Goal: Task Accomplishment & Management: Complete application form

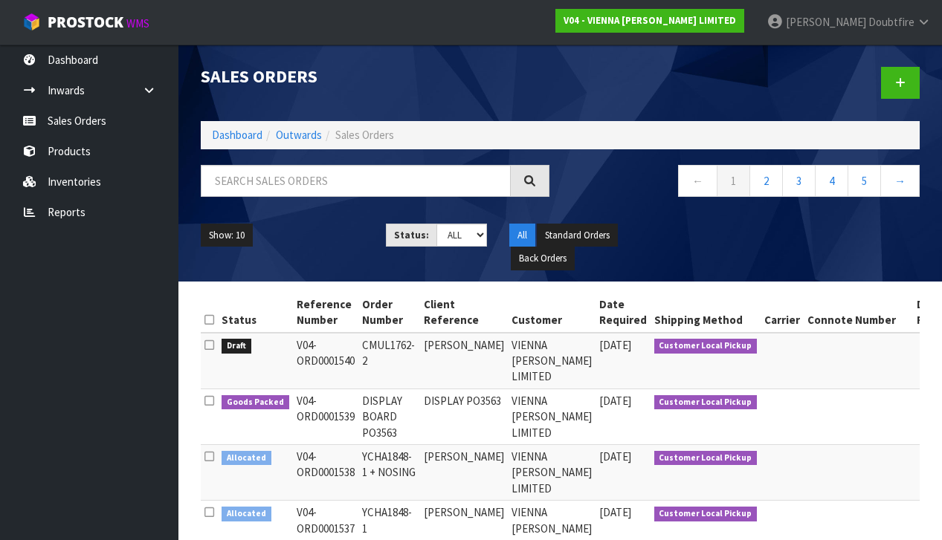
scroll to position [1, 0]
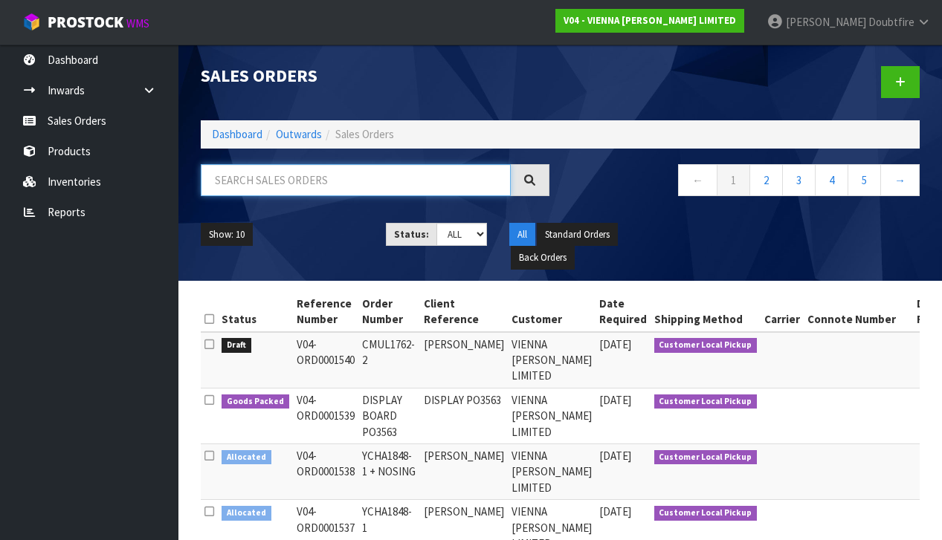
click at [257, 183] on input "text" at bounding box center [356, 180] width 310 height 32
type input "O"
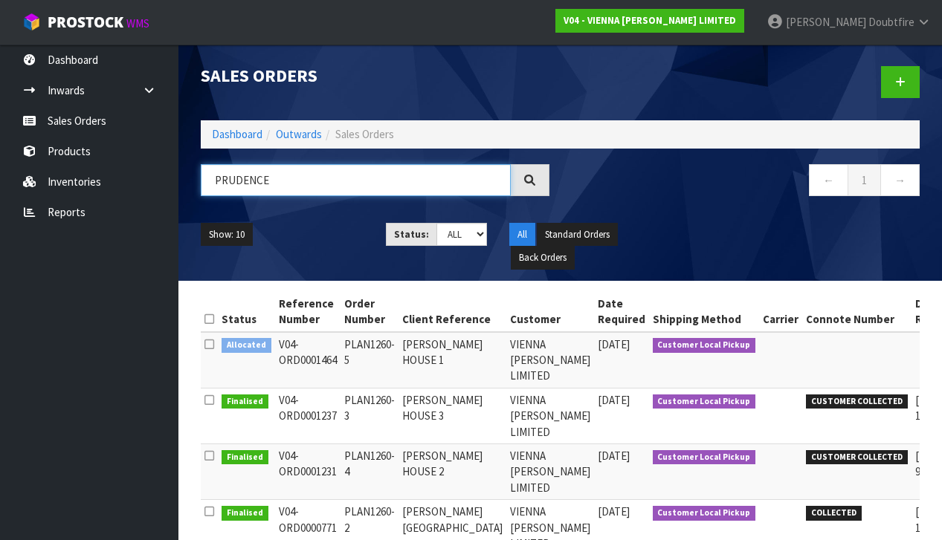
type input "PRUDENCE"
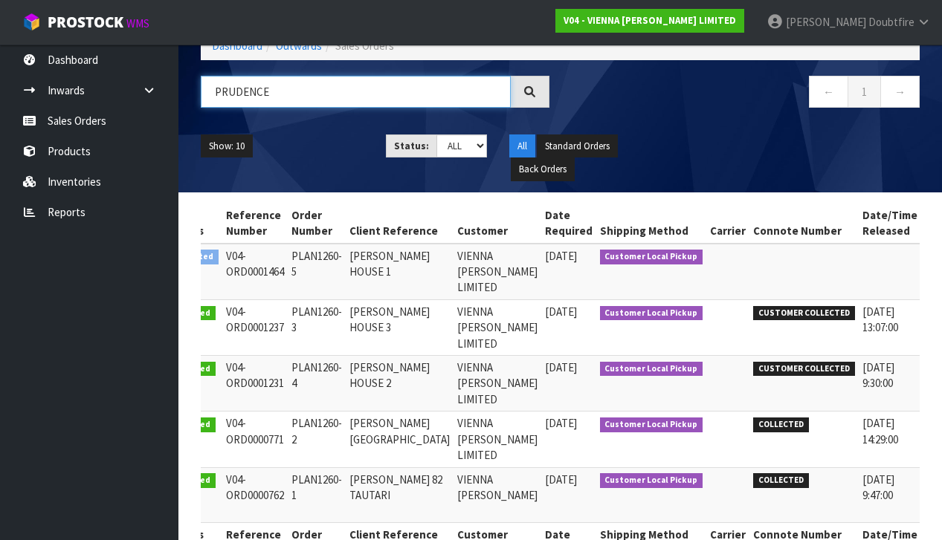
scroll to position [0, 51]
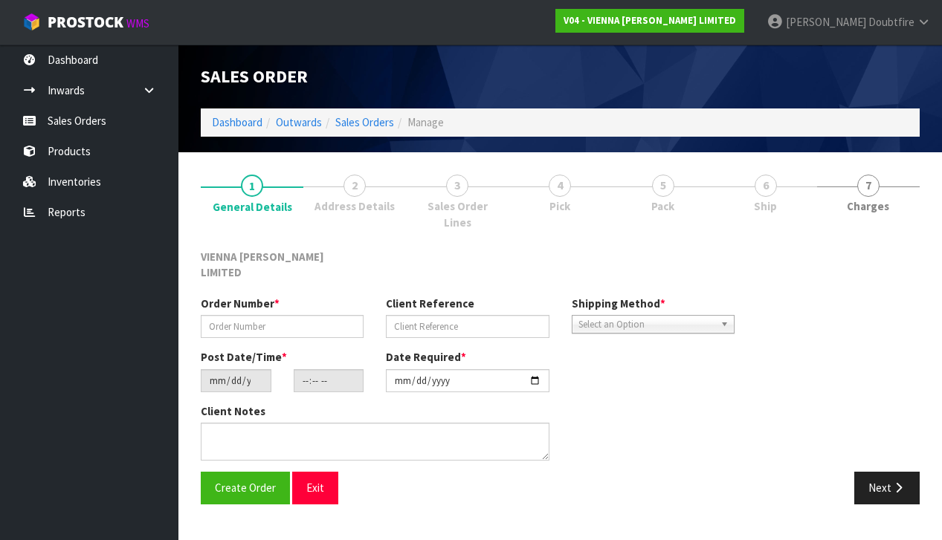
type input "PLAN1260-5"
type input "[PERSON_NAME] HOUSE 1"
type input "[DATE]"
type input "12:56:00.000"
type input "[DATE]"
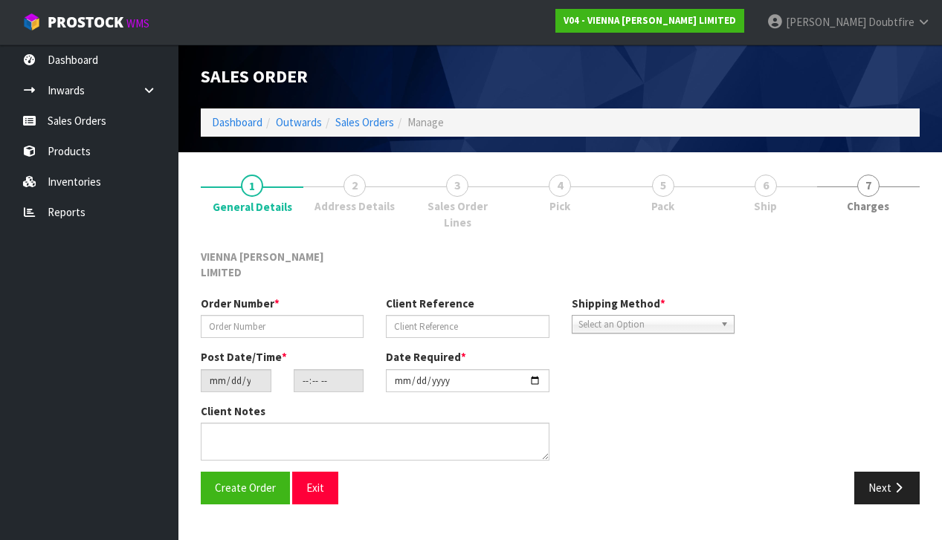
type textarea "[PERSON_NAME] HOUSE 1"
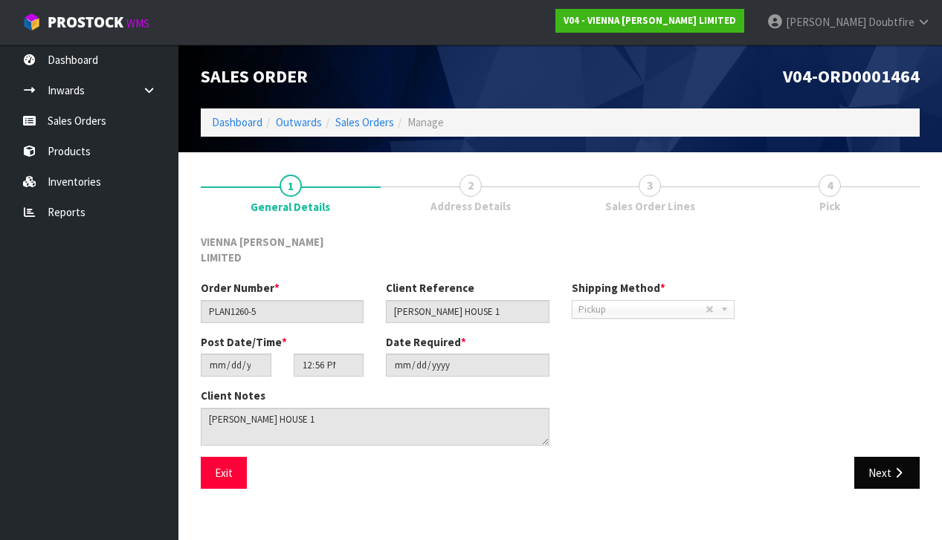
click at [883, 457] on button "Next" at bounding box center [886, 473] width 65 height 32
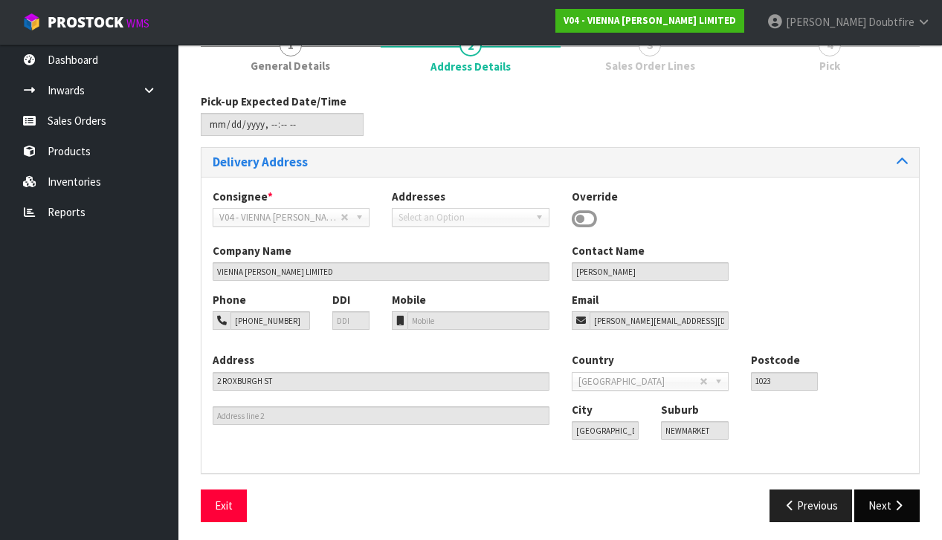
click at [909, 508] on button "Next" at bounding box center [886, 506] width 65 height 32
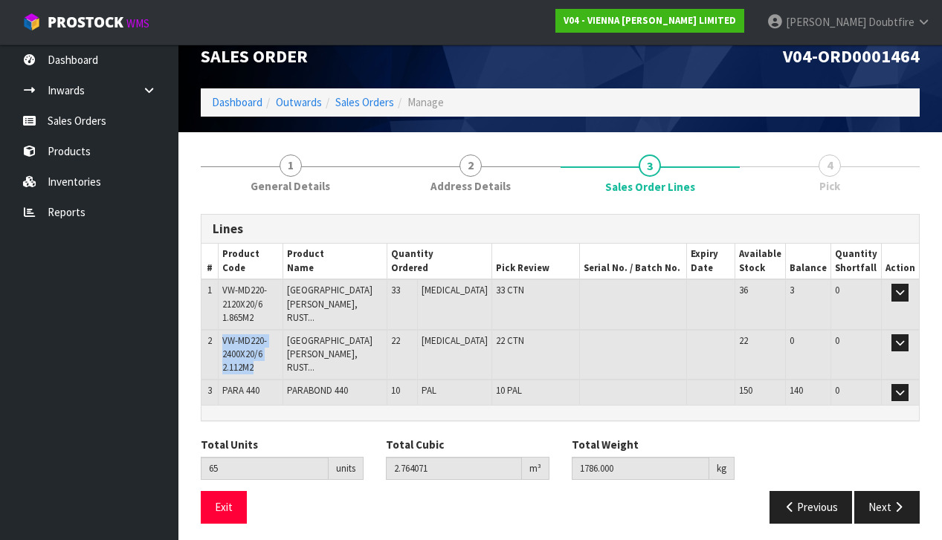
drag, startPoint x: 225, startPoint y: 338, endPoint x: 274, endPoint y: 366, distance: 57.3
click at [274, 366] on td "VW-MD220-2400X20/6 2.112M2" at bounding box center [250, 355] width 65 height 50
copy span "VW-MD220-2400X20/6 2.112M2"
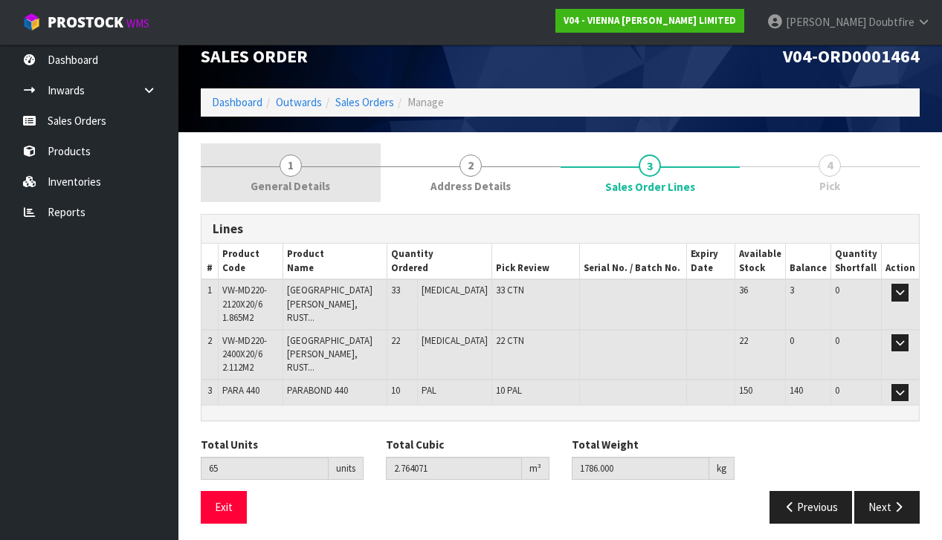
click at [215, 164] on link "1 General Details" at bounding box center [291, 172] width 180 height 59
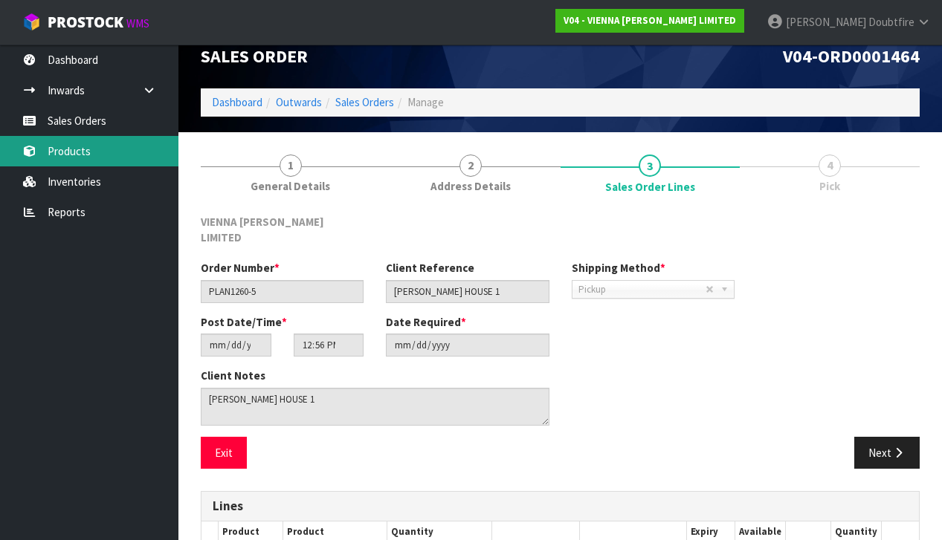
scroll to position [0, 0]
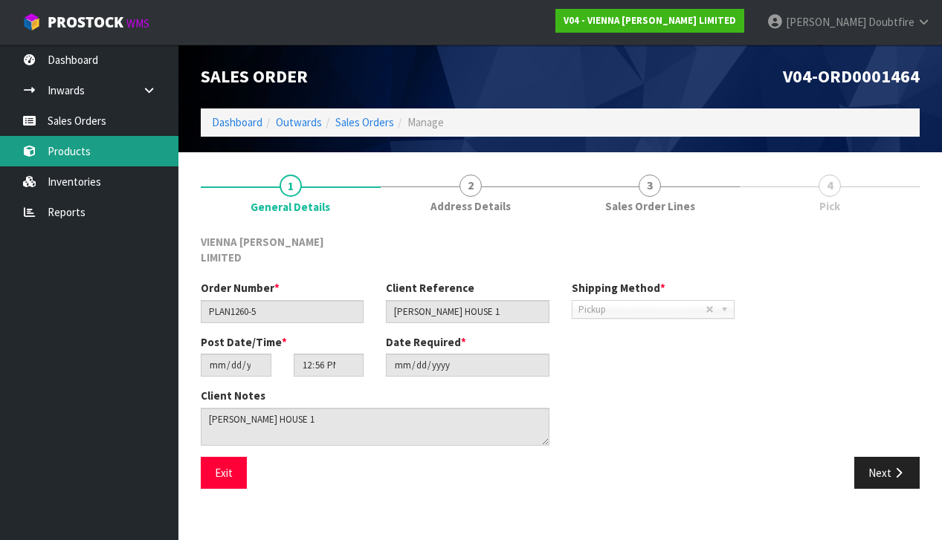
click at [70, 153] on link "Products" at bounding box center [89, 151] width 178 height 30
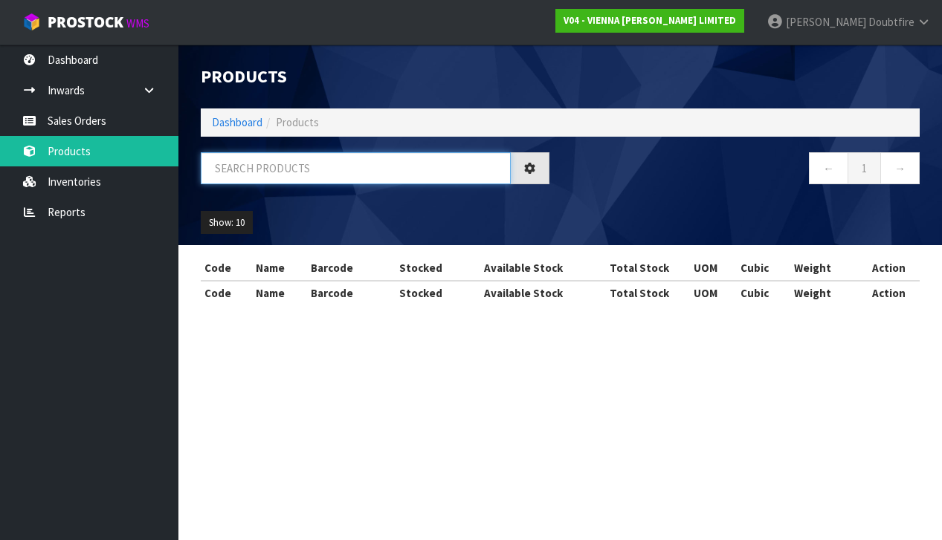
click at [239, 173] on input "text" at bounding box center [356, 168] width 310 height 32
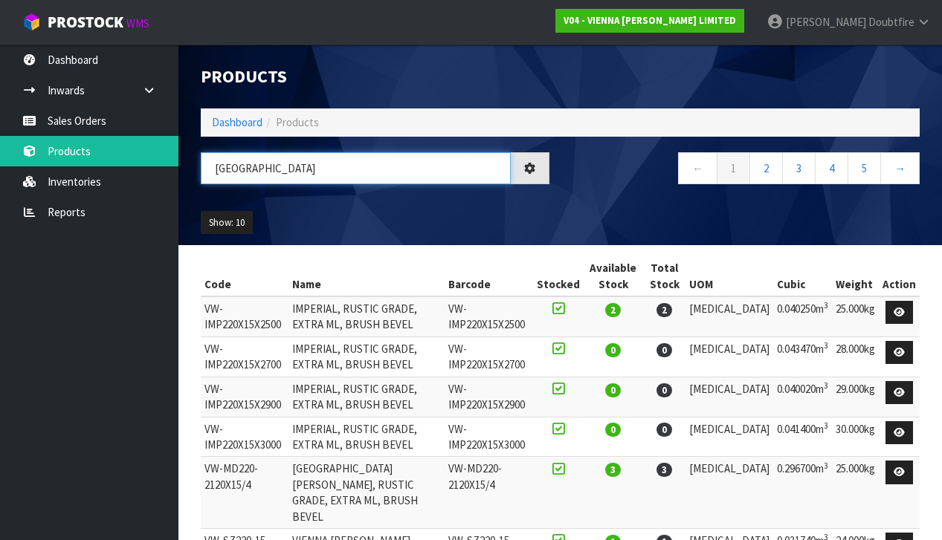
type input "[GEOGRAPHIC_DATA]"
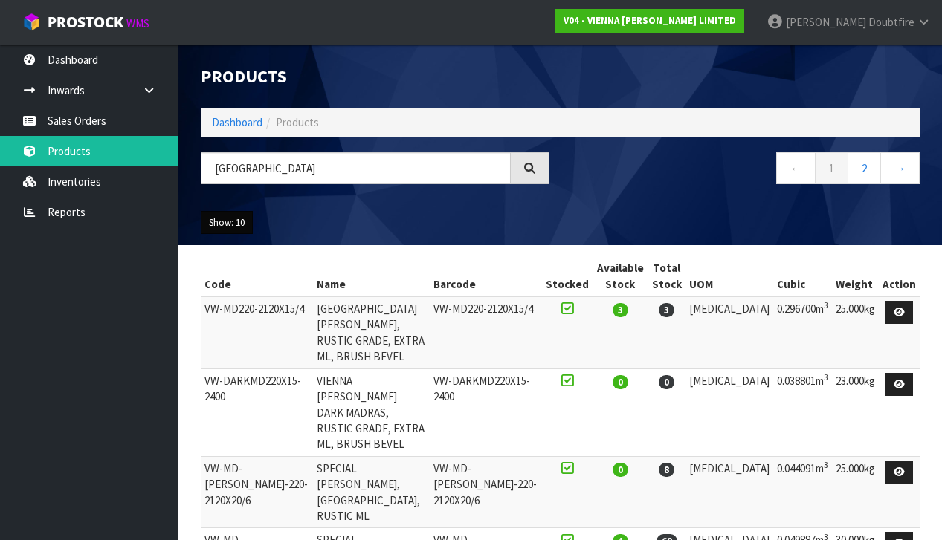
click at [245, 220] on button "Show: 10" at bounding box center [227, 223] width 52 height 24
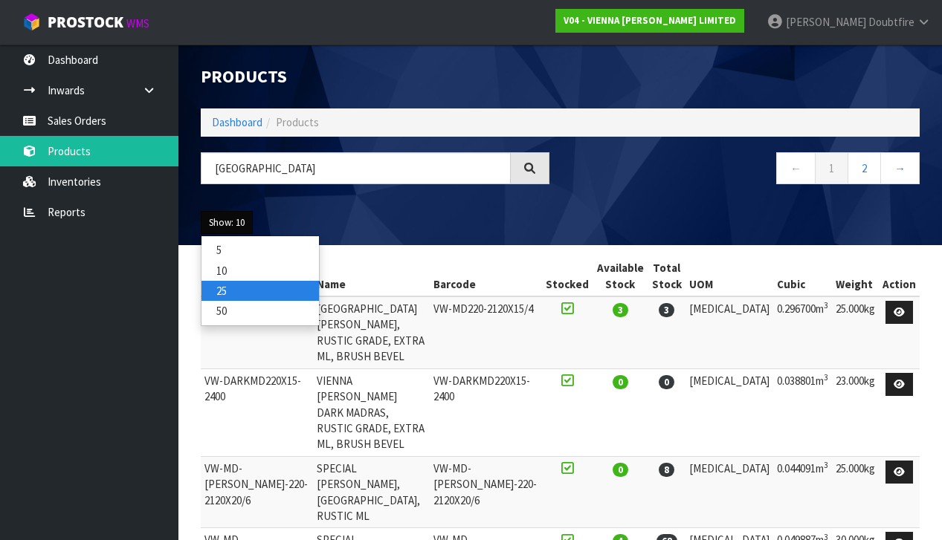
click at [227, 292] on link "25" at bounding box center [259, 291] width 117 height 20
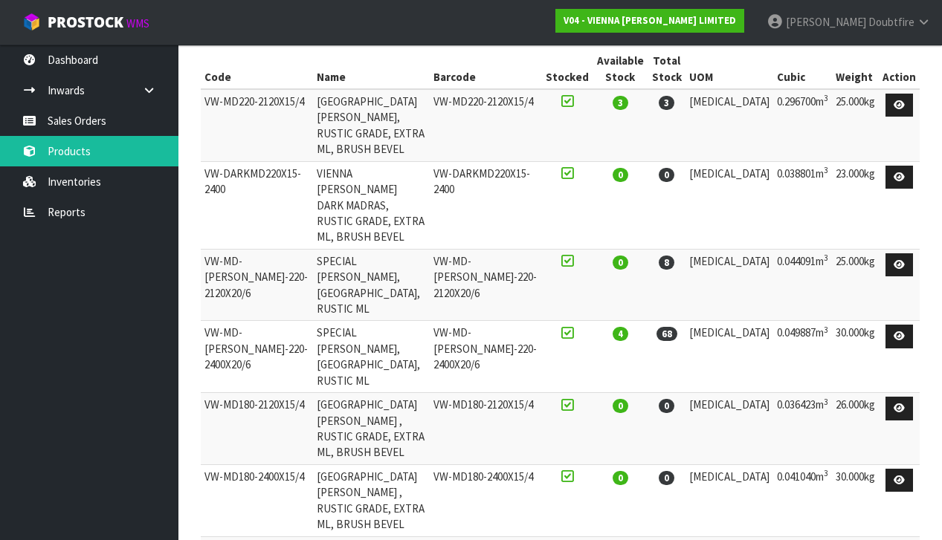
scroll to position [205, 0]
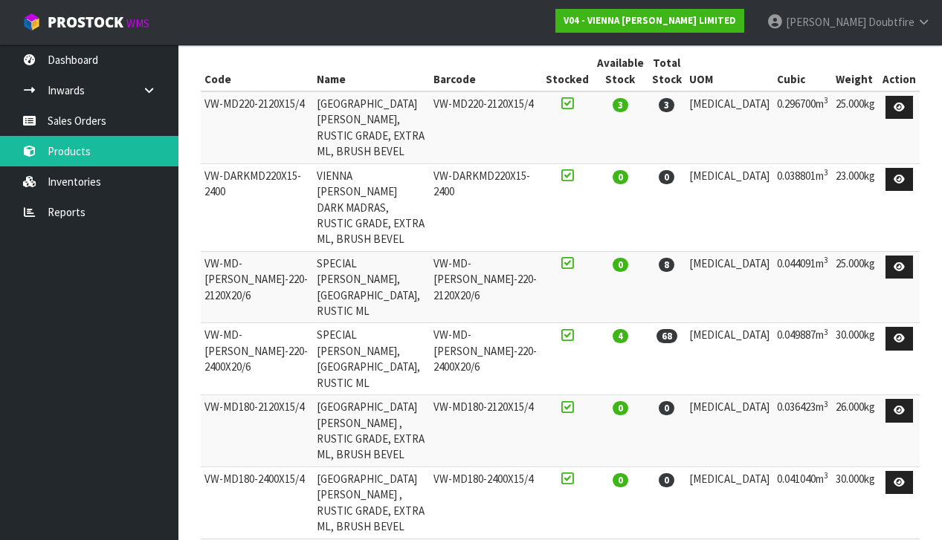
click at [203, 323] on td "VW-MD-[PERSON_NAME]-220-2400X20/6" at bounding box center [257, 359] width 112 height 72
drag, startPoint x: 204, startPoint y: 234, endPoint x: 299, endPoint y: 250, distance: 95.7
click at [299, 323] on td "VW-MD-[PERSON_NAME]-220-2400X20/6" at bounding box center [257, 359] width 112 height 72
copy td "VW-MD-[PERSON_NAME]-220-2400X20/6"
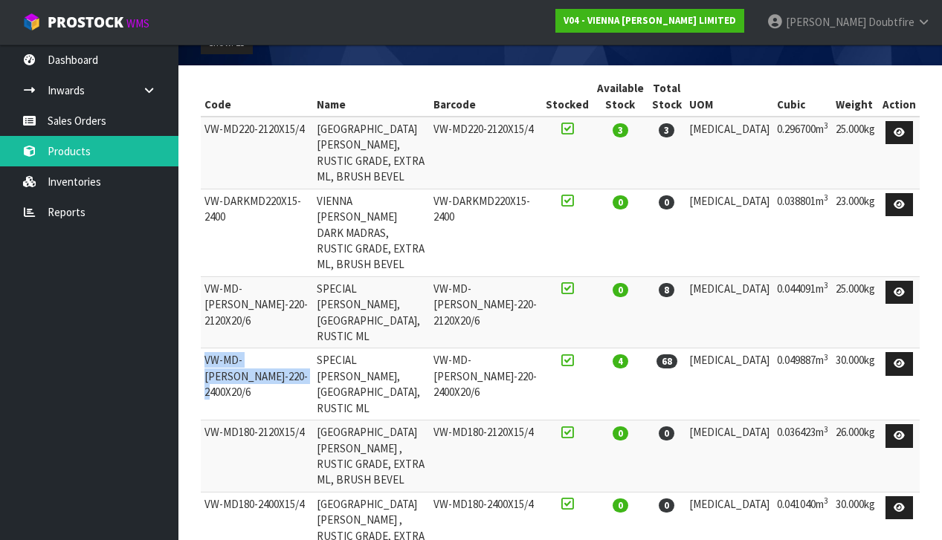
scroll to position [178, 0]
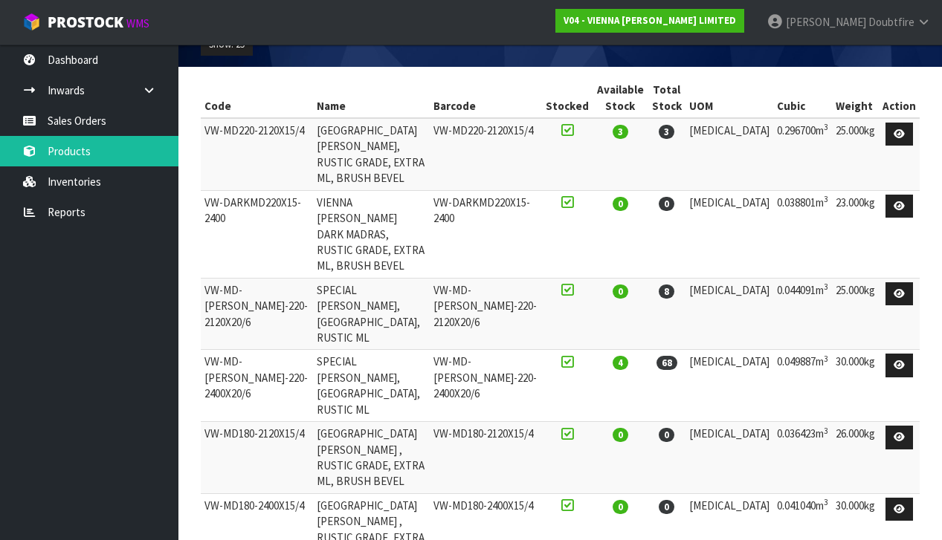
click at [209, 422] on td "VW-MD180-2120X15/4" at bounding box center [257, 458] width 112 height 72
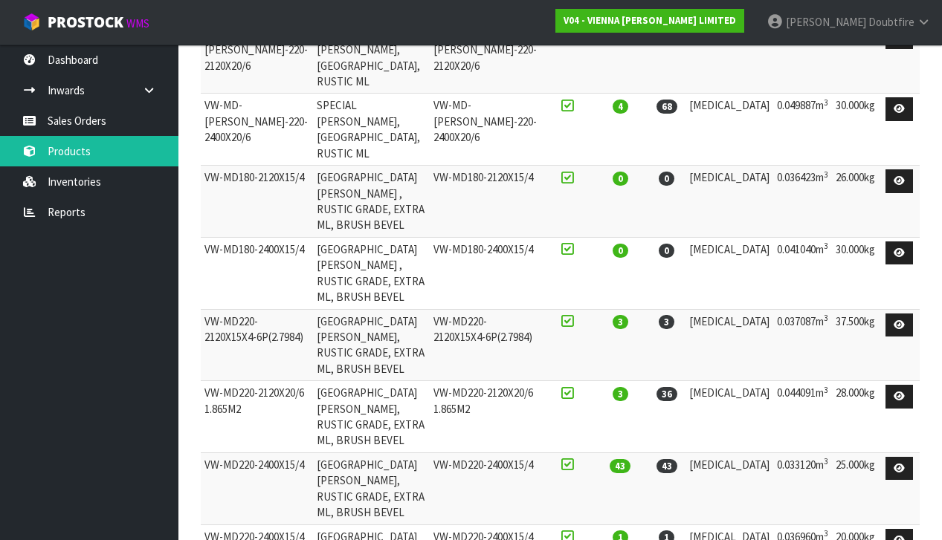
scroll to position [435, 0]
drag, startPoint x: 204, startPoint y: 362, endPoint x: 303, endPoint y: 378, distance: 100.1
copy td "VW-MD220-2400X15X4-6P (3.168)"
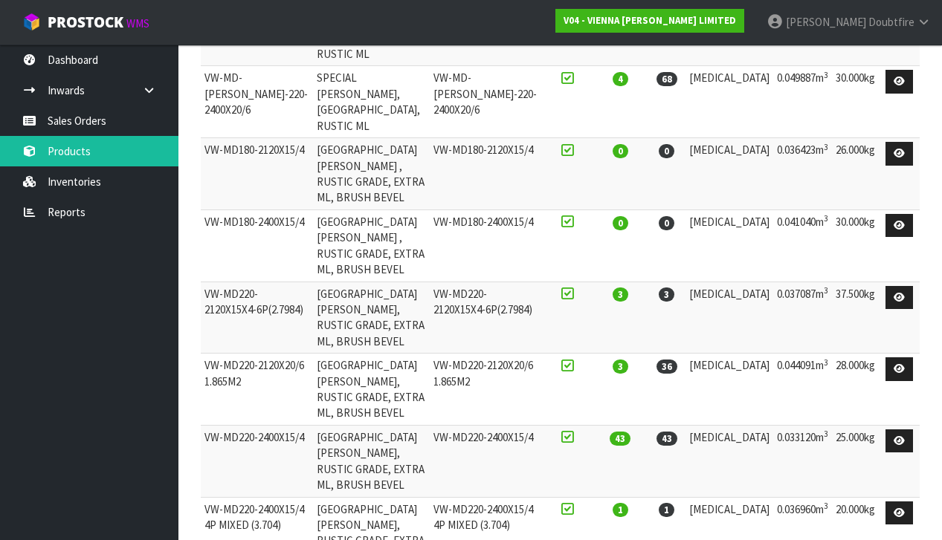
scroll to position [462, 0]
copy td "VW-MD220-2400X15X4-6P (3.168)"
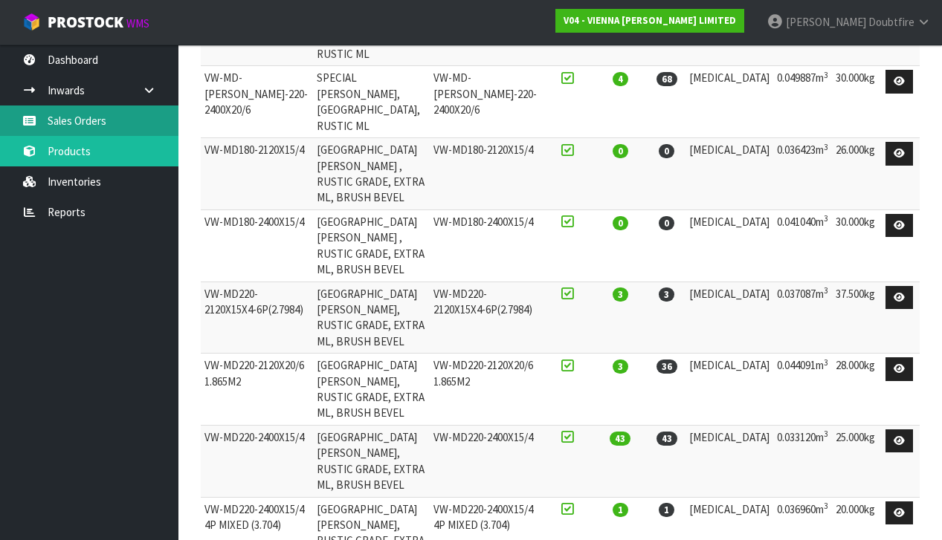
click at [67, 129] on link "Sales Orders" at bounding box center [89, 121] width 178 height 30
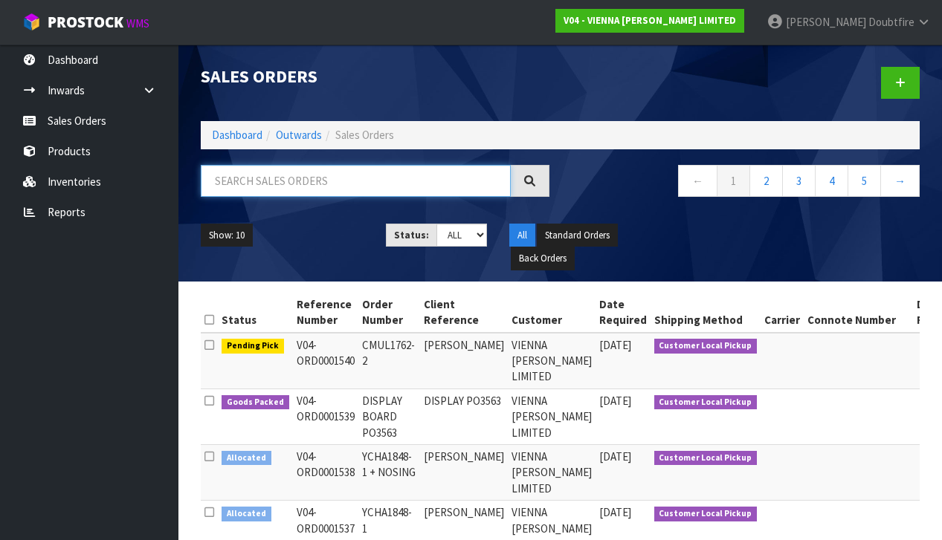
click at [236, 182] on input "text" at bounding box center [356, 181] width 310 height 32
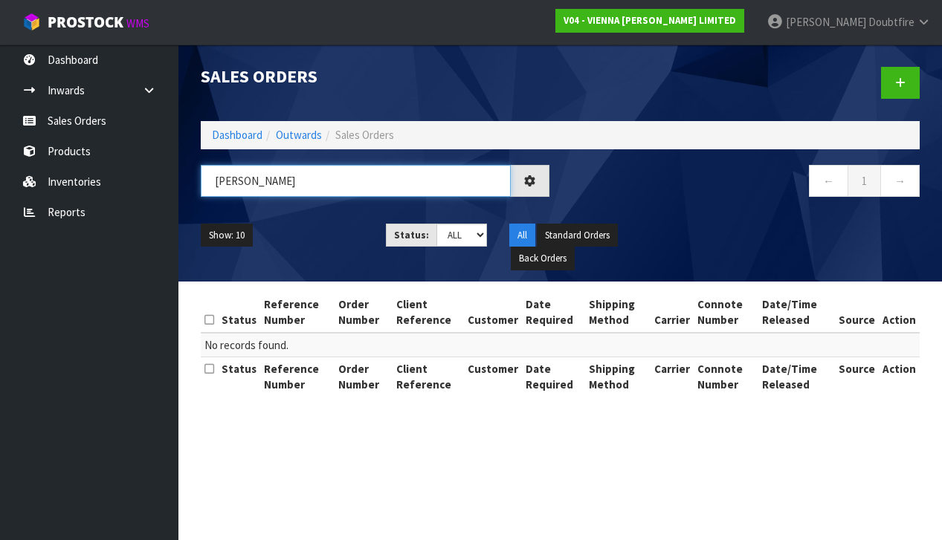
type input "[PERSON_NAME]"
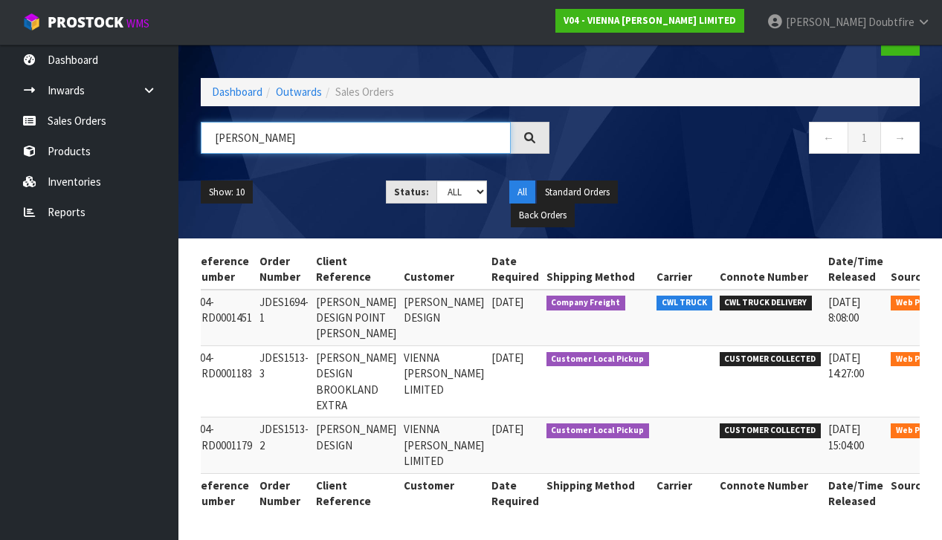
scroll to position [52, 0]
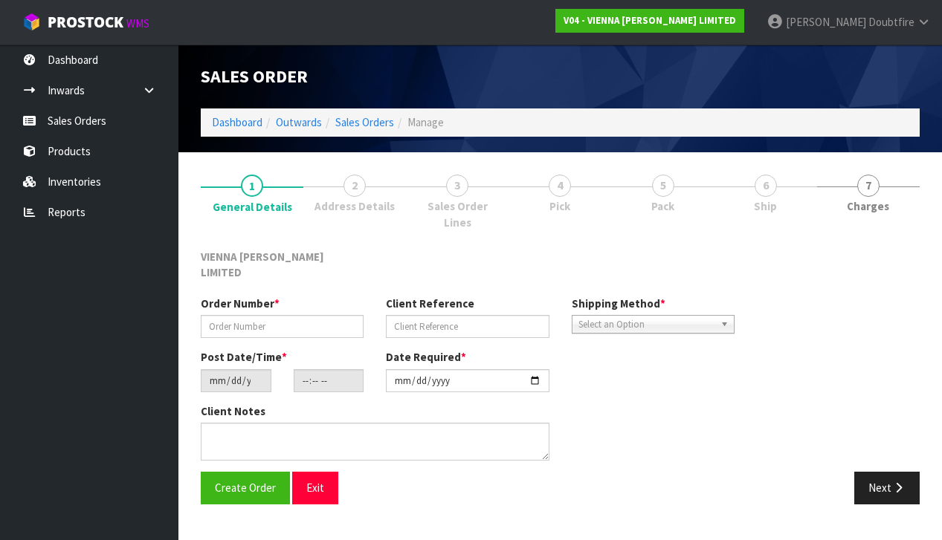
type input "JDES1513-2"
type input "[PERSON_NAME] DESIGN"
type input "[DATE]"
type input "12:07:00.000"
type input "[DATE]"
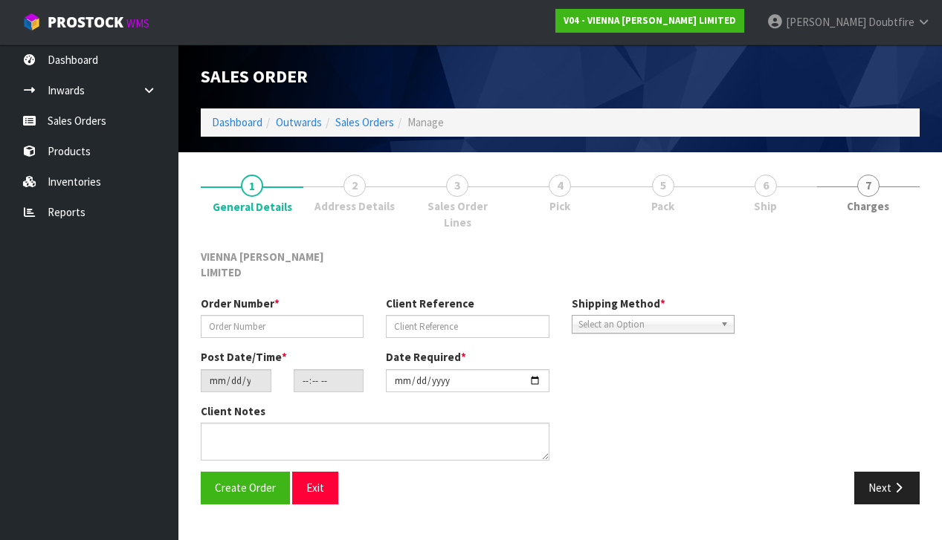
type textarea "[PERSON_NAME] DESIGN [GEOGRAPHIC_DATA]"
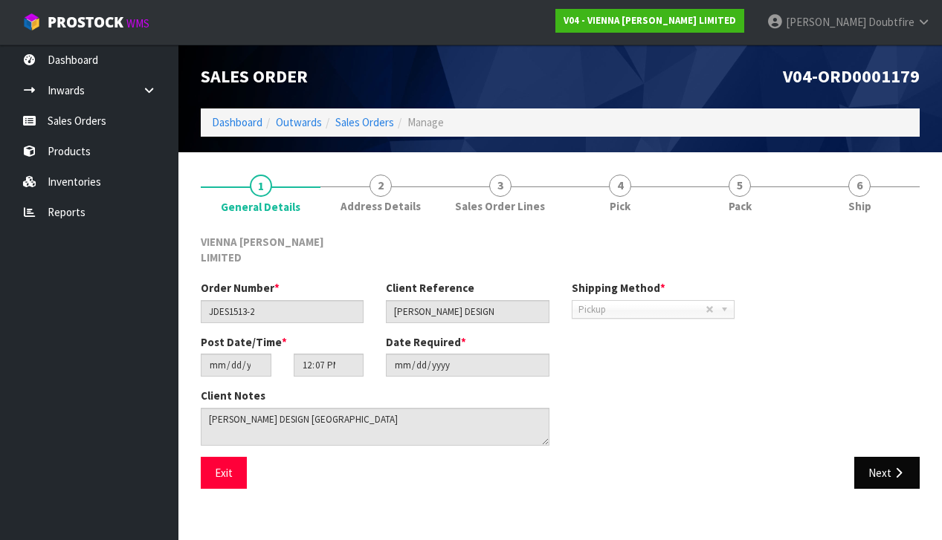
click at [903, 459] on button "Next" at bounding box center [886, 473] width 65 height 32
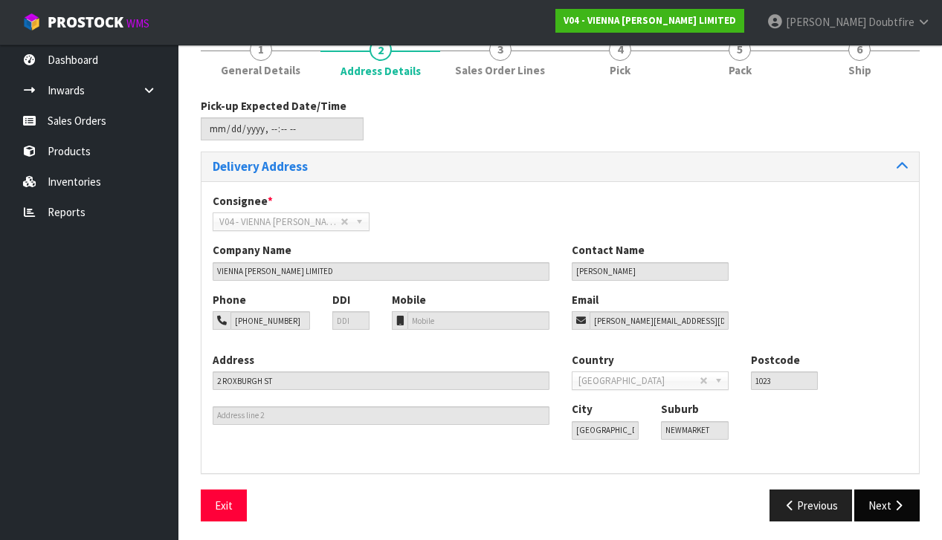
click at [887, 503] on button "Next" at bounding box center [886, 506] width 65 height 32
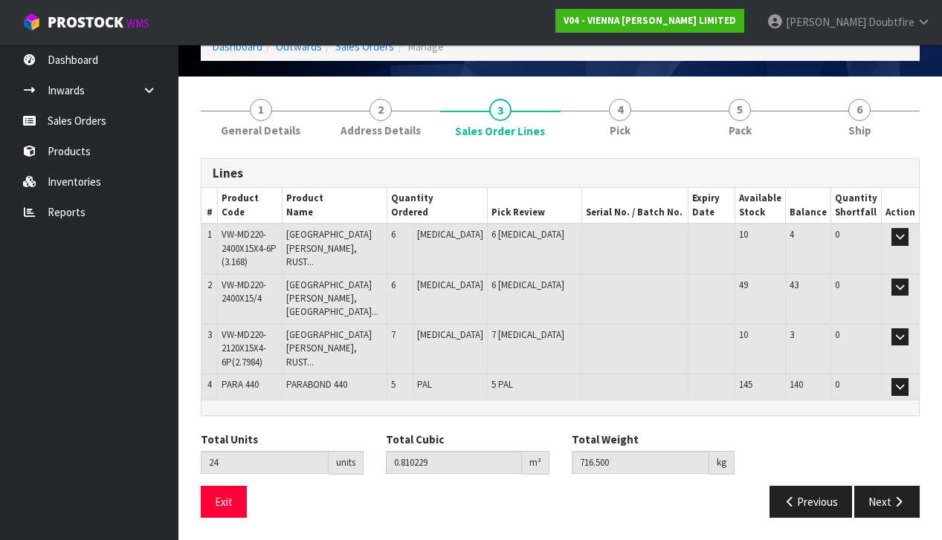
scroll to position [56, 0]
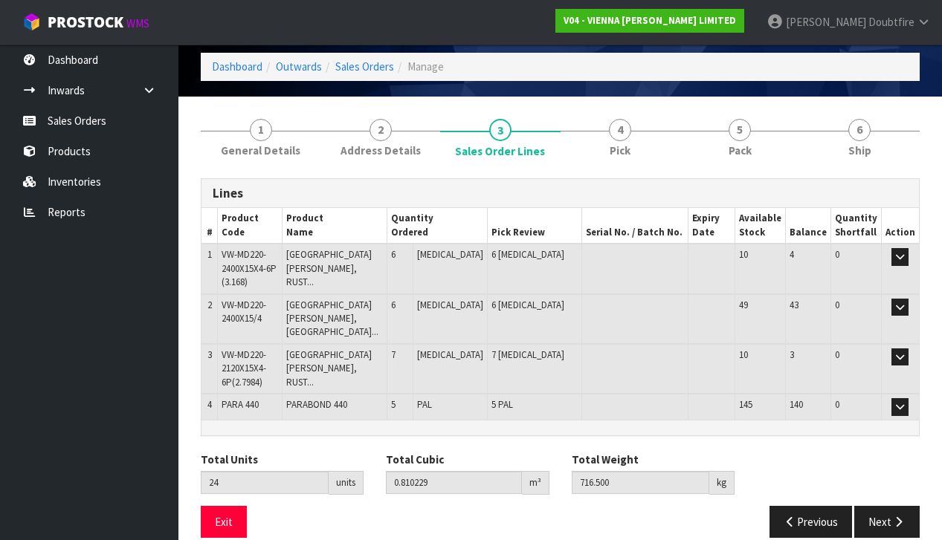
click at [279, 318] on td "VW-MD220-2400X15/4" at bounding box center [250, 319] width 64 height 50
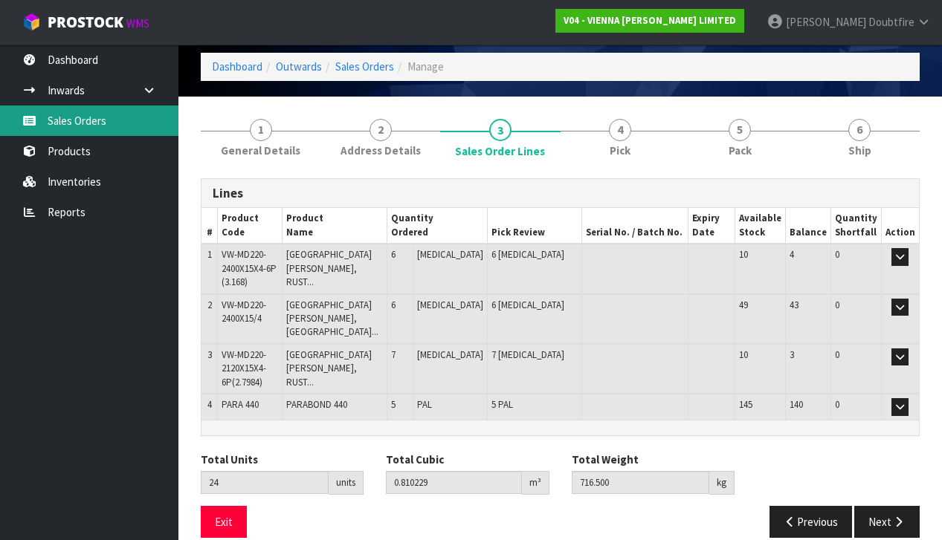
click at [83, 123] on link "Sales Orders" at bounding box center [89, 121] width 178 height 30
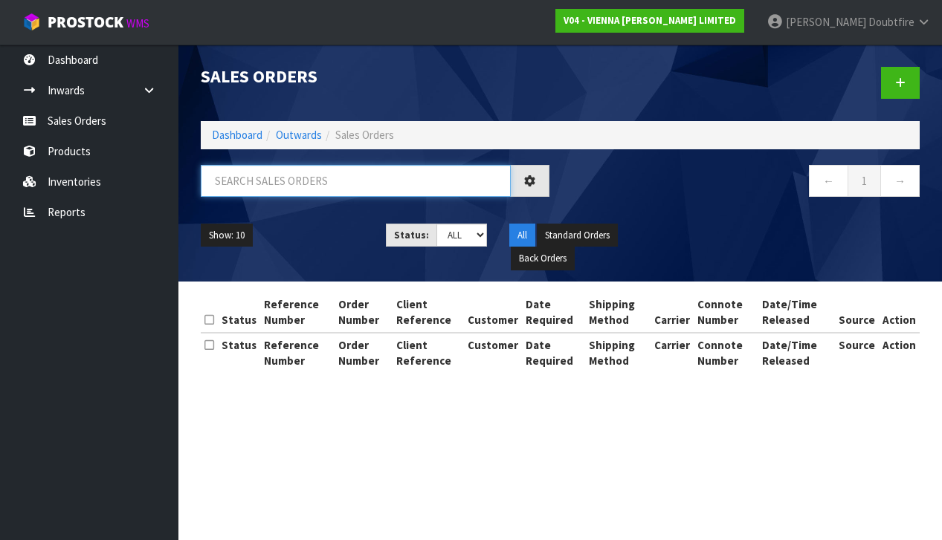
click at [232, 185] on input "text" at bounding box center [356, 181] width 310 height 32
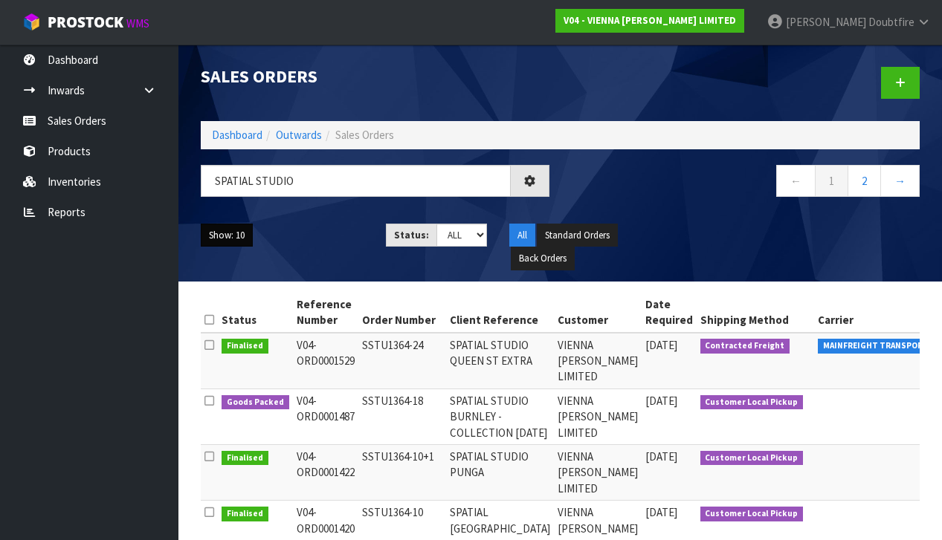
click at [243, 233] on button "Show: 10" at bounding box center [227, 236] width 52 height 24
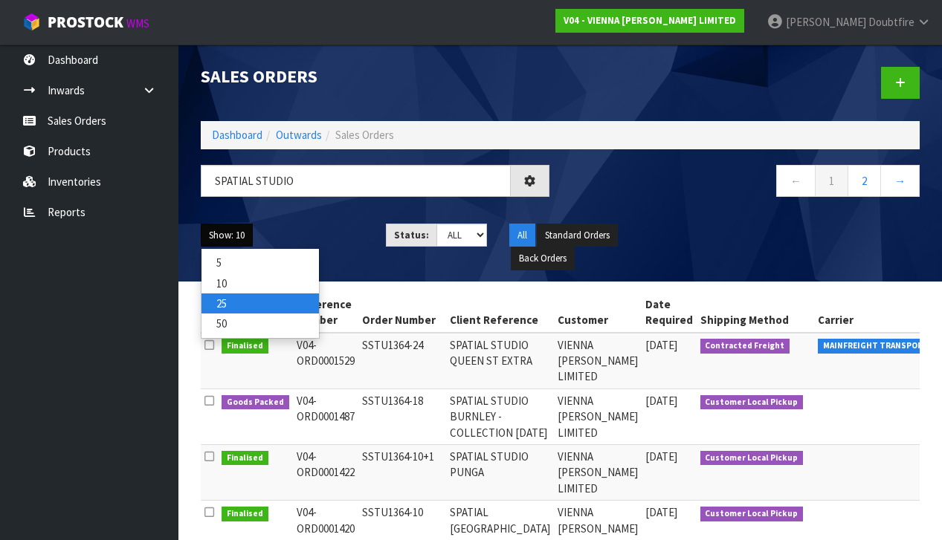
click at [234, 295] on link "25" at bounding box center [259, 304] width 117 height 20
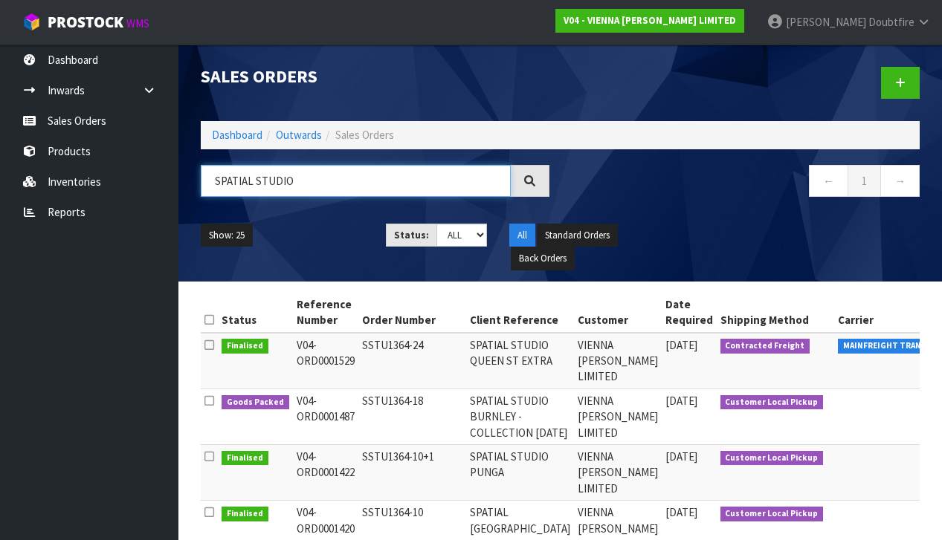
scroll to position [0, 1]
click at [323, 186] on input "SPATIAL STUDIO" at bounding box center [356, 181] width 310 height 32
type input "S"
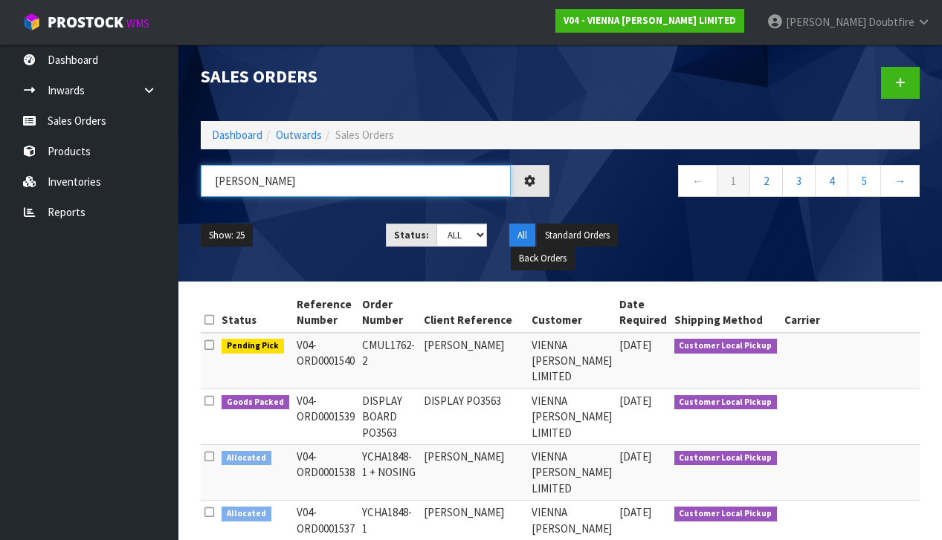
type input "[PERSON_NAME]"
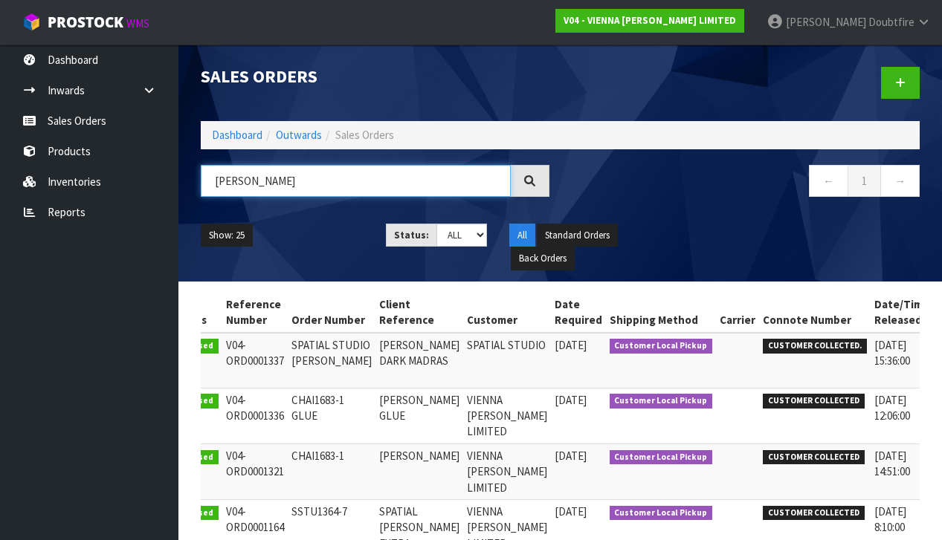
scroll to position [0, 49]
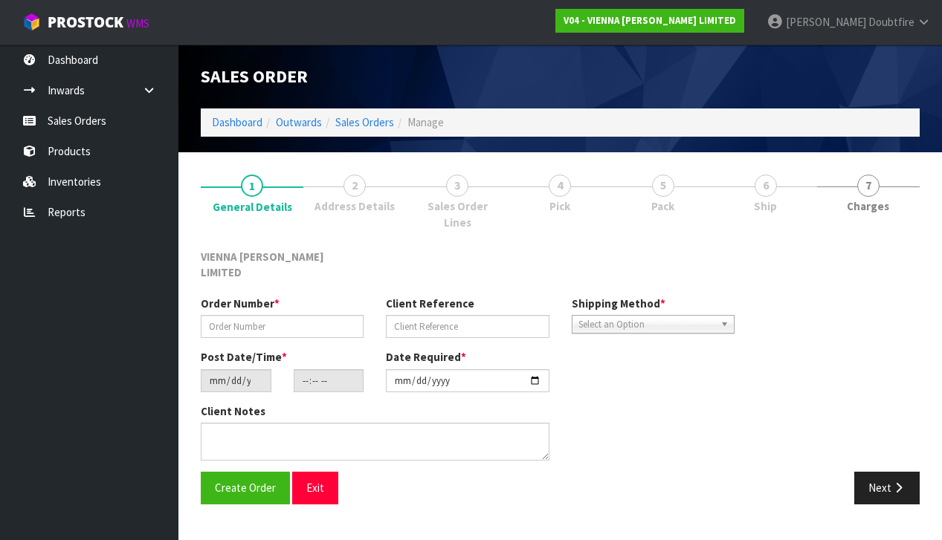
type input "SPATIAL STUDIO [PERSON_NAME]"
type input "[PERSON_NAME] DARK MADRAS"
type input "[DATE]"
type input "09:37:00.000"
type input "[DATE]"
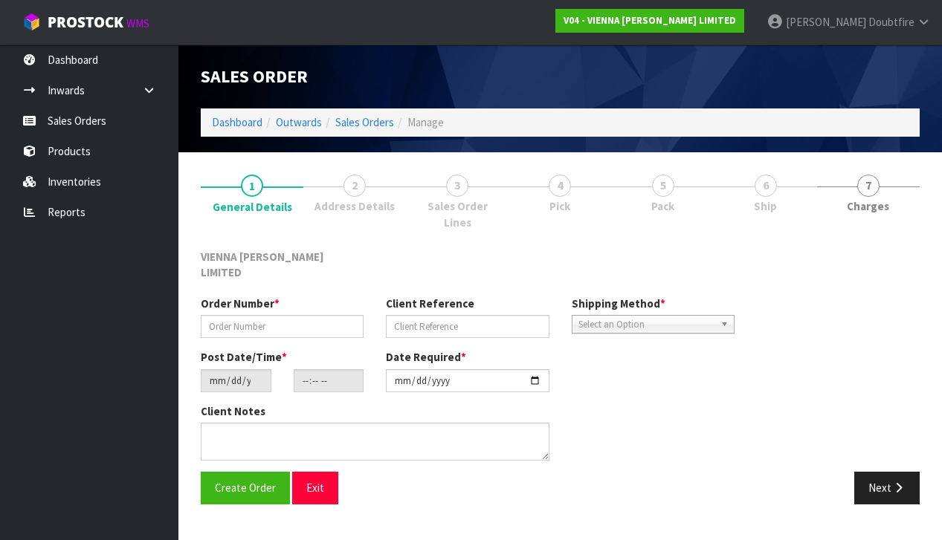
type textarea "[PERSON_NAME] DARK MADRAS - THIS IS NOW BEING COLLECTED BY SMART EXPRESS [DATE]…"
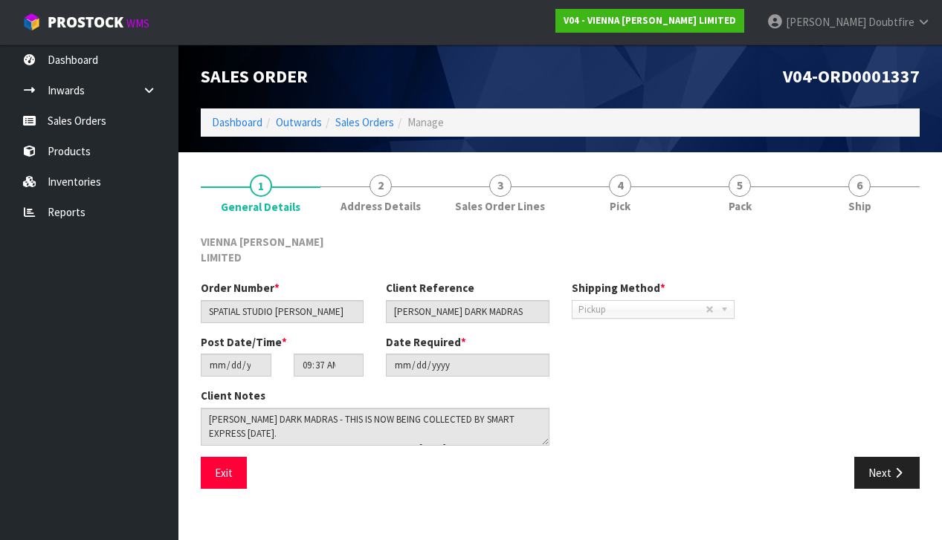
click at [889, 457] on button "Next" at bounding box center [886, 473] width 65 height 32
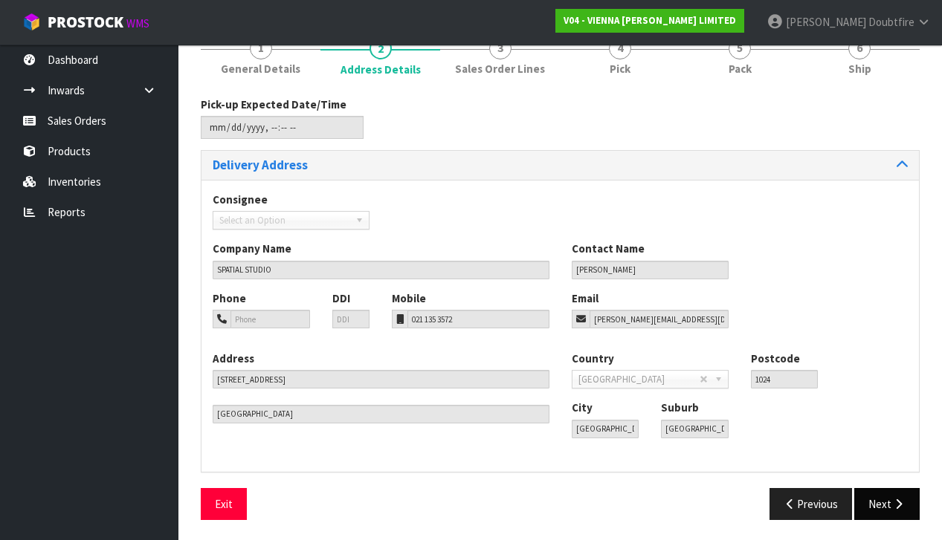
scroll to position [136, 0]
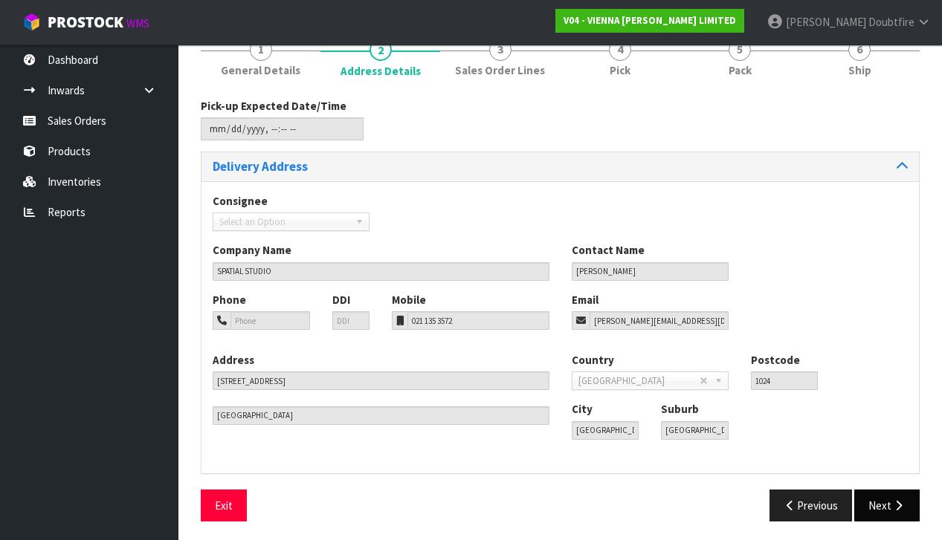
click at [901, 501] on icon "button" at bounding box center [898, 505] width 14 height 11
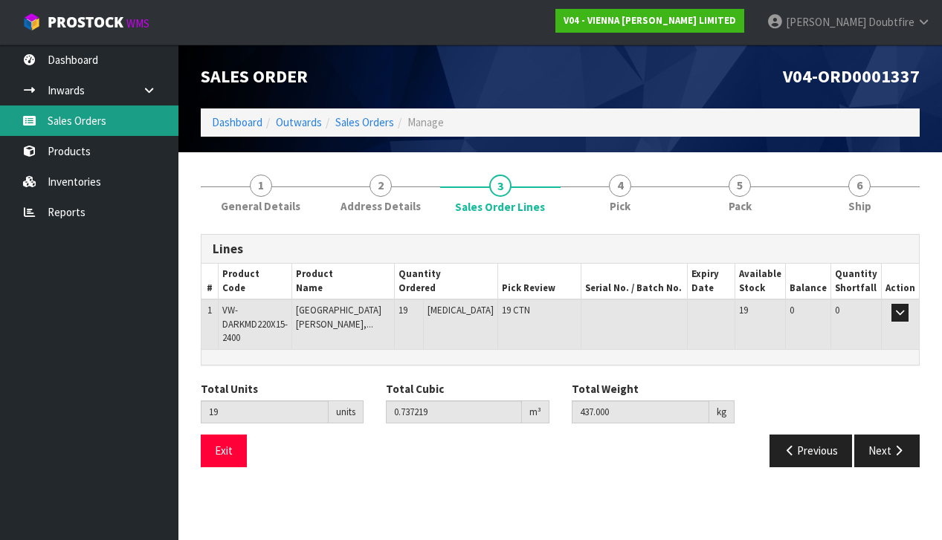
scroll to position [0, -1]
click at [65, 123] on link "Sales Orders" at bounding box center [89, 121] width 178 height 30
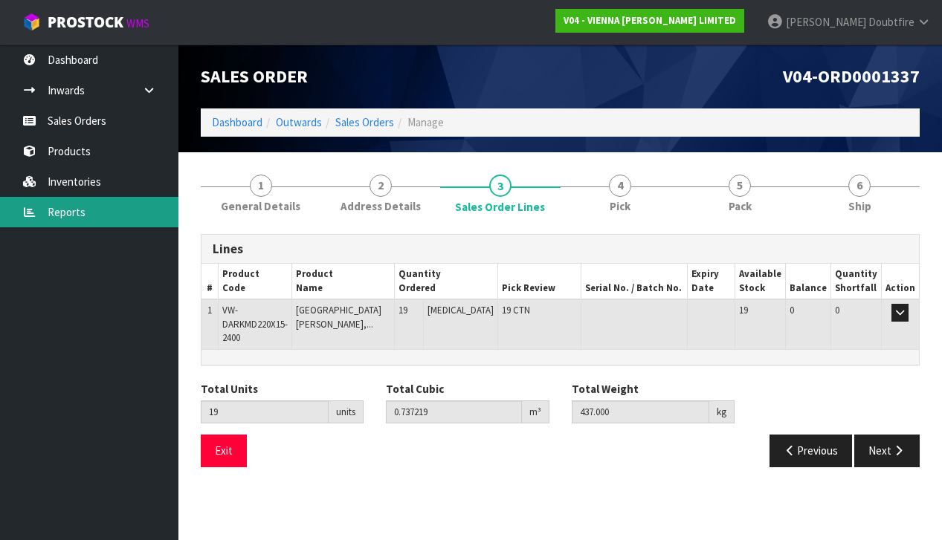
scroll to position [0, 0]
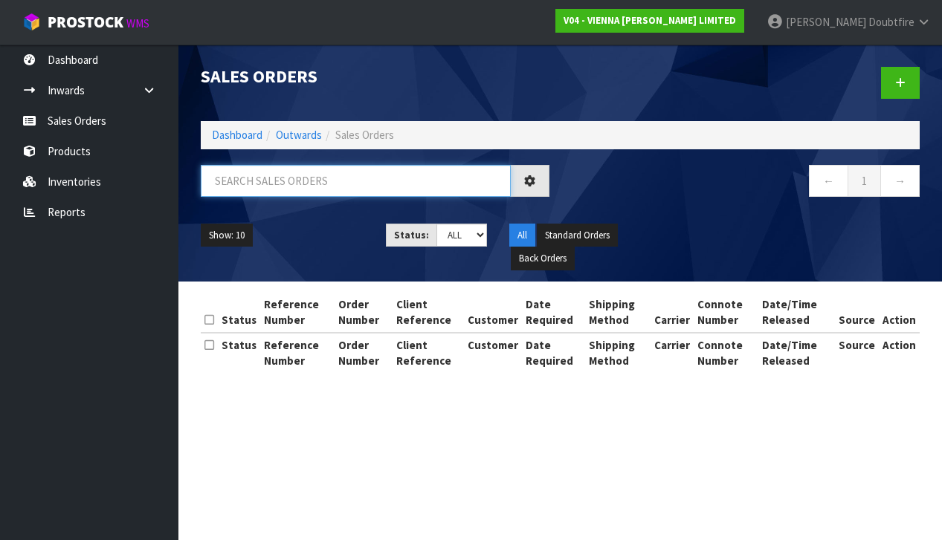
click at [238, 185] on input "text" at bounding box center [356, 181] width 310 height 32
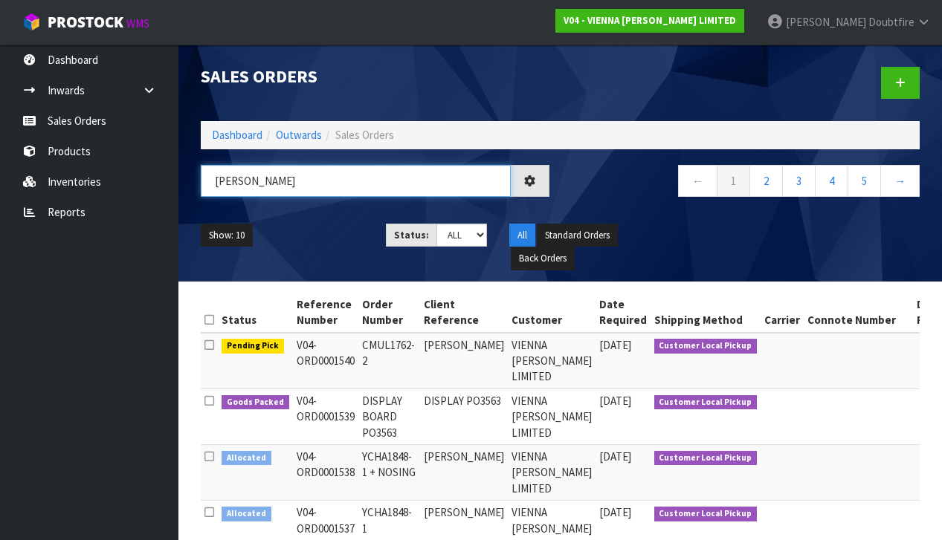
type input "[PERSON_NAME]"
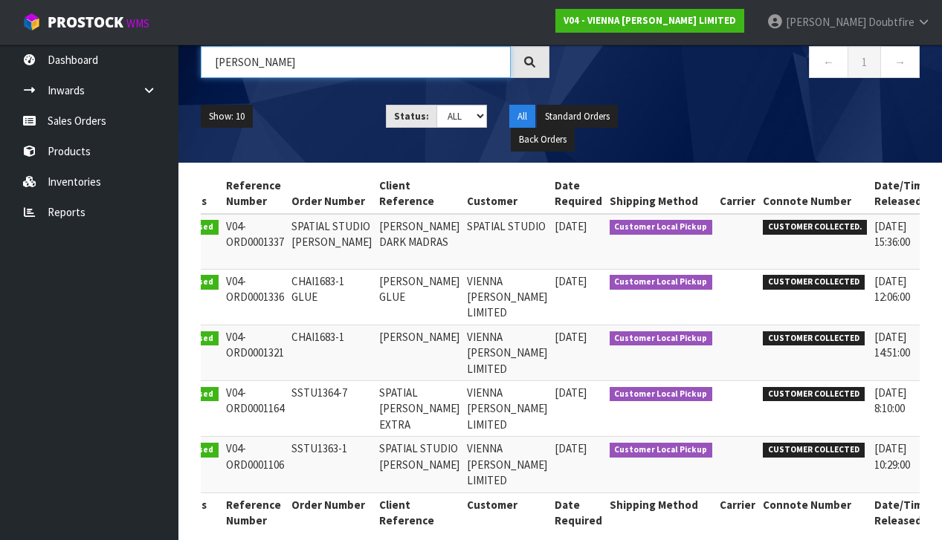
scroll to position [0, 49]
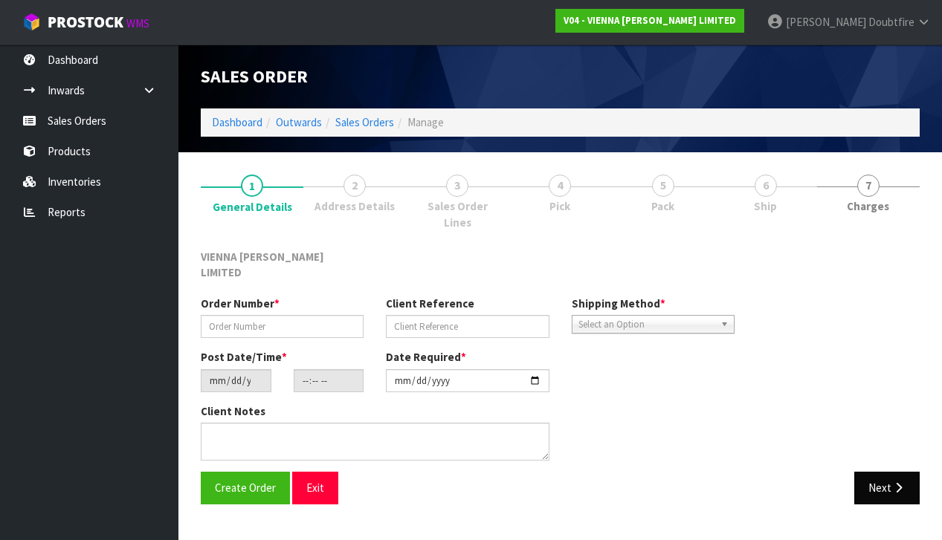
scroll to position [1, 0]
type input "SSTU1364-7"
type input "SPATIAL [PERSON_NAME] EXTRA"
type input "[DATE]"
type input "15:48:00.000"
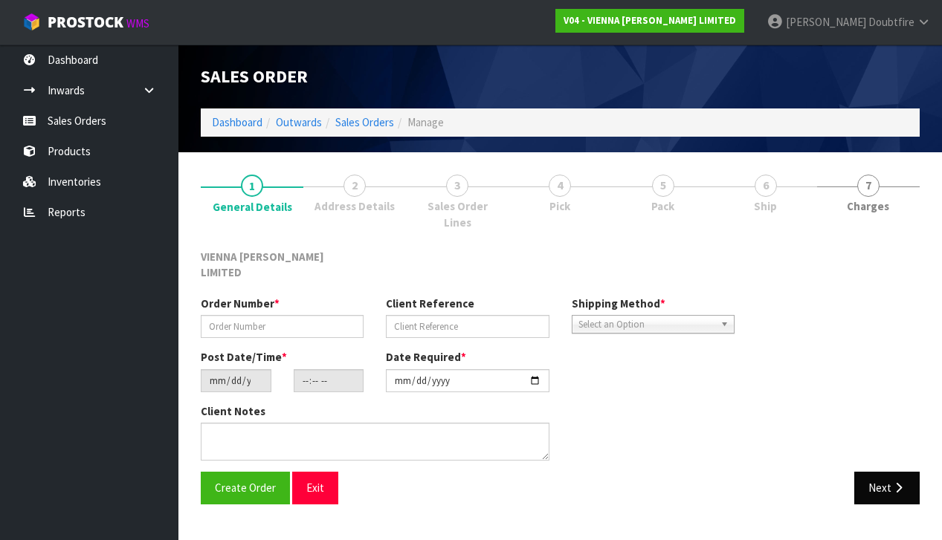
type input "[DATE]"
type textarea "SPATIAL [PERSON_NAME] EXTRA"
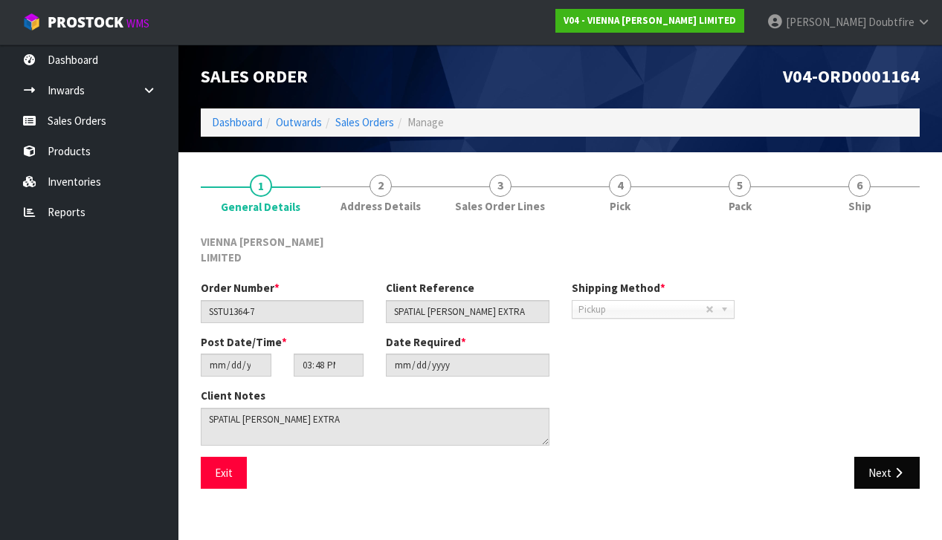
click at [892, 468] on icon "button" at bounding box center [898, 473] width 14 height 11
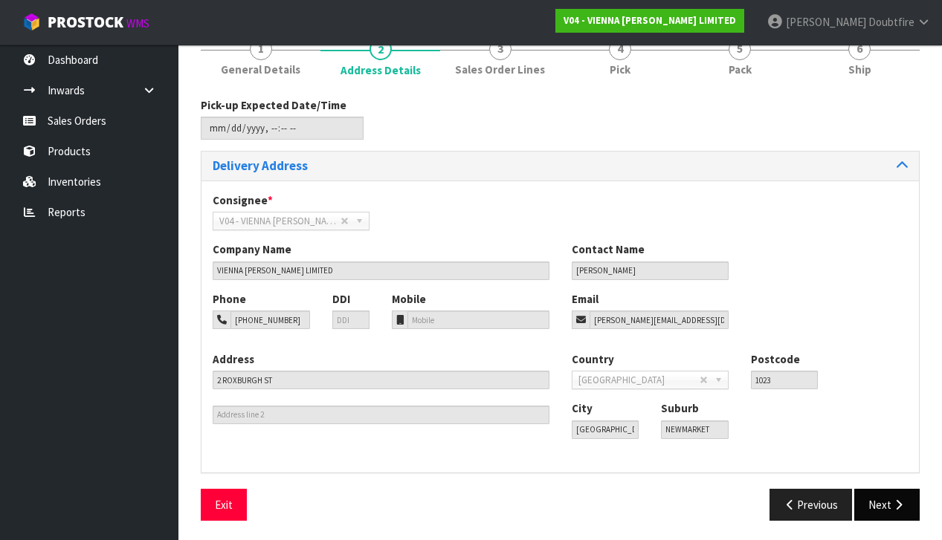
scroll to position [136, 0]
click at [885, 504] on button "Next" at bounding box center [886, 506] width 65 height 32
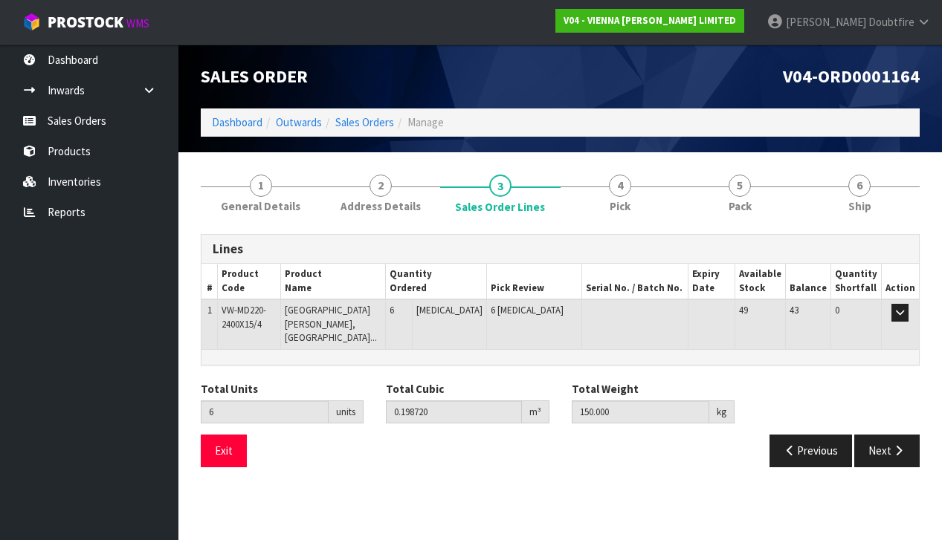
scroll to position [0, 0]
click at [277, 319] on td "VW-MD220-2400X15/4" at bounding box center [249, 324] width 62 height 49
click at [903, 313] on icon "button" at bounding box center [900, 313] width 8 height 10
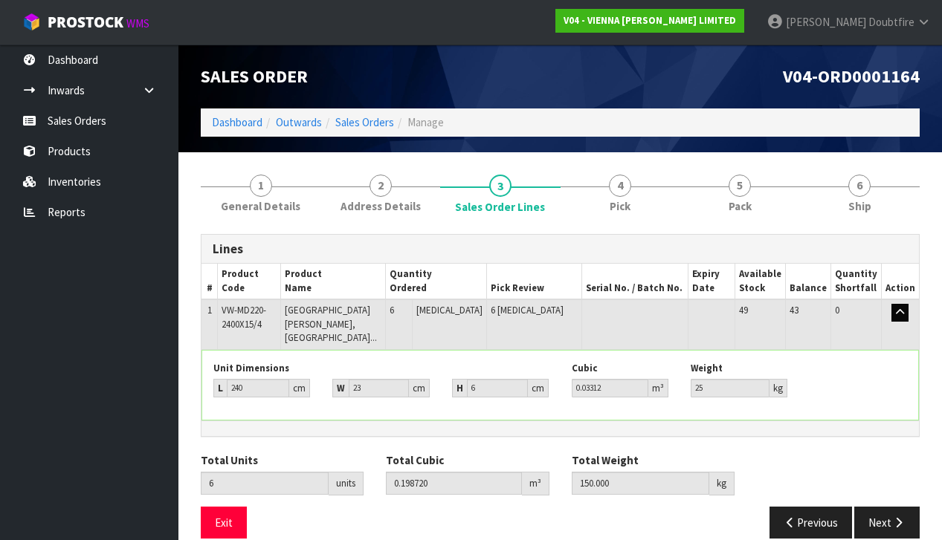
click at [903, 313] on icon "button" at bounding box center [900, 313] width 8 height 10
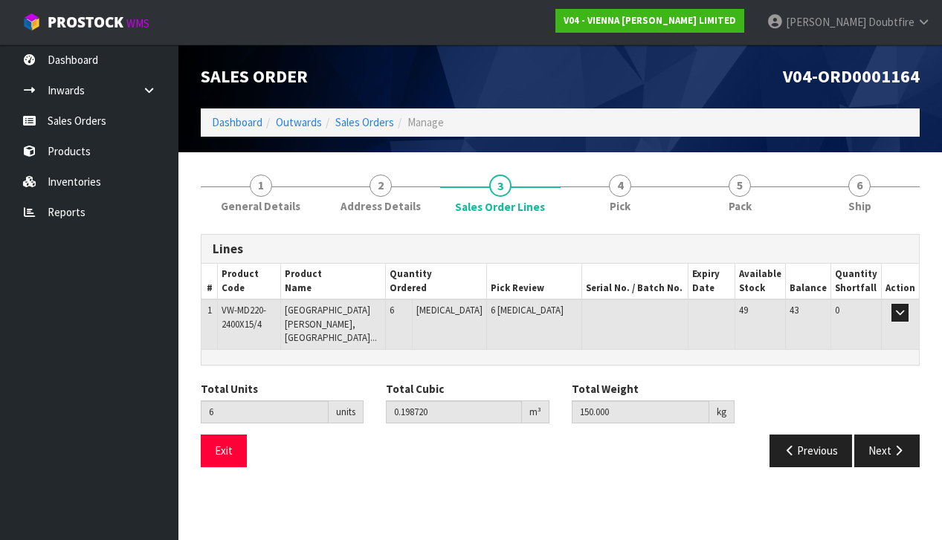
click at [256, 318] on span "VW-MD220-2400X15/4" at bounding box center [244, 317] width 45 height 26
click at [813, 443] on button "Previous" at bounding box center [810, 451] width 83 height 32
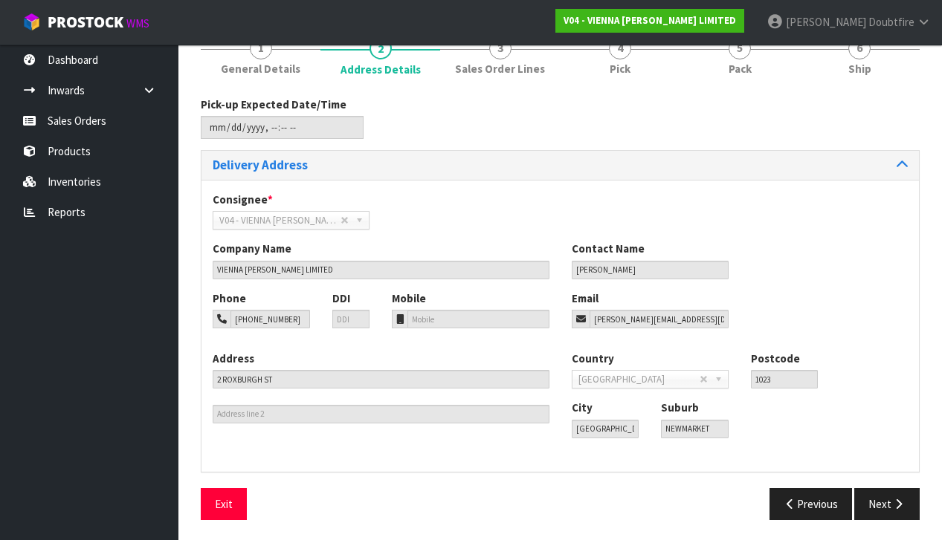
scroll to position [136, 0]
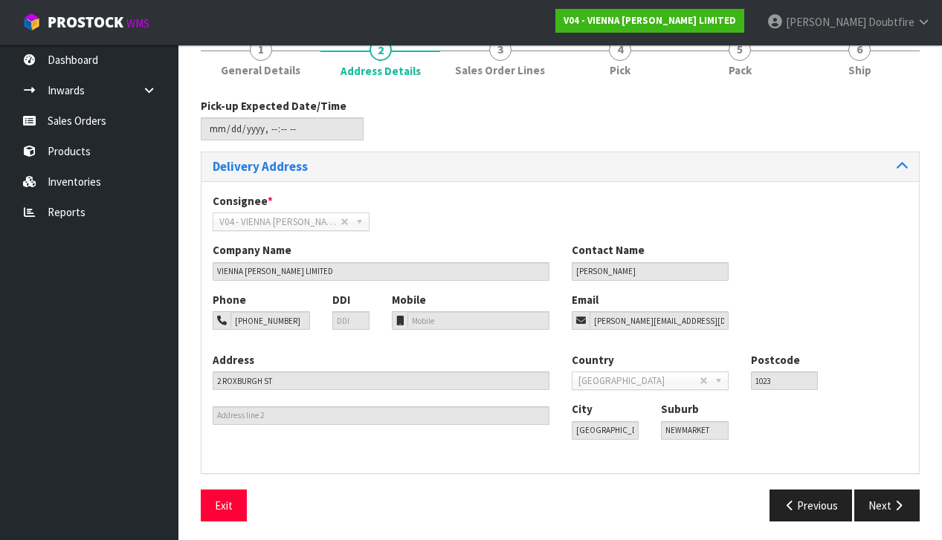
click at [889, 492] on button "Next" at bounding box center [886, 506] width 65 height 32
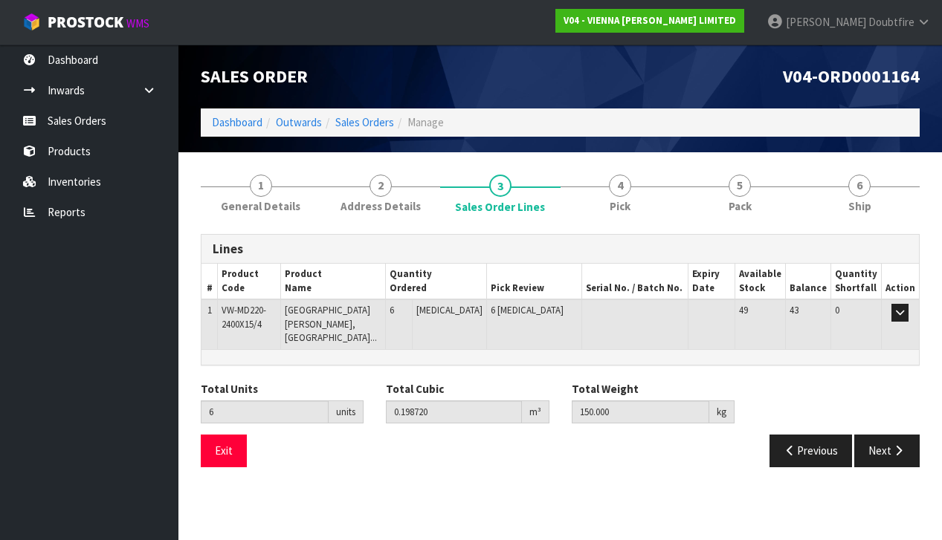
scroll to position [0, 0]
click at [817, 435] on button "Previous" at bounding box center [810, 451] width 83 height 32
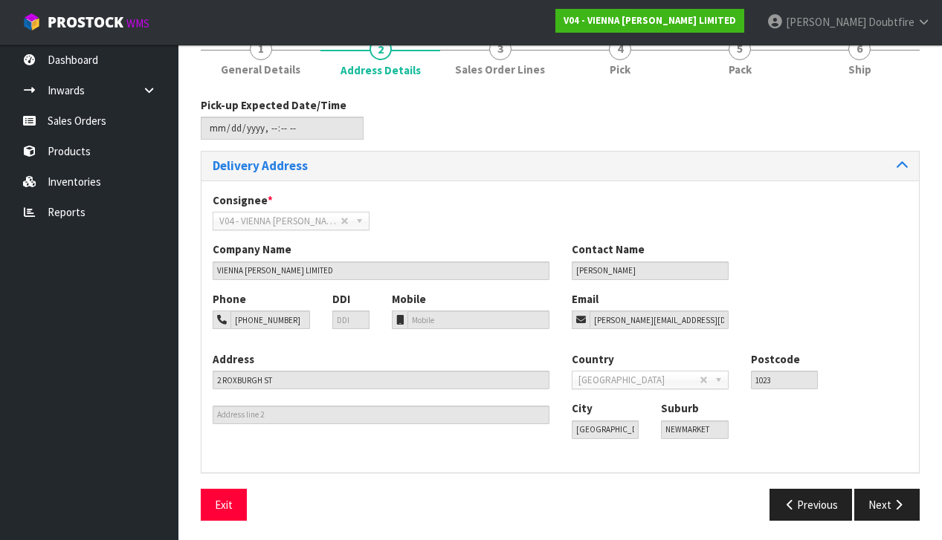
scroll to position [136, 0]
click at [799, 500] on button "Previous" at bounding box center [810, 506] width 83 height 32
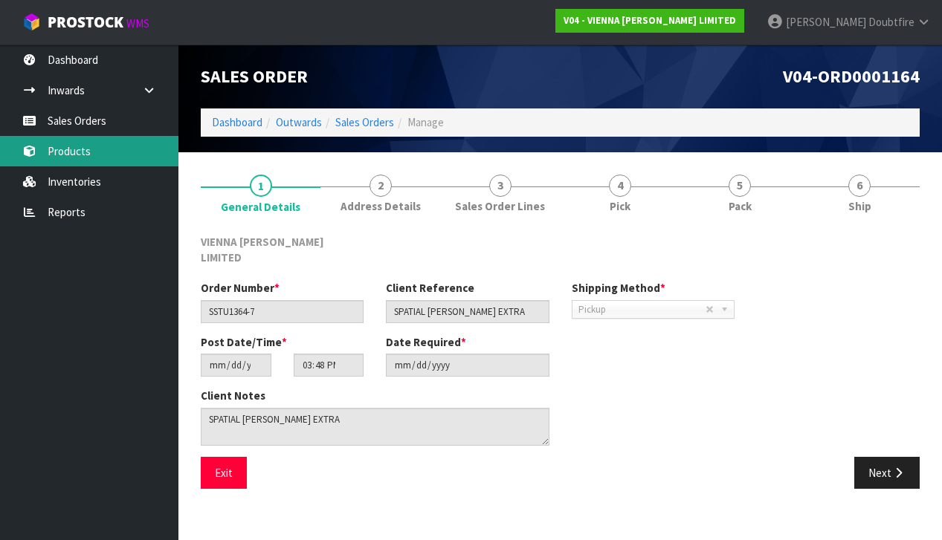
click at [64, 153] on link "Products" at bounding box center [89, 151] width 178 height 30
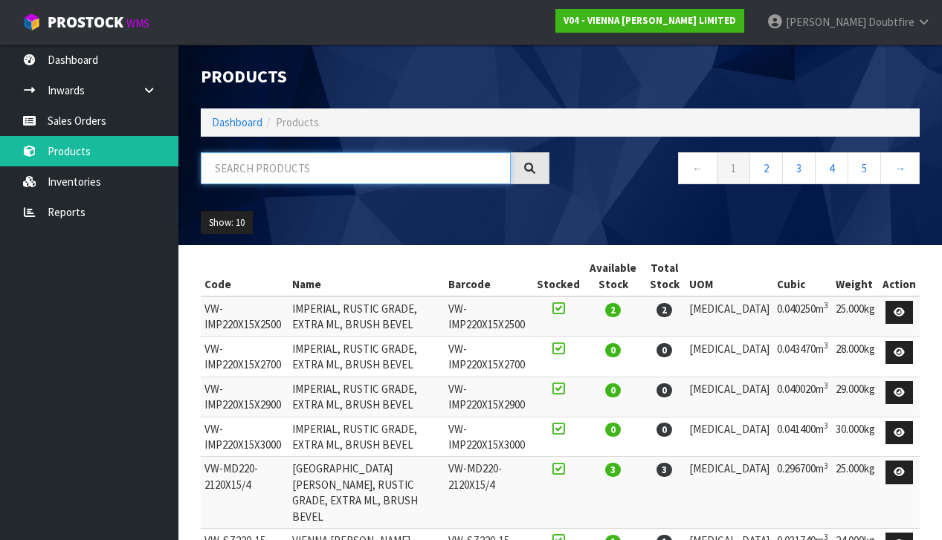
click at [333, 166] on input "text" at bounding box center [356, 168] width 310 height 32
type input "[GEOGRAPHIC_DATA]"
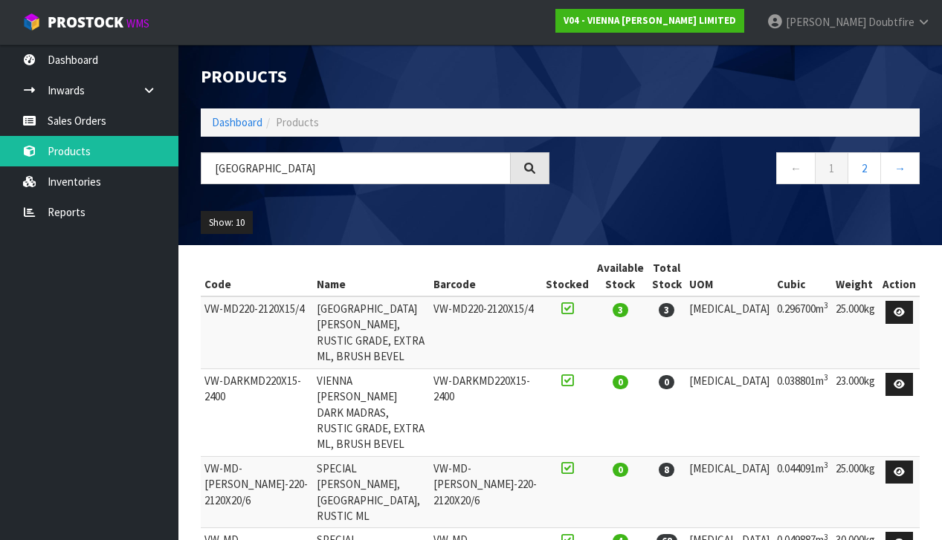
click at [256, 223] on ul "Show: 10 5 10 25 50" at bounding box center [282, 223] width 163 height 24
click at [251, 223] on button "Show: 10" at bounding box center [227, 223] width 52 height 24
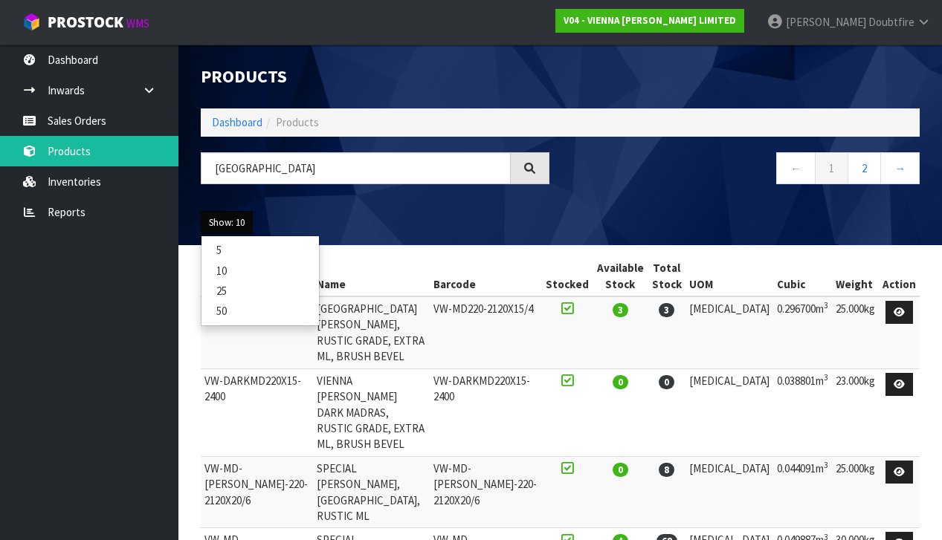
click at [238, 291] on link "25" at bounding box center [259, 291] width 117 height 20
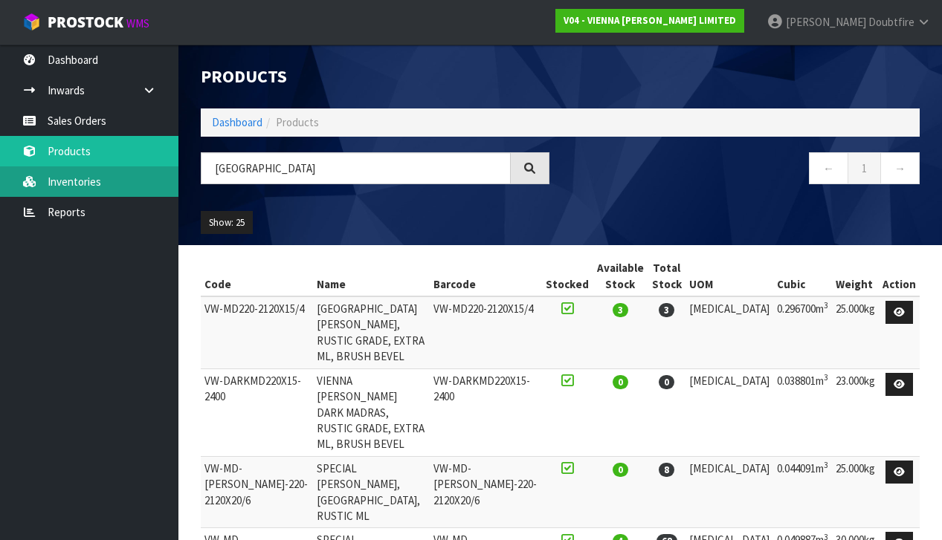
click at [71, 184] on link "Inventories" at bounding box center [89, 182] width 178 height 30
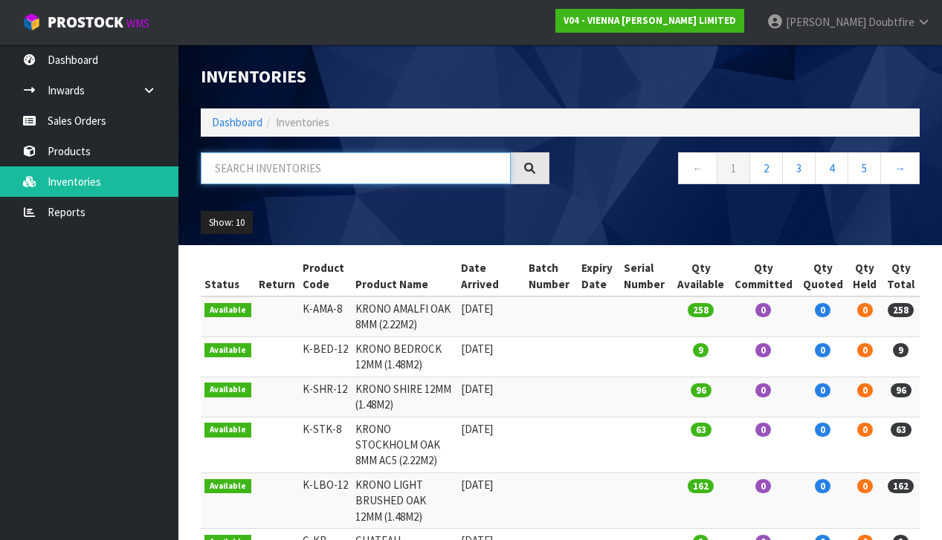
click at [285, 170] on input "text" at bounding box center [356, 168] width 310 height 32
type input "[GEOGRAPHIC_DATA]"
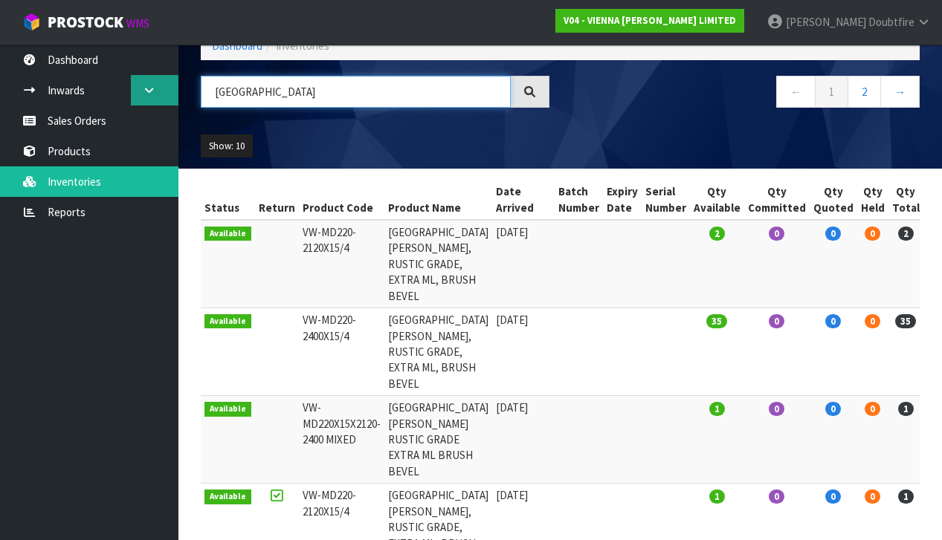
scroll to position [87, 0]
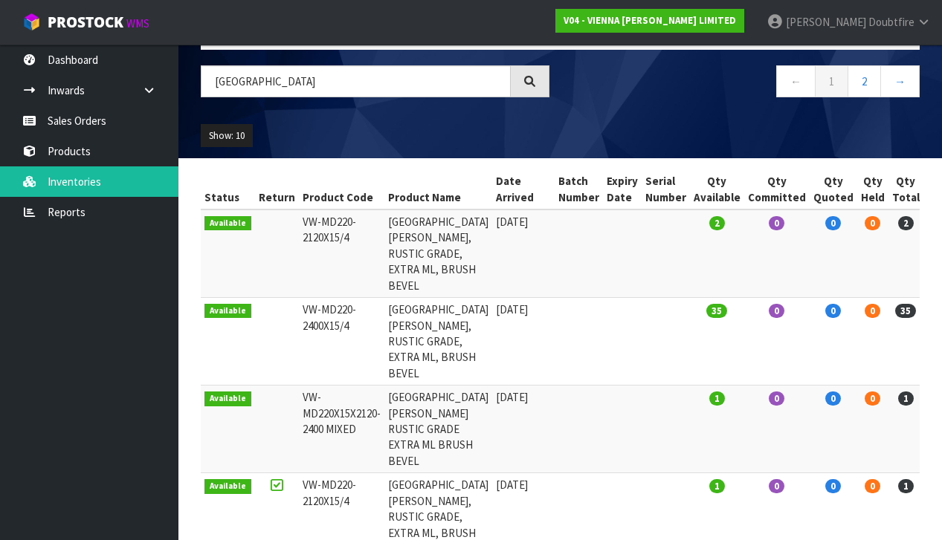
click at [338, 298] on td "VW-MD220-2400X15/4" at bounding box center [341, 342] width 85 height 88
click at [458, 302] on td "[GEOGRAPHIC_DATA][PERSON_NAME], RUSTIC GRADE, EXTRA ML, BRUSH BEVEL" at bounding box center [438, 342] width 108 height 88
click at [907, 304] on span "35" at bounding box center [905, 311] width 21 height 14
click at [727, 304] on span "35" at bounding box center [716, 311] width 21 height 14
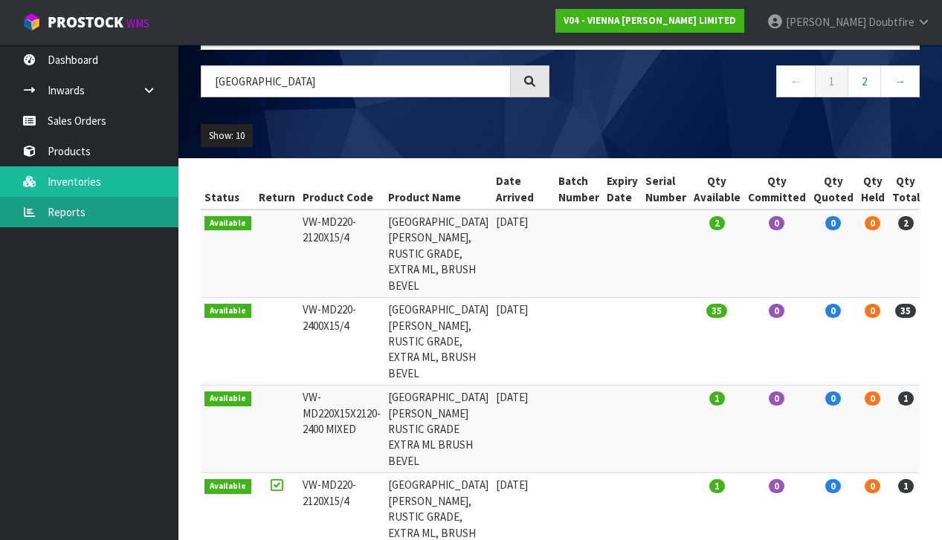
click at [87, 208] on link "Reports" at bounding box center [89, 212] width 178 height 30
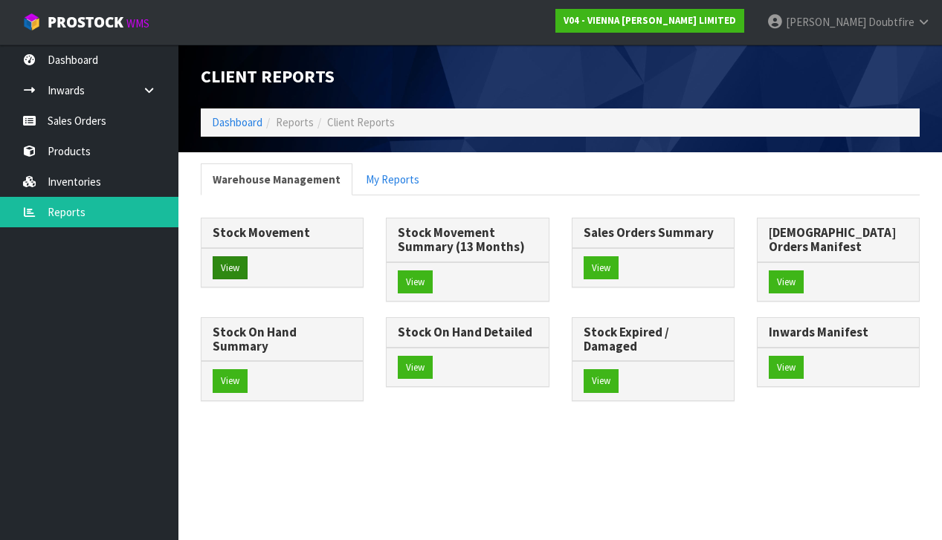
click at [230, 271] on button "View" at bounding box center [230, 268] width 35 height 24
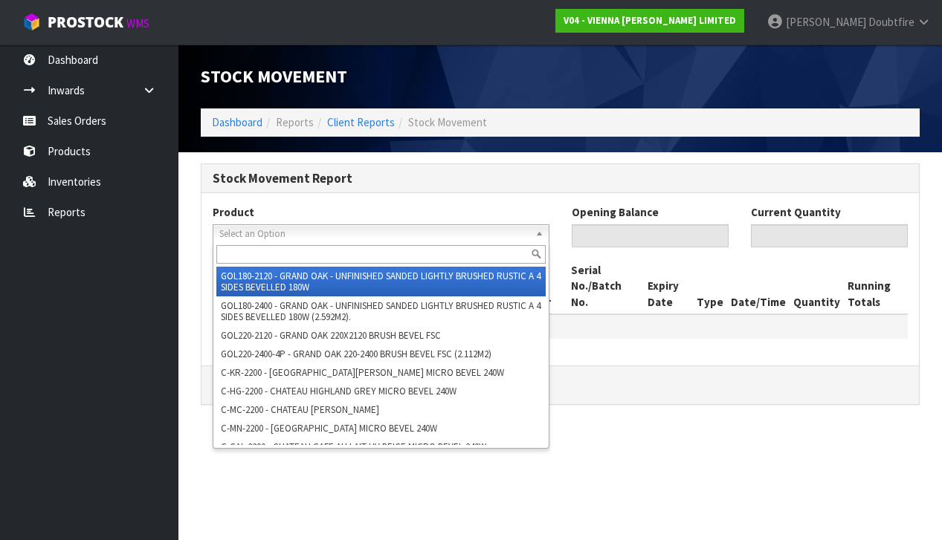
click at [239, 233] on span "Select an Option" at bounding box center [374, 234] width 310 height 18
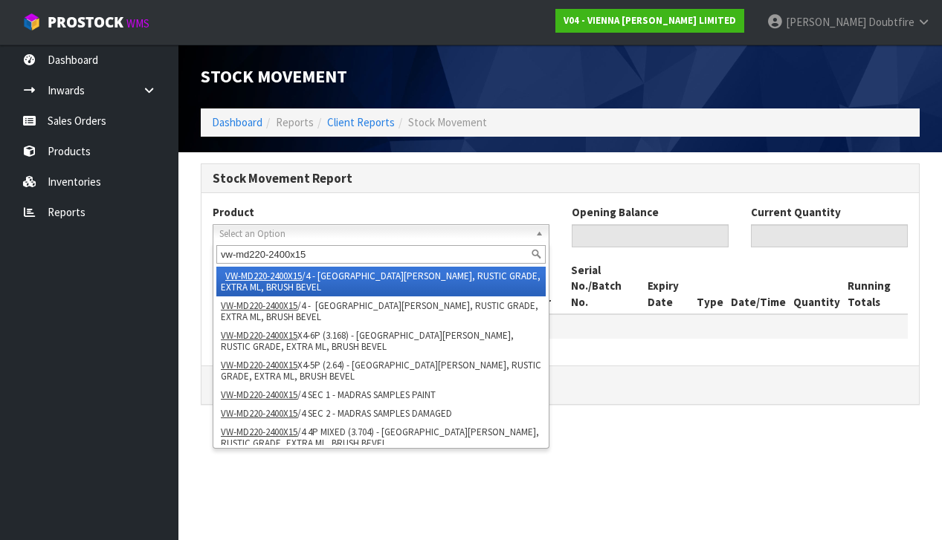
type input "vw-md220-2400x15"
click at [262, 277] on em "VW-MD220-2400X15" at bounding box center [263, 276] width 77 height 13
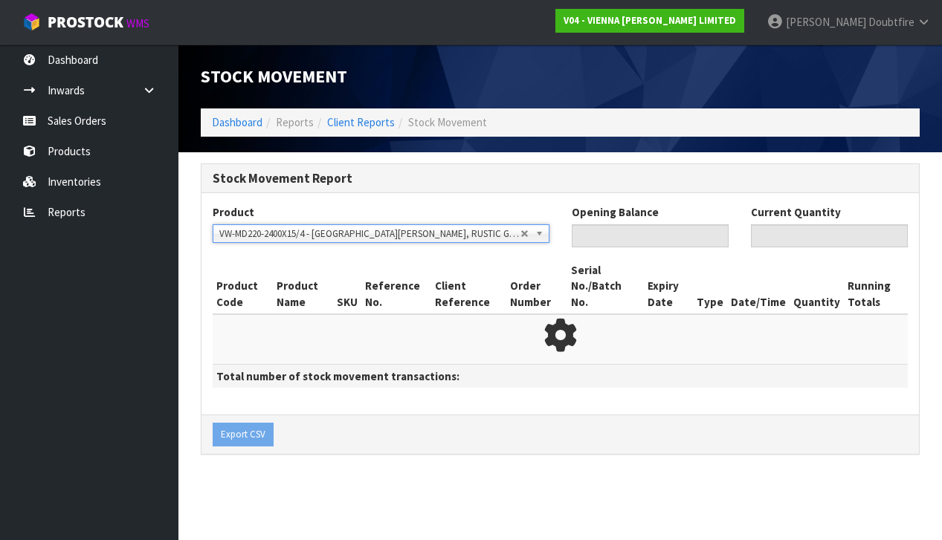
scroll to position [1, 0]
type input "0"
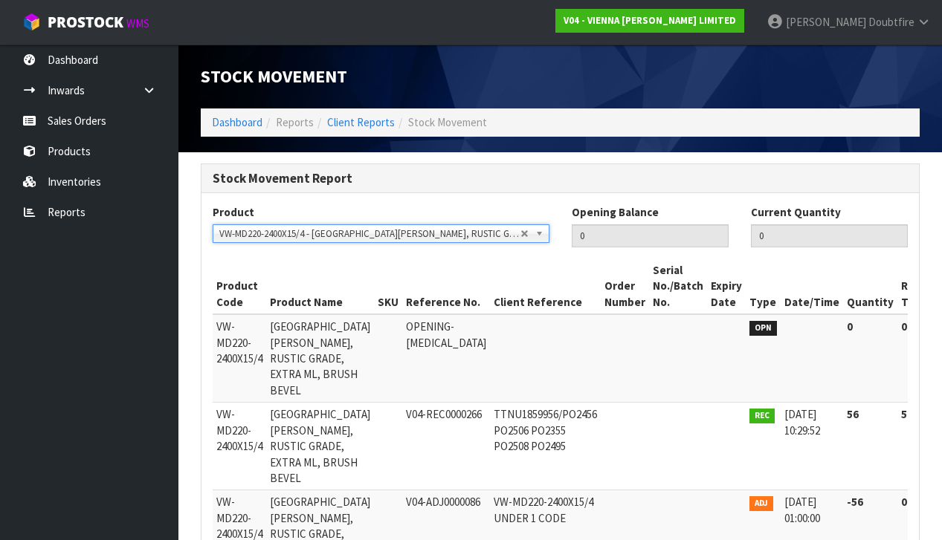
scroll to position [11691, 0]
click at [538, 231] on b at bounding box center [541, 233] width 13 height 17
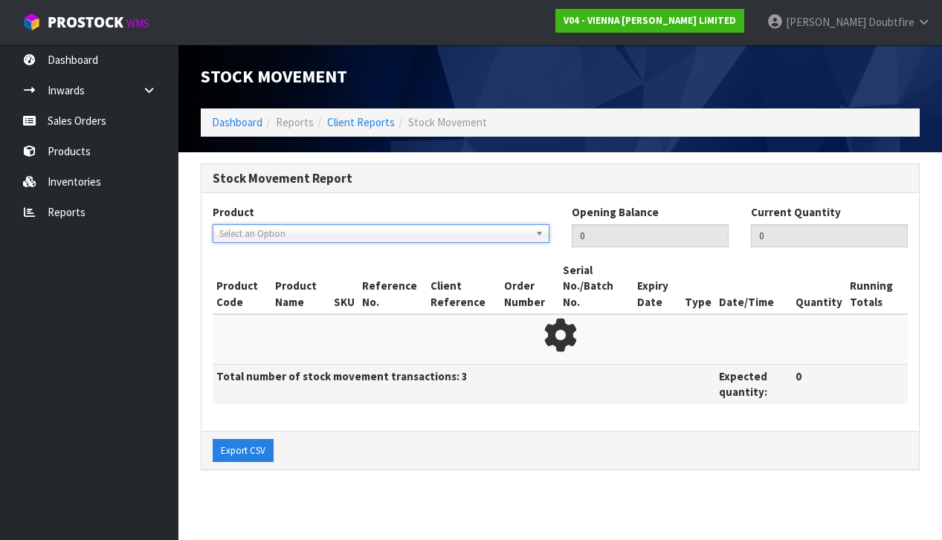
scroll to position [0, 0]
click at [244, 233] on span "Select an Option" at bounding box center [369, 234] width 301 height 18
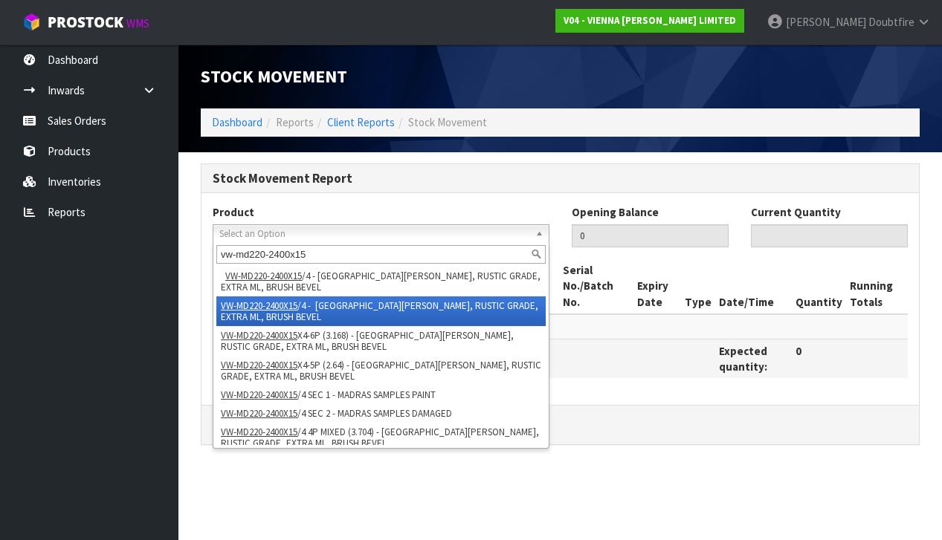
scroll to position [7, 0]
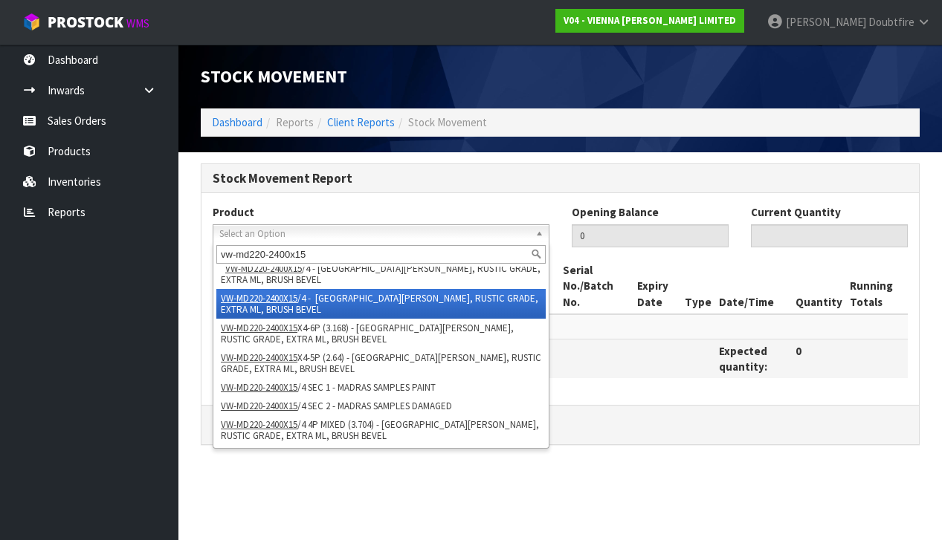
type input "vw-md220-2400x15"
click at [292, 301] on em "VW-MD220-2400X15" at bounding box center [259, 298] width 77 height 13
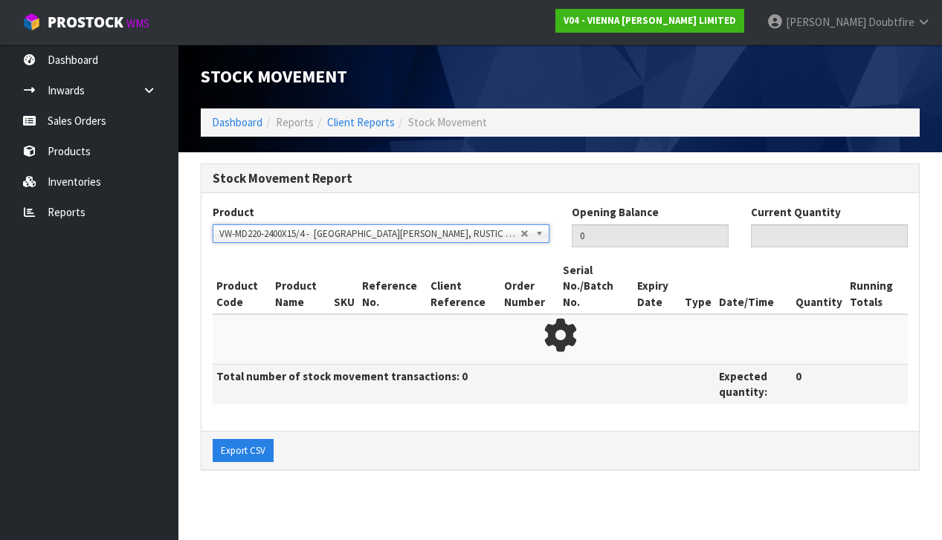
type input "43"
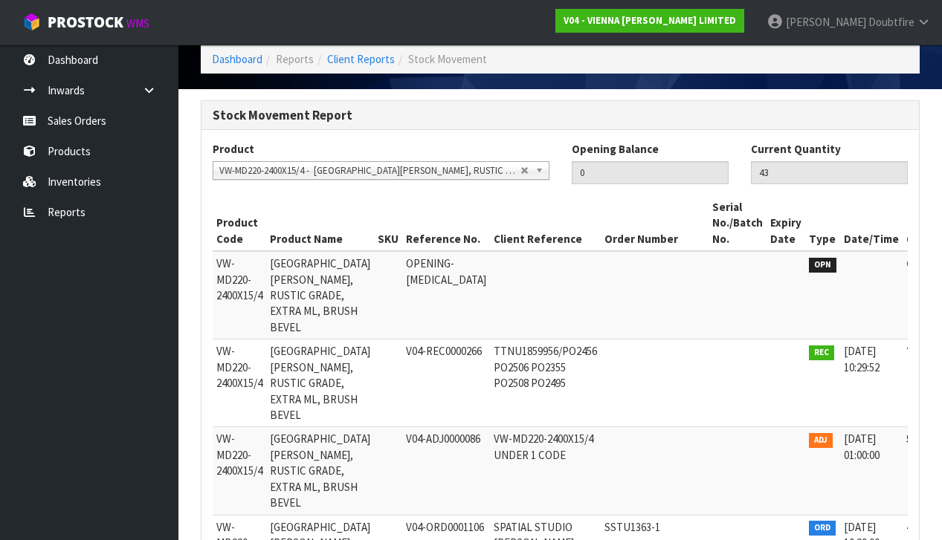
scroll to position [62, 0]
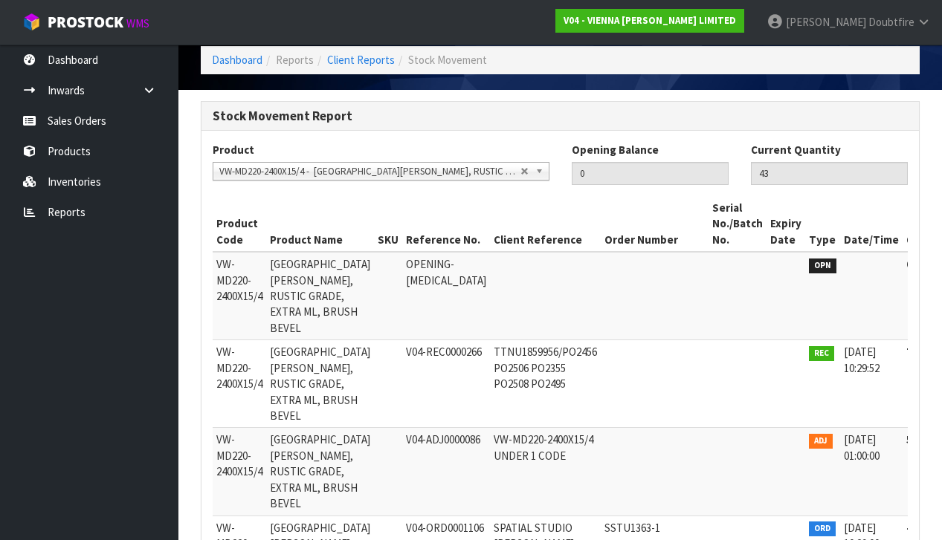
click at [516, 168] on span "VW-MD220-2400X15/4 - [GEOGRAPHIC_DATA][PERSON_NAME], RUSTIC GRADE, EXTRA ML, BR…" at bounding box center [369, 172] width 301 height 18
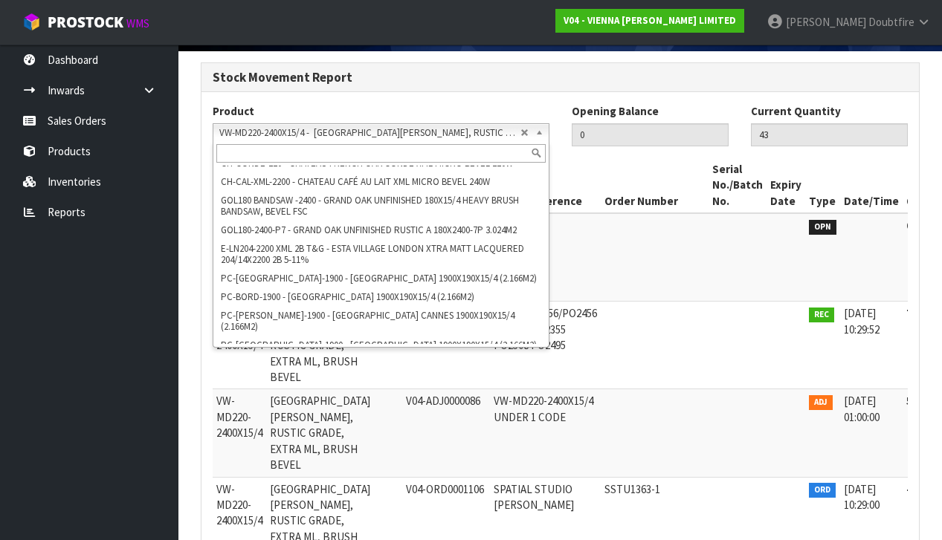
scroll to position [102, 0]
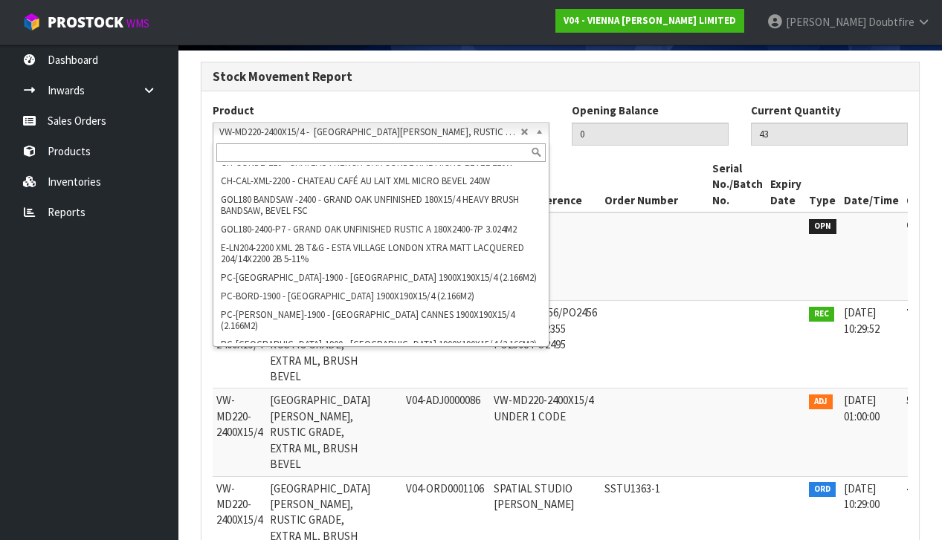
click at [709, 343] on td at bounding box center [738, 345] width 58 height 88
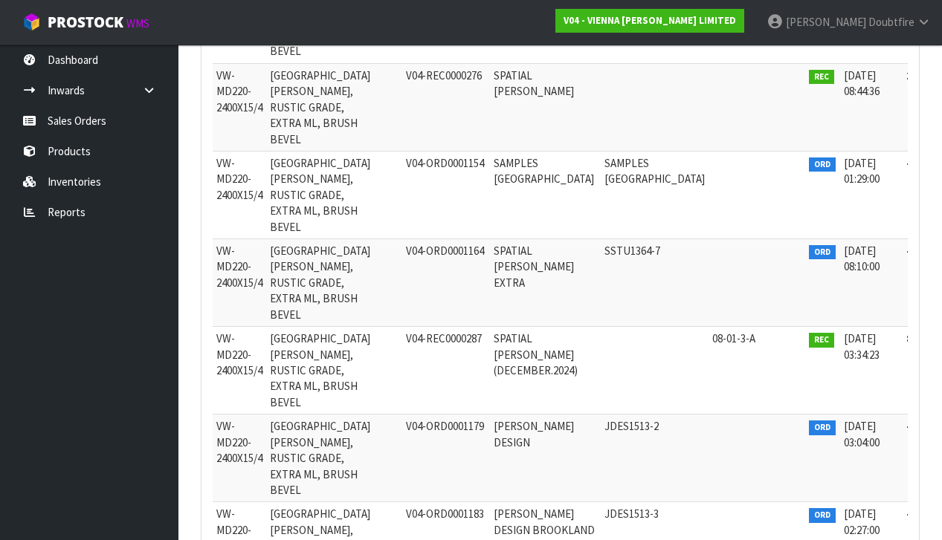
scroll to position [779, 0]
click at [234, 252] on span "VW-MD220-2400X15/4" at bounding box center [239, 266] width 46 height 46
click at [319, 243] on td "[GEOGRAPHIC_DATA][PERSON_NAME], RUSTIC GRADE, EXTRA ML, BRUSH BEVEL" at bounding box center [320, 283] width 108 height 88
click at [809, 245] on span "ORD" at bounding box center [822, 252] width 27 height 15
click at [601, 242] on td "SSTU1364-7" at bounding box center [655, 283] width 108 height 88
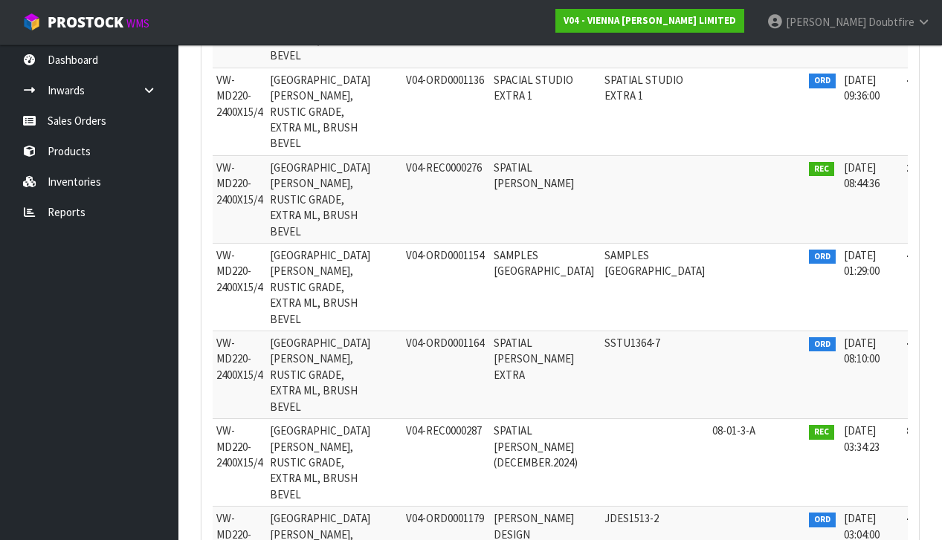
scroll to position [685, 0]
click at [240, 368] on td "VW-MD220-2400X15/4" at bounding box center [240, 376] width 54 height 88
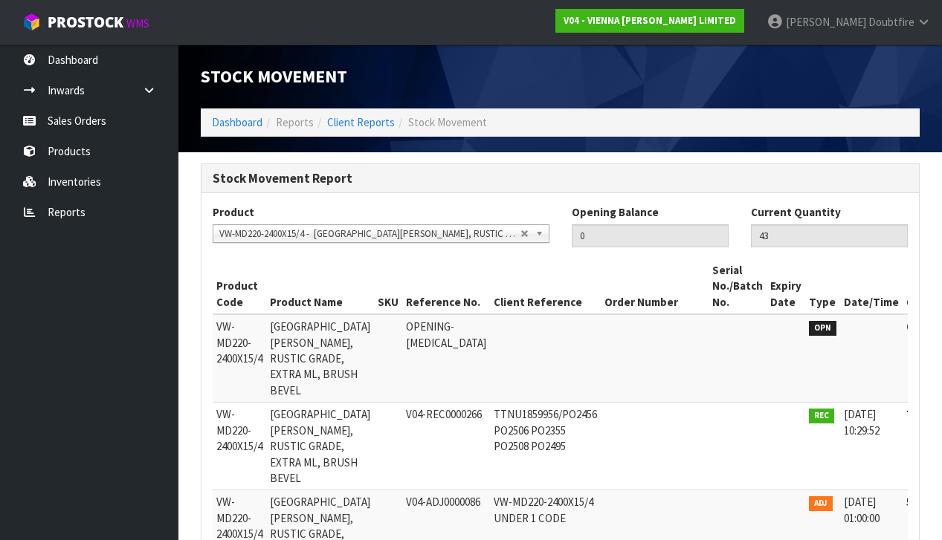
scroll to position [0, 0]
drag, startPoint x: 525, startPoint y: 232, endPoint x: 468, endPoint y: 233, distance: 56.5
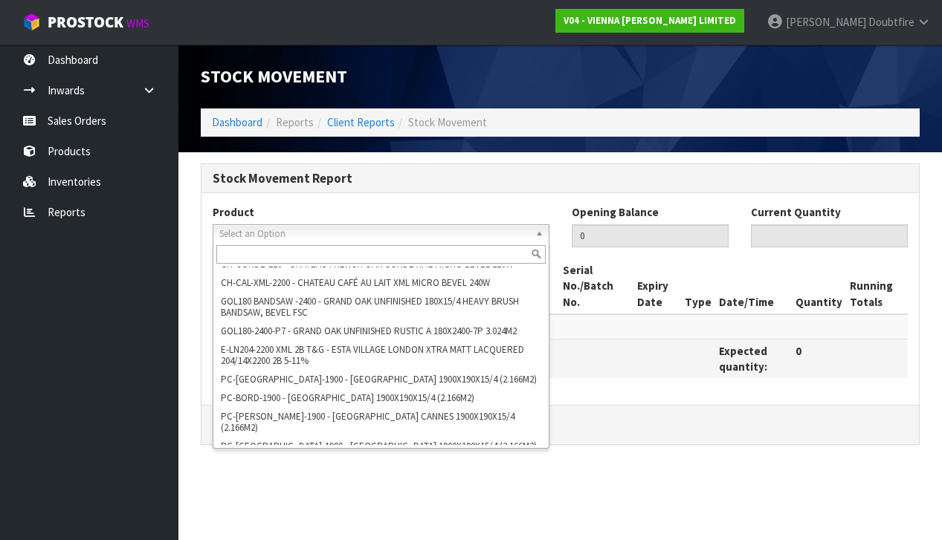
click at [309, 234] on span "Select an Option" at bounding box center [369, 234] width 301 height 18
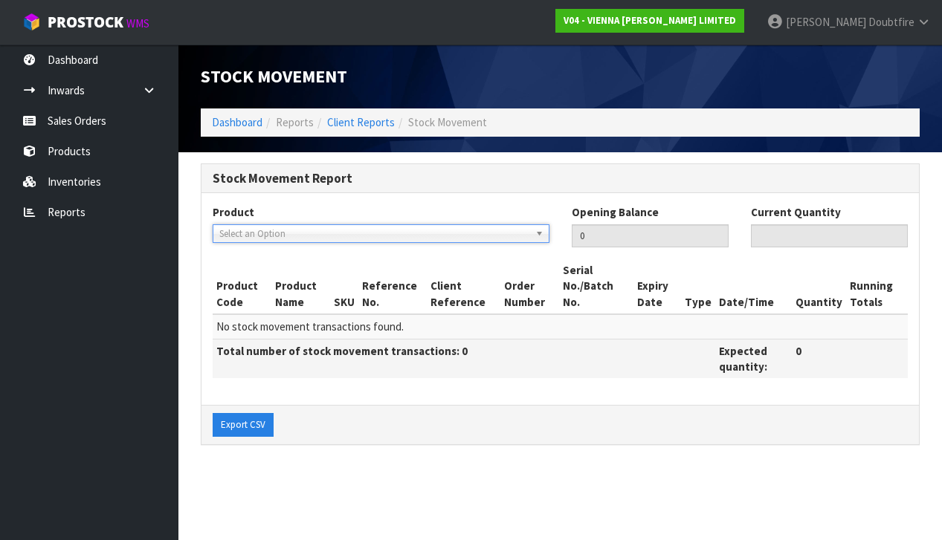
click at [307, 227] on span "Select an Option" at bounding box center [369, 234] width 301 height 18
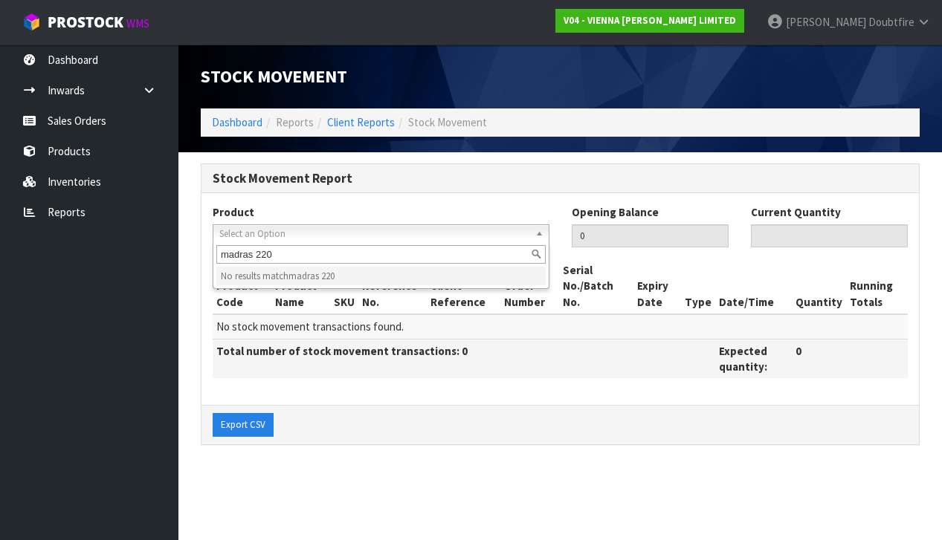
click at [391, 231] on span "Select an Option" at bounding box center [369, 234] width 301 height 18
type input "m"
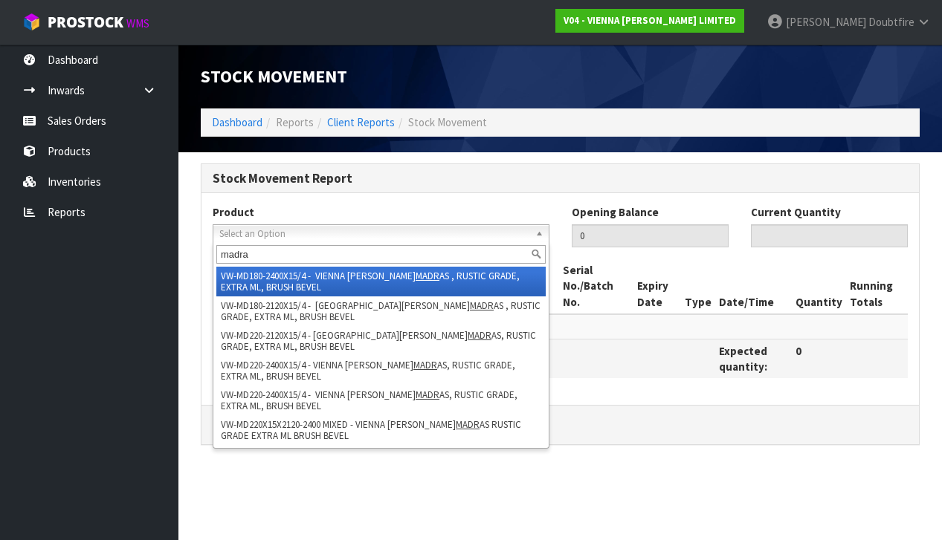
type input "[GEOGRAPHIC_DATA]"
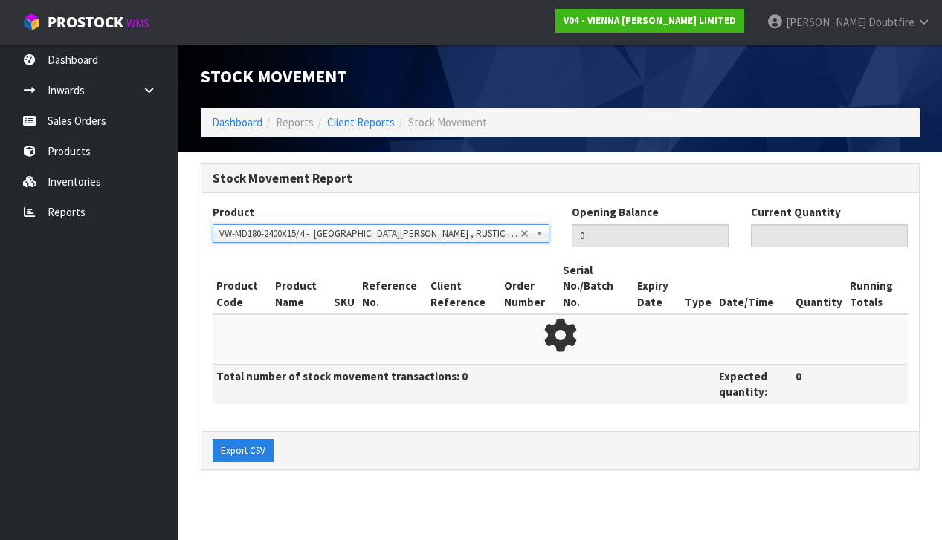
type input "0"
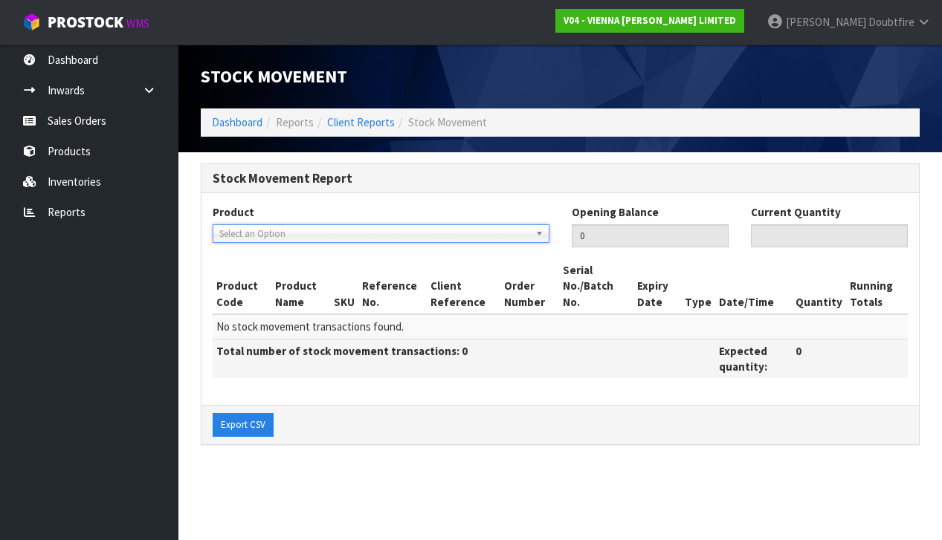
click at [230, 231] on span "Select an Option" at bounding box center [369, 234] width 301 height 18
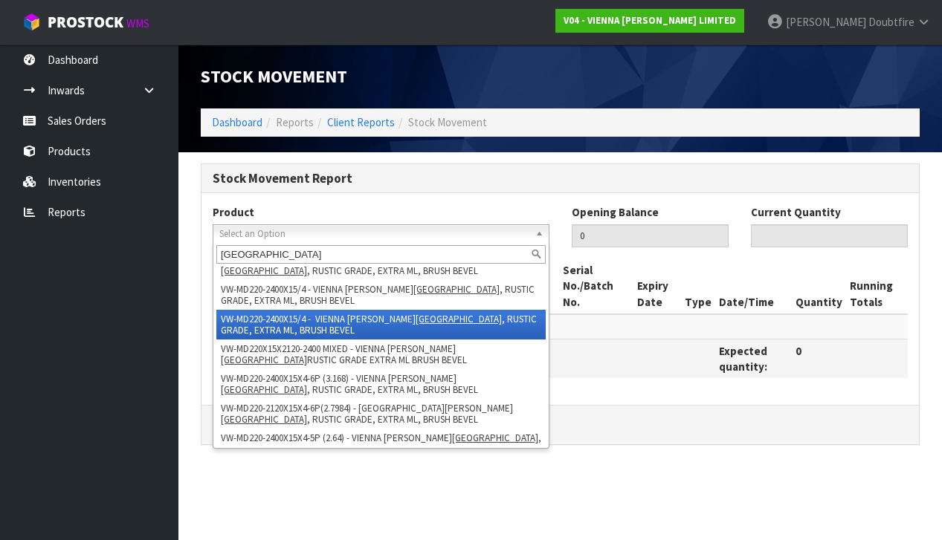
scroll to position [80, 0]
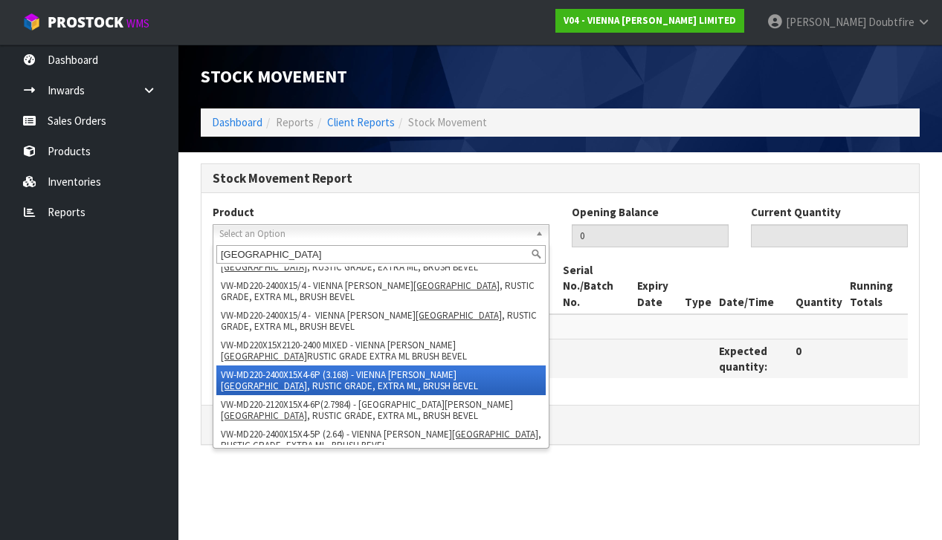
type input "[GEOGRAPHIC_DATA]"
click at [252, 378] on li "VW-MD220-2400X15X4-6P (3.168) - [GEOGRAPHIC_DATA][PERSON_NAME] , RUSTIC GRADE, …" at bounding box center [380, 381] width 329 height 30
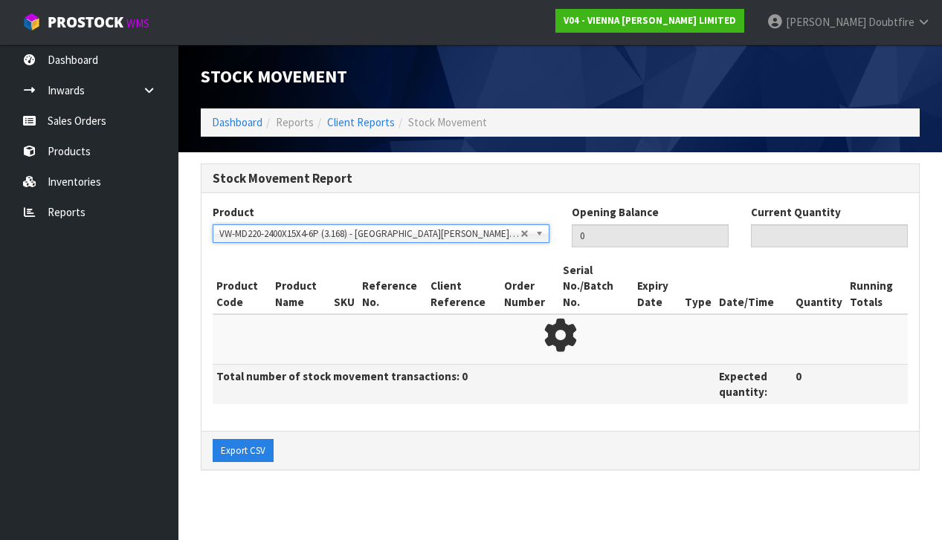
type input "4"
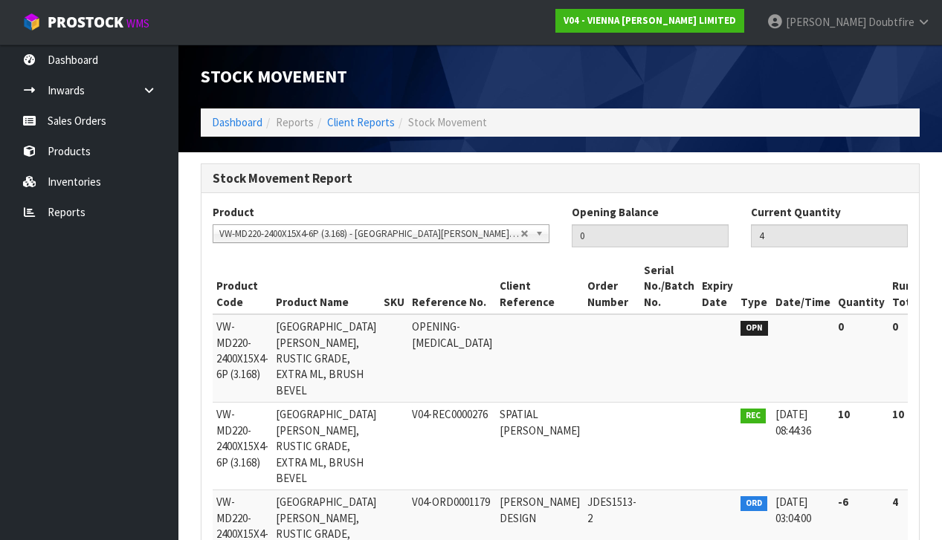
scroll to position [0, 0]
click at [436, 407] on span "V04-REC0000276" at bounding box center [450, 414] width 76 height 14
drag, startPoint x: 734, startPoint y: 398, endPoint x: 726, endPoint y: 400, distance: 7.6
click at [740, 409] on span "REC" at bounding box center [752, 416] width 25 height 15
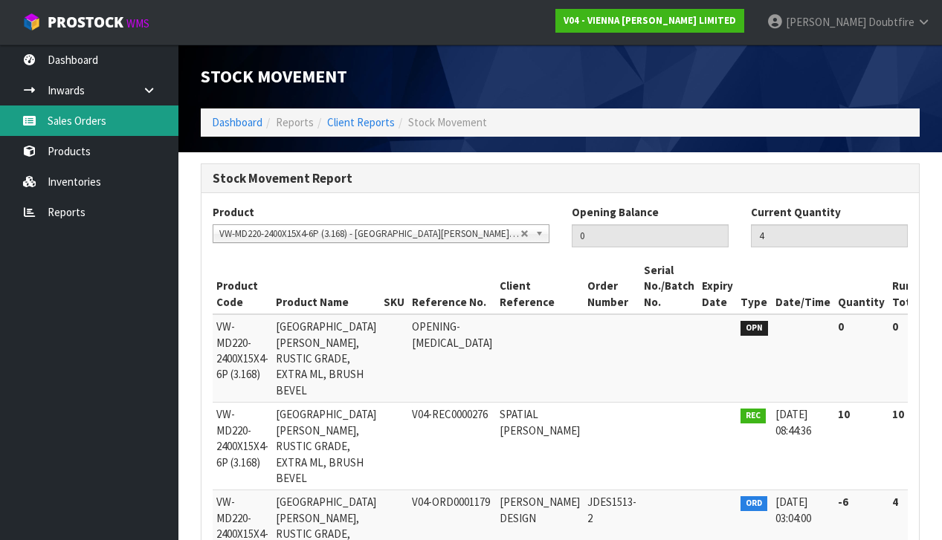
click at [76, 122] on link "Sales Orders" at bounding box center [89, 121] width 178 height 30
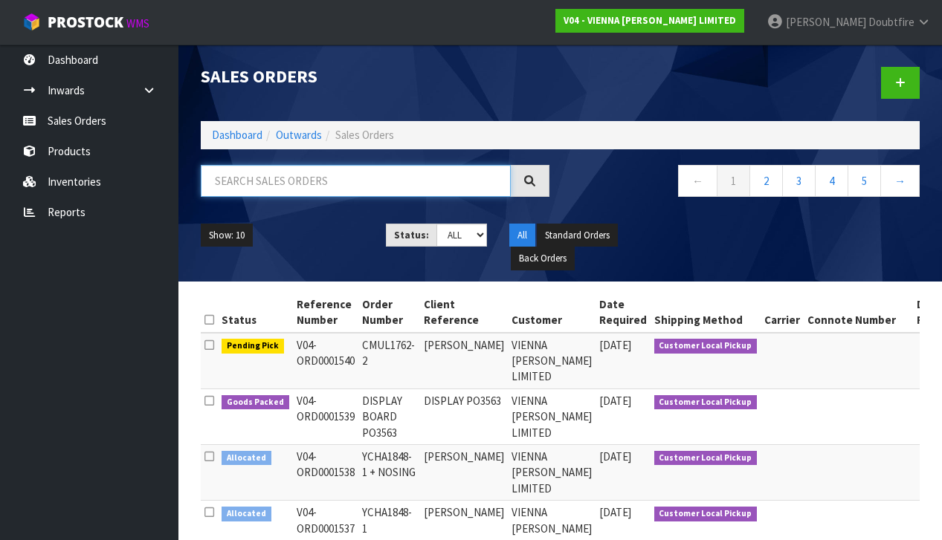
click at [267, 188] on input "text" at bounding box center [356, 181] width 310 height 32
type input "[PERSON_NAME]"
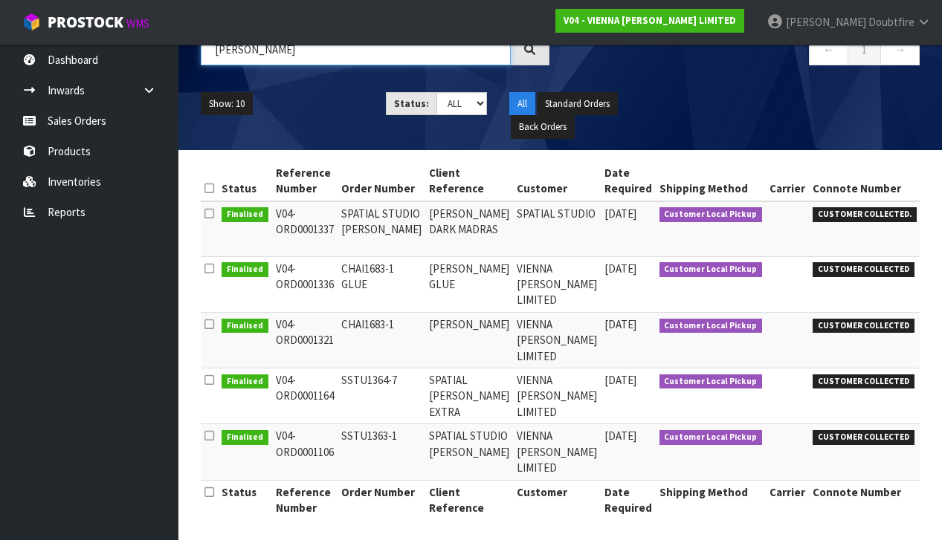
scroll to position [131, 0]
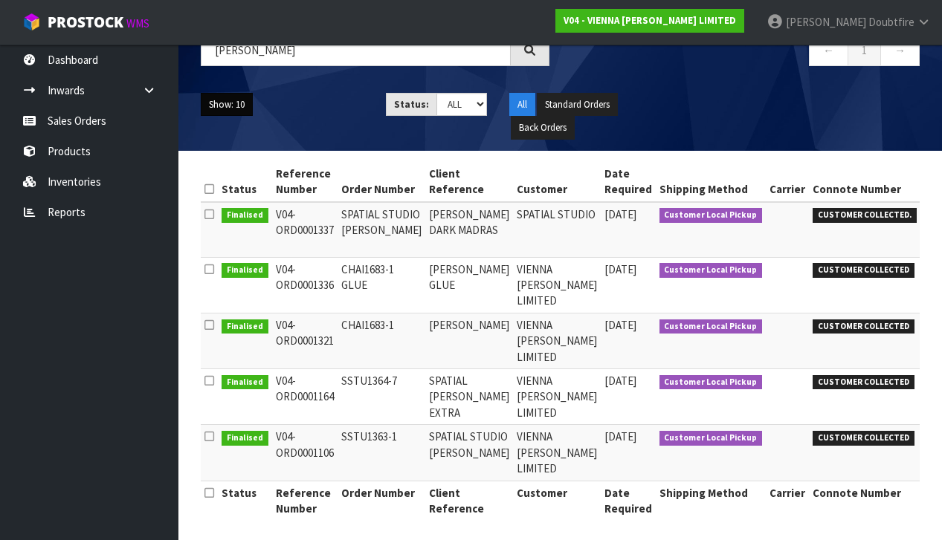
click at [250, 100] on button "Show: 10" at bounding box center [227, 105] width 52 height 24
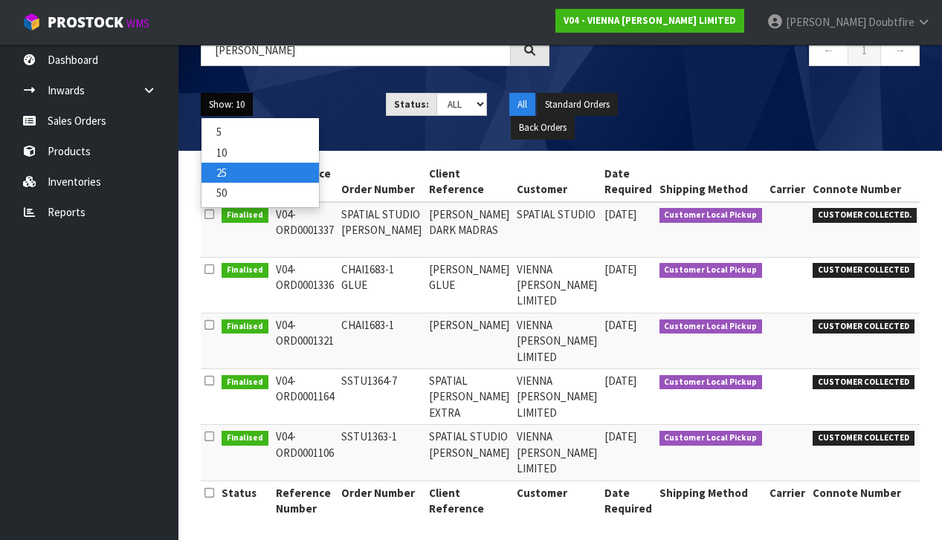
click at [236, 171] on link "25" at bounding box center [259, 173] width 117 height 20
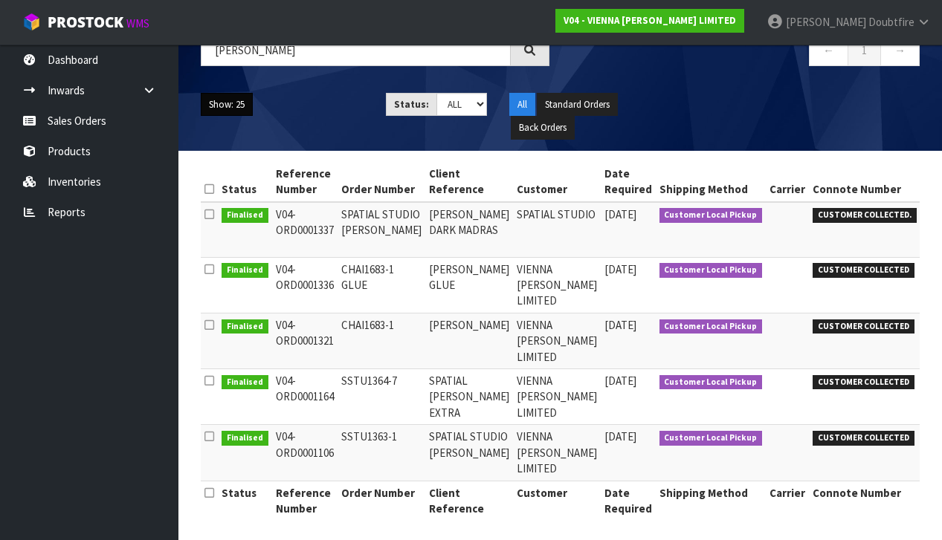
scroll to position [0, 49]
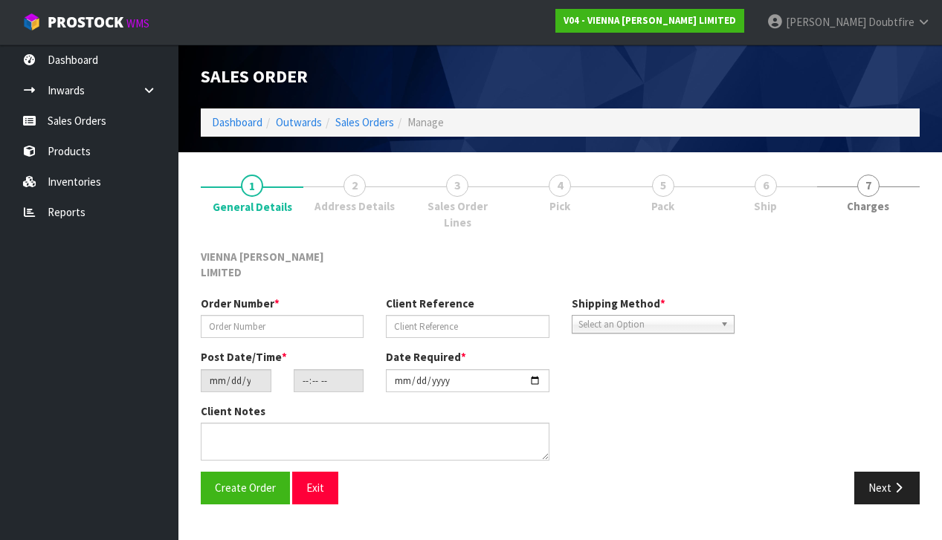
type input "SSTU1364-7"
type input "SPATIAL [PERSON_NAME] EXTRA"
type input "[DATE]"
type input "15:48:00.000"
type input "[DATE]"
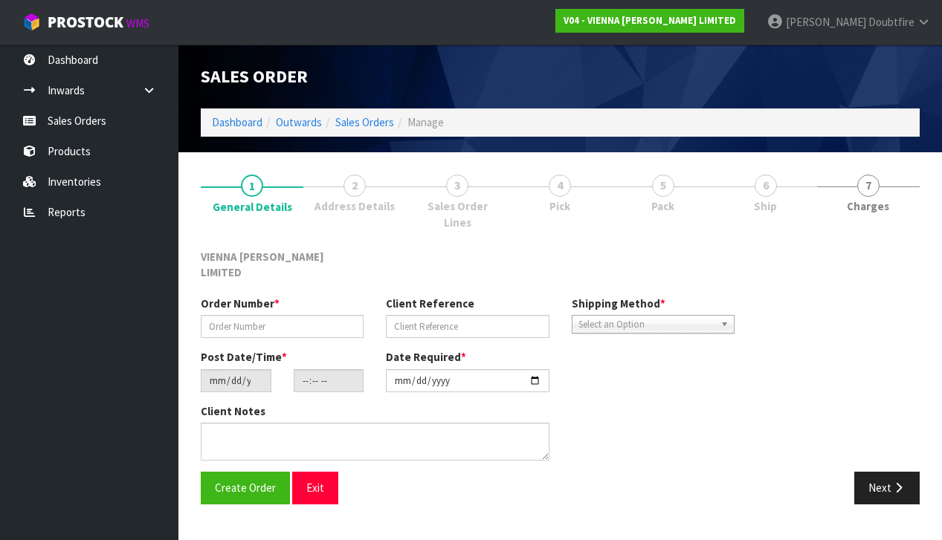
type textarea "SPATIAL [PERSON_NAME] EXTRA"
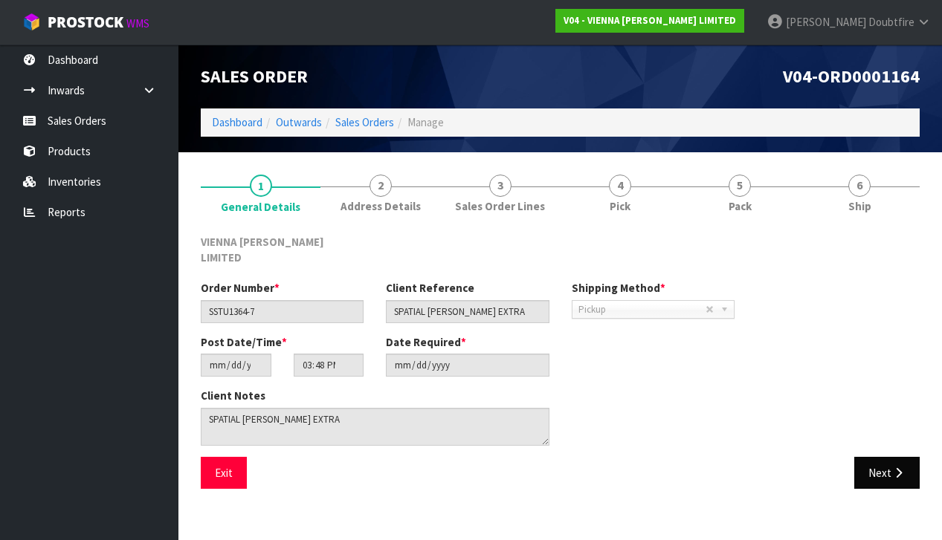
click at [907, 457] on button "Next" at bounding box center [886, 473] width 65 height 32
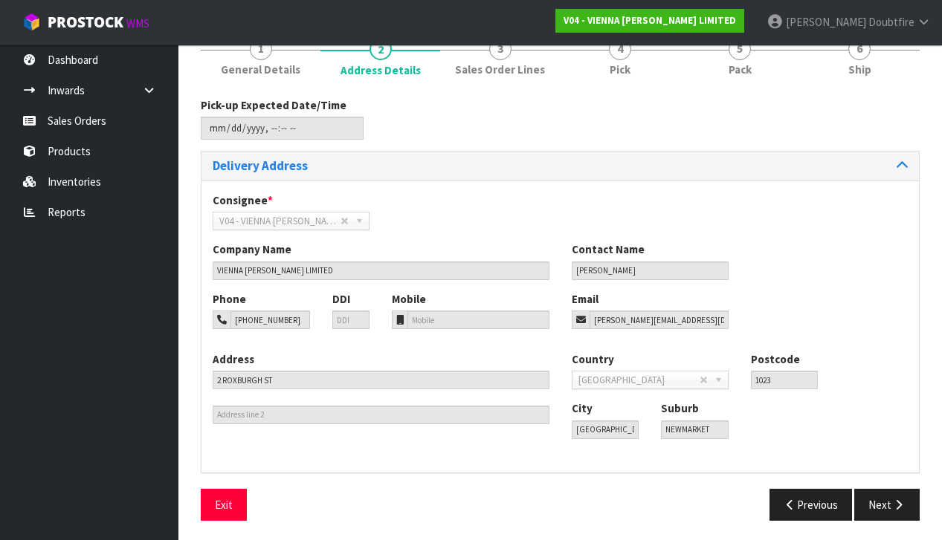
scroll to position [136, 0]
click at [888, 498] on button "Next" at bounding box center [886, 506] width 65 height 32
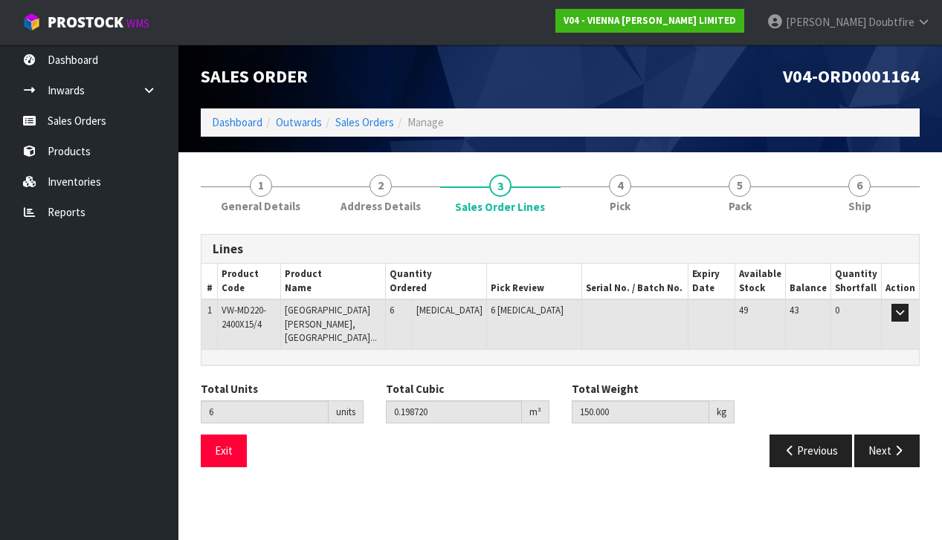
click at [280, 325] on td "VW-MD220-2400X15/4" at bounding box center [249, 324] width 62 height 49
click at [280, 312] on td "VW-MD220-2400X15/4" at bounding box center [249, 324] width 62 height 49
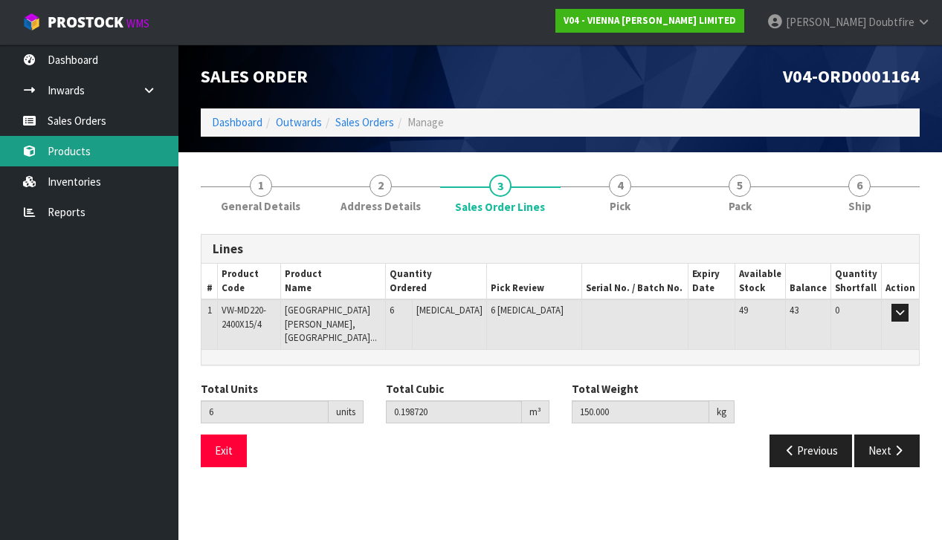
click at [70, 153] on link "Products" at bounding box center [89, 151] width 178 height 30
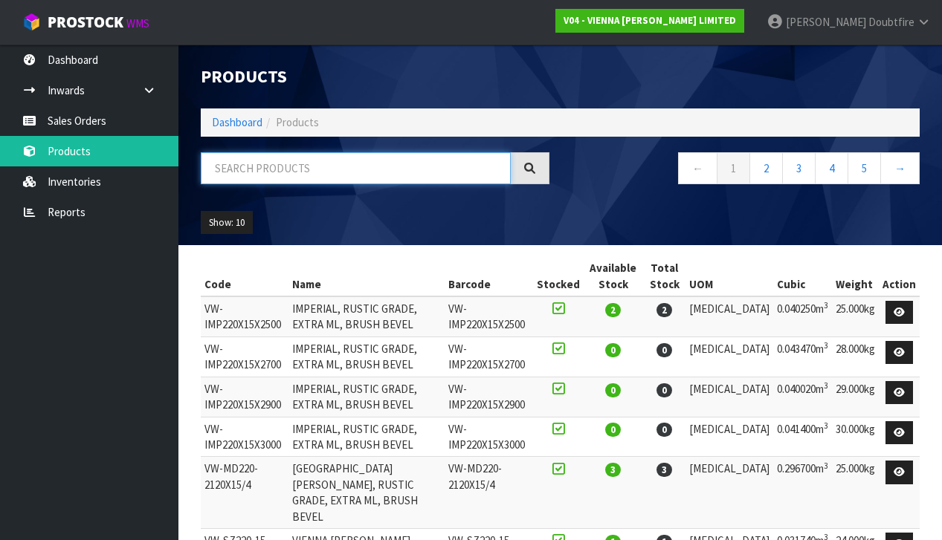
click at [236, 169] on input "text" at bounding box center [356, 168] width 310 height 32
type input "[GEOGRAPHIC_DATA]"
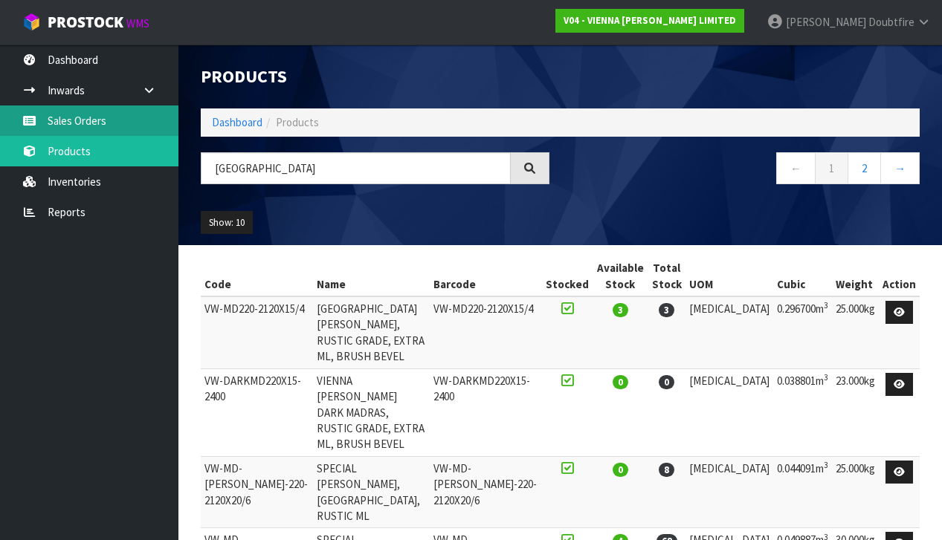
click at [102, 122] on link "Sales Orders" at bounding box center [89, 121] width 178 height 30
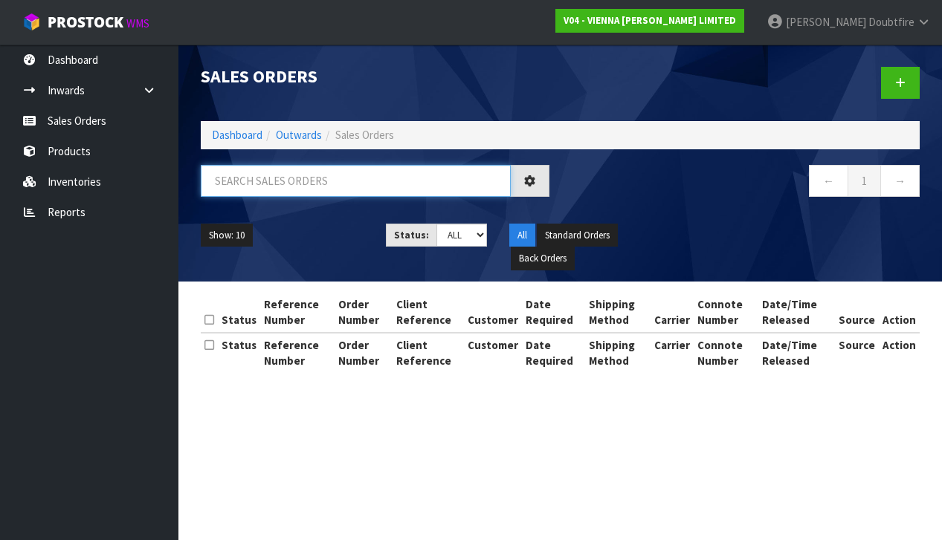
click at [221, 180] on input "text" at bounding box center [356, 181] width 310 height 32
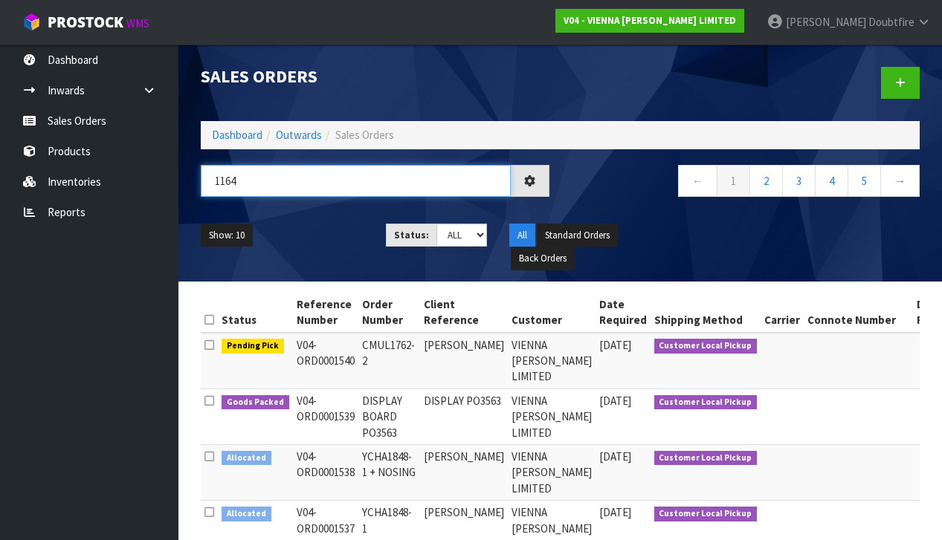
type input "1164"
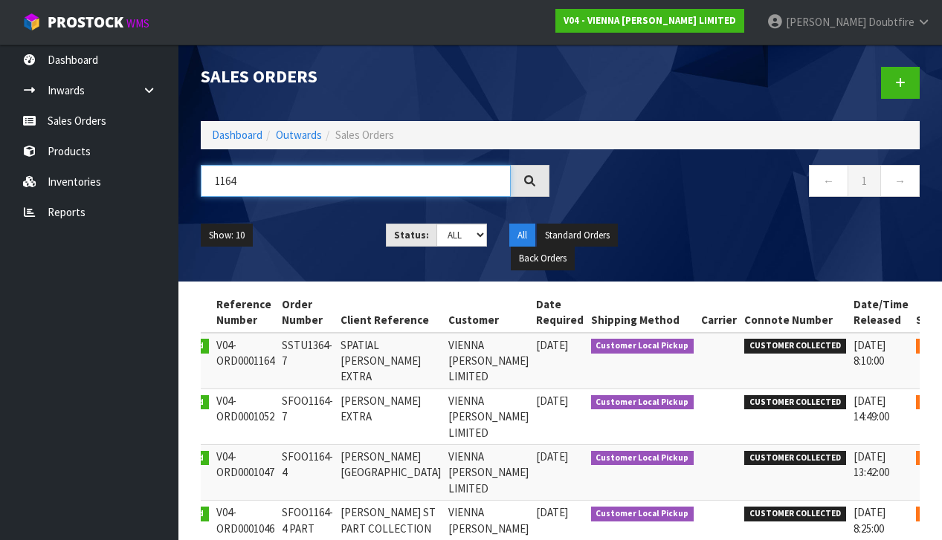
scroll to position [0, 59]
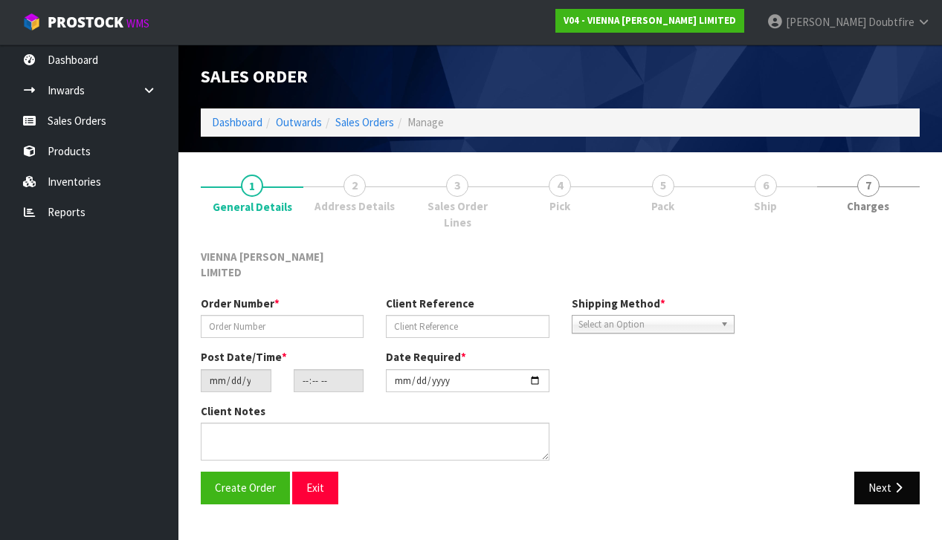
type input "SSTU1364-7"
type input "SPATIAL [PERSON_NAME] EXTRA"
type input "[DATE]"
type input "15:48:00.000"
type input "[DATE]"
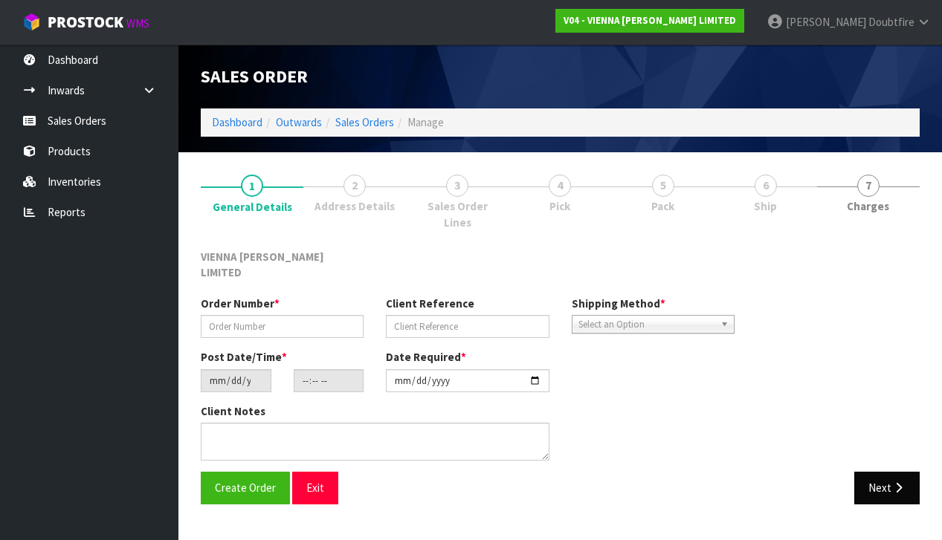
type textarea "SPATIAL [PERSON_NAME] EXTRA"
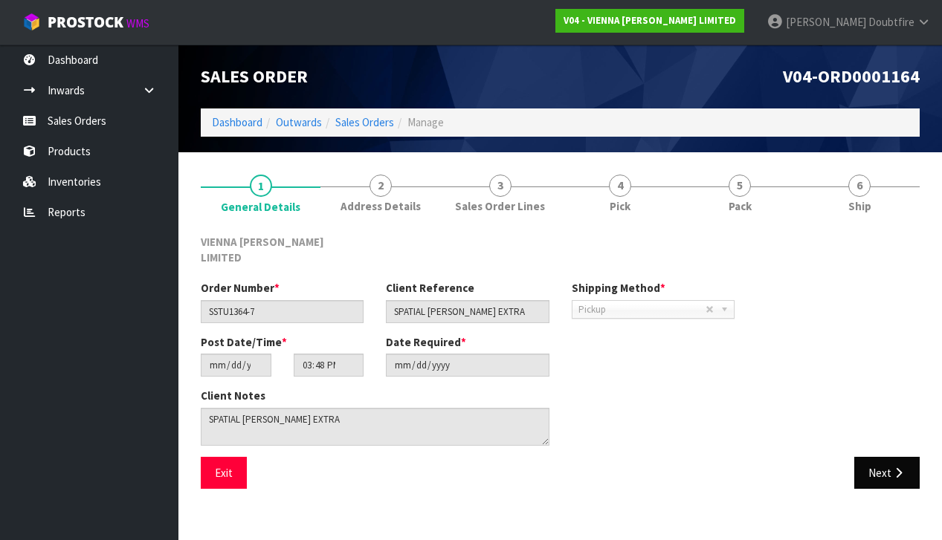
click at [880, 457] on button "Next" at bounding box center [886, 473] width 65 height 32
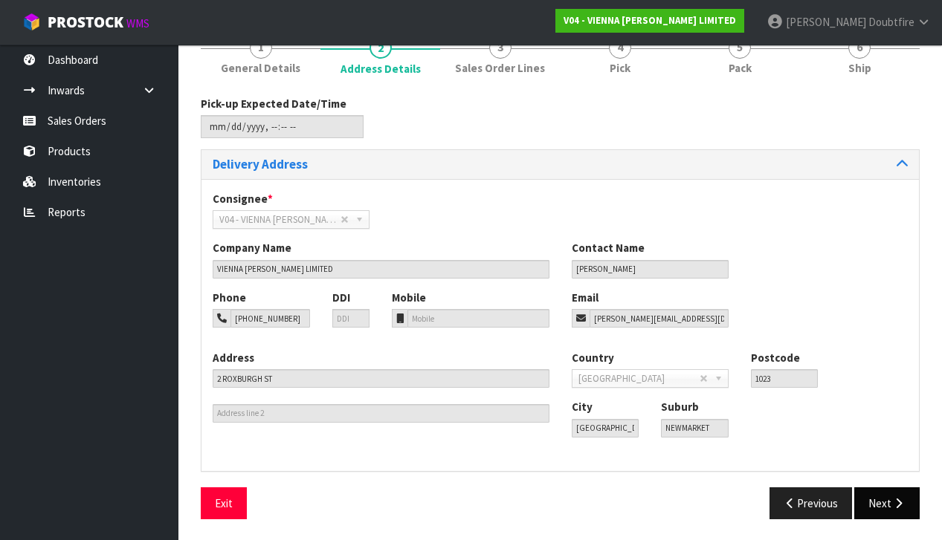
scroll to position [137, 0]
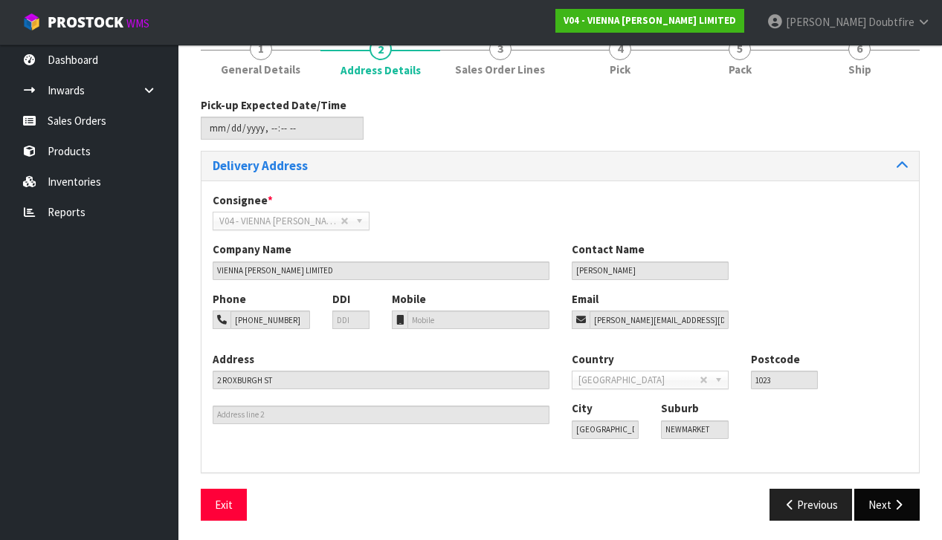
click at [888, 493] on button "Next" at bounding box center [886, 505] width 65 height 32
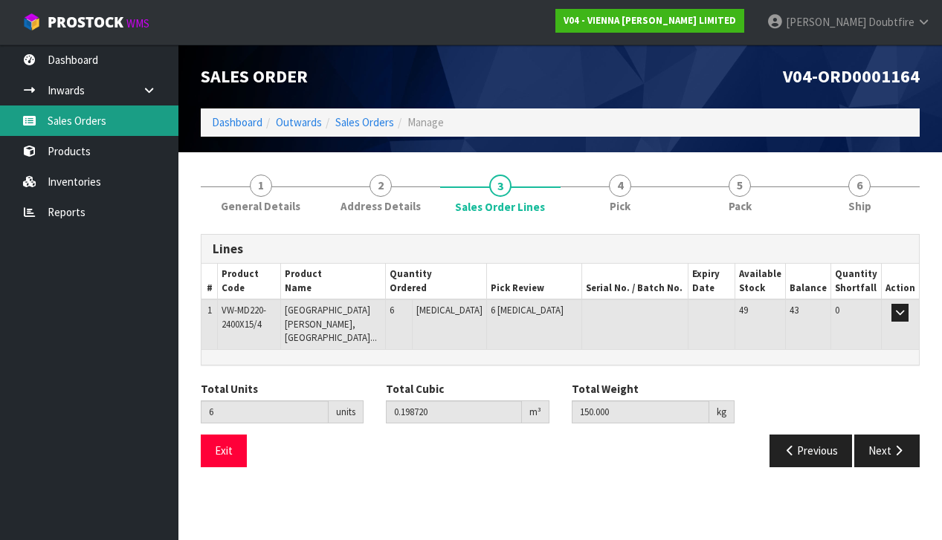
click at [97, 120] on link "Sales Orders" at bounding box center [89, 121] width 178 height 30
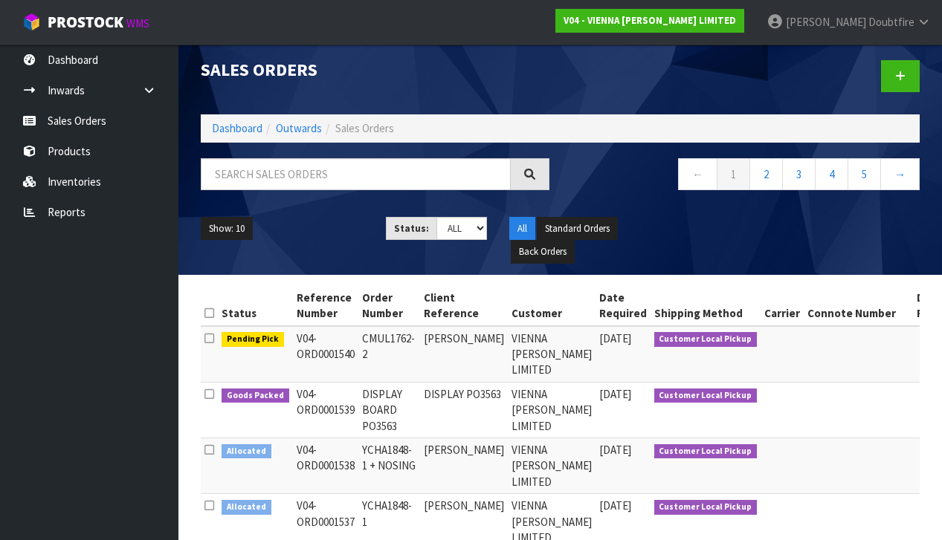
scroll to position [5, 0]
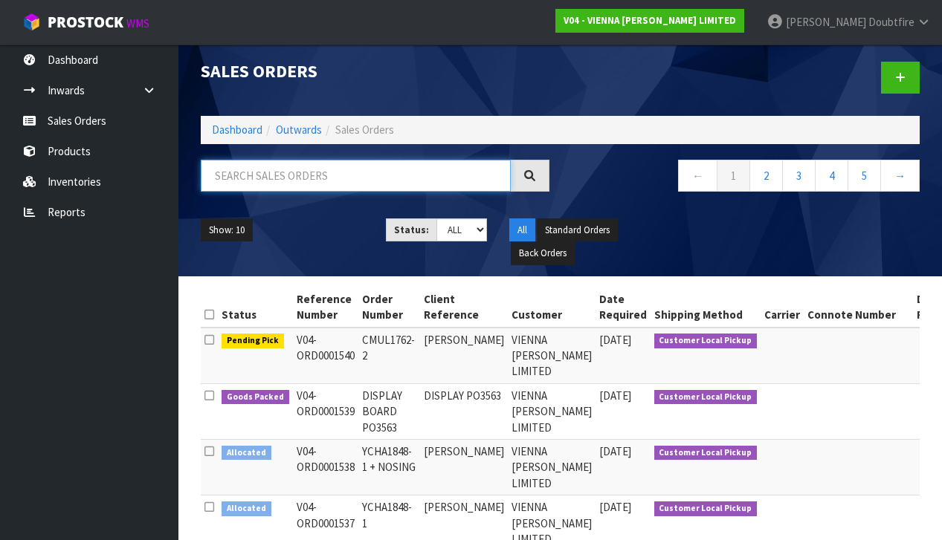
click at [233, 184] on input "text" at bounding box center [356, 176] width 310 height 32
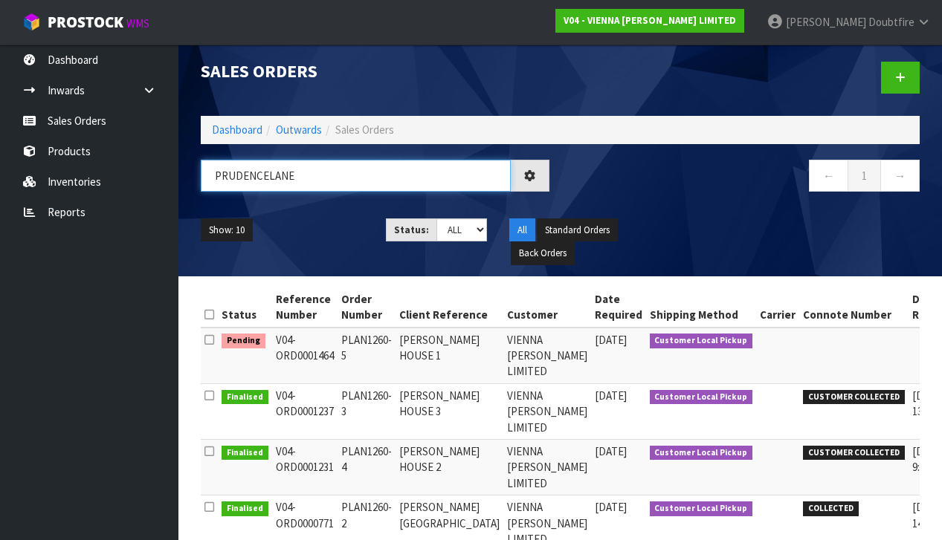
scroll to position [0, 0]
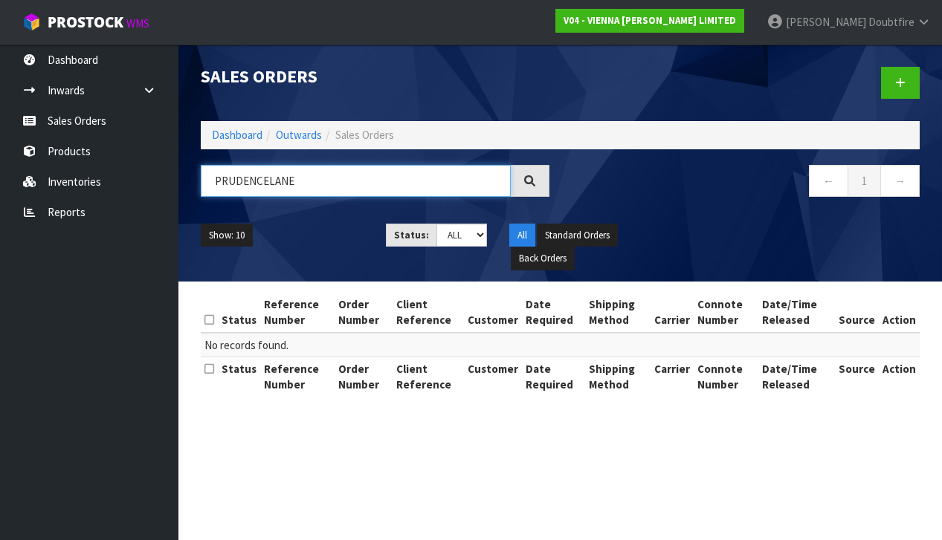
click at [270, 184] on input "PRUDENCELANE" at bounding box center [356, 181] width 310 height 32
drag, startPoint x: 265, startPoint y: 183, endPoint x: 277, endPoint y: 188, distance: 13.7
click at [266, 184] on input "PRUDENCEL ANE" at bounding box center [356, 181] width 310 height 32
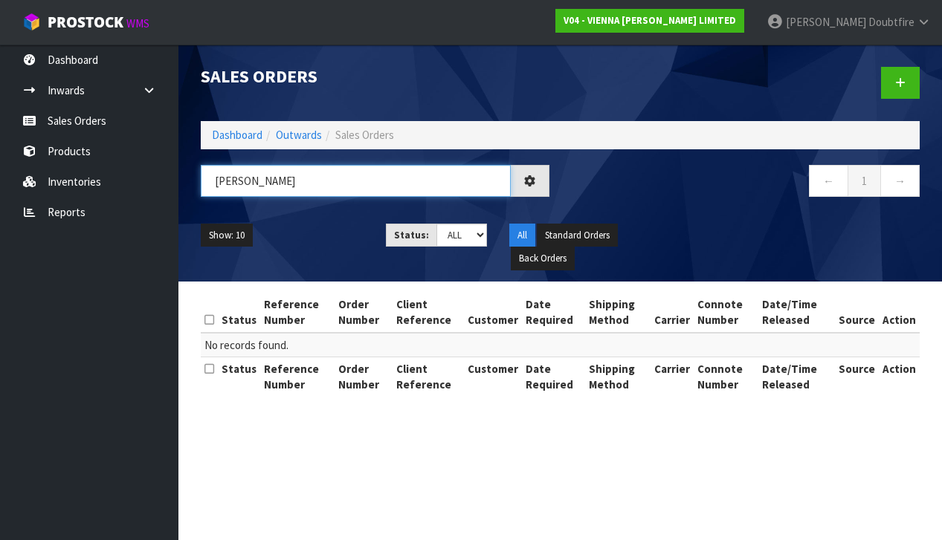
click at [333, 189] on input "[PERSON_NAME]" at bounding box center [356, 181] width 310 height 32
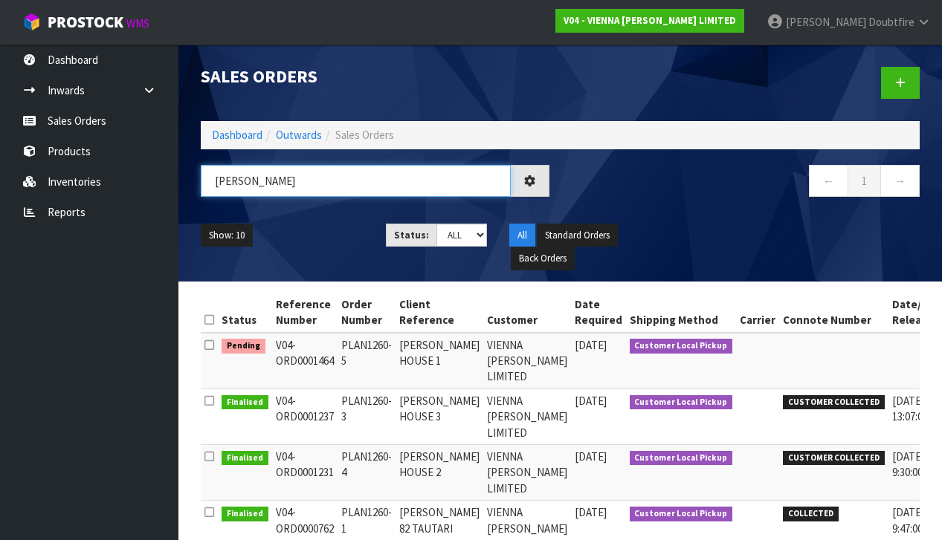
scroll to position [1, 0]
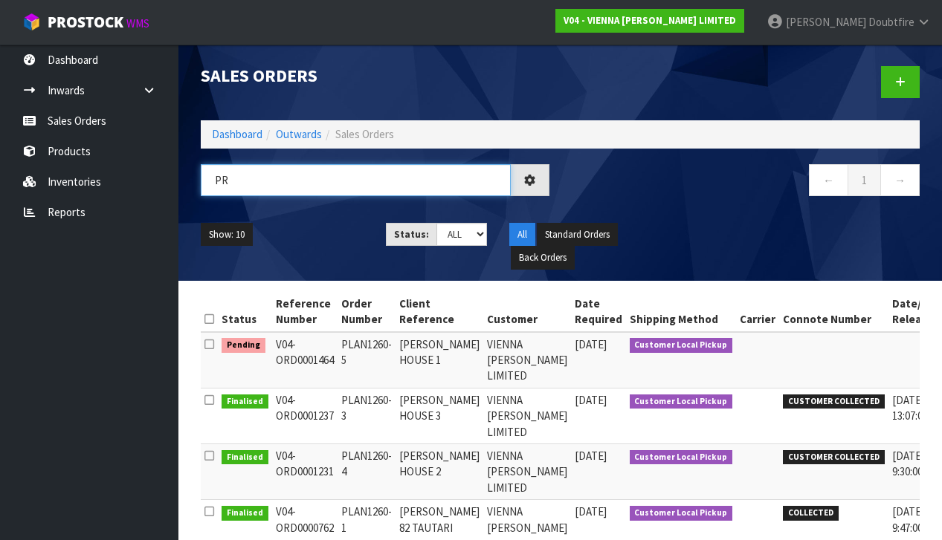
type input "P"
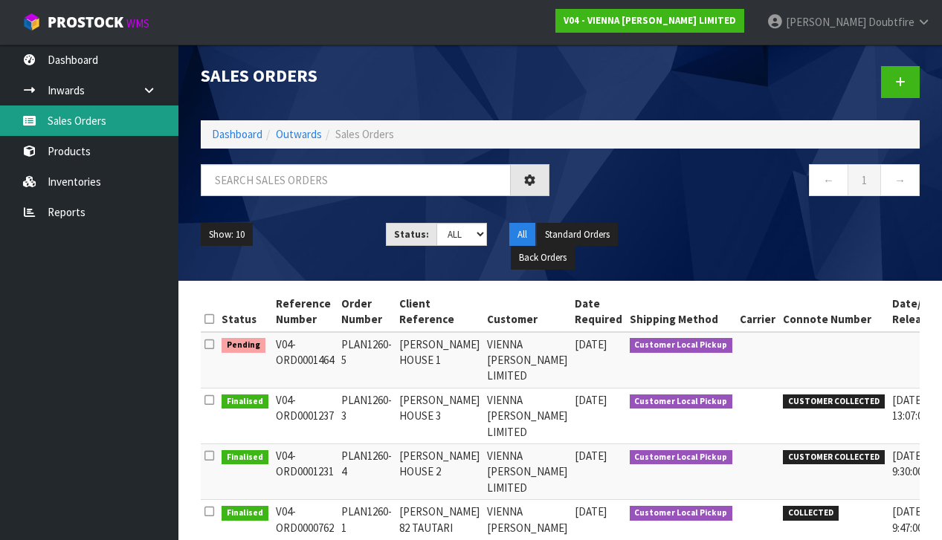
click at [77, 122] on link "Sales Orders" at bounding box center [89, 121] width 178 height 30
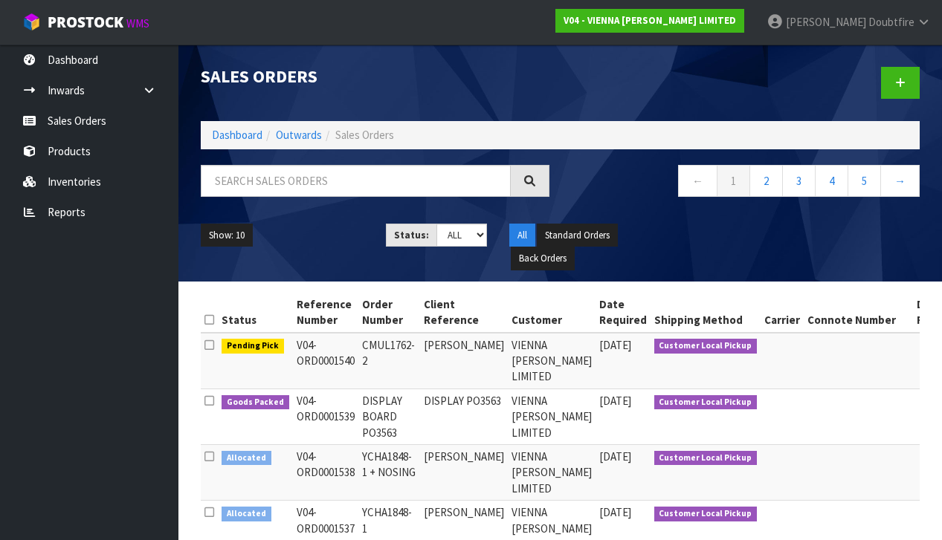
scroll to position [0, 0]
click at [900, 87] on icon at bounding box center [900, 82] width 10 height 11
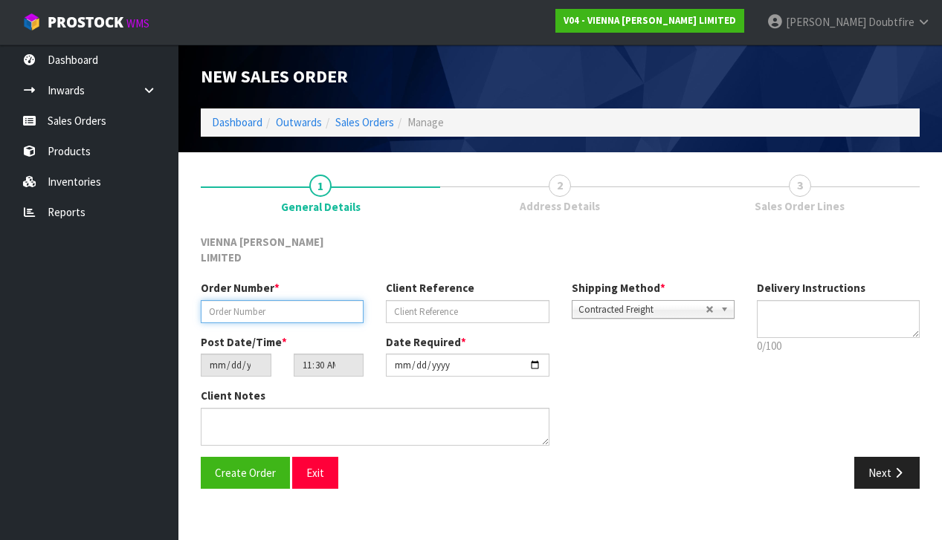
click at [234, 300] on input "text" at bounding box center [282, 311] width 163 height 23
type input "S"
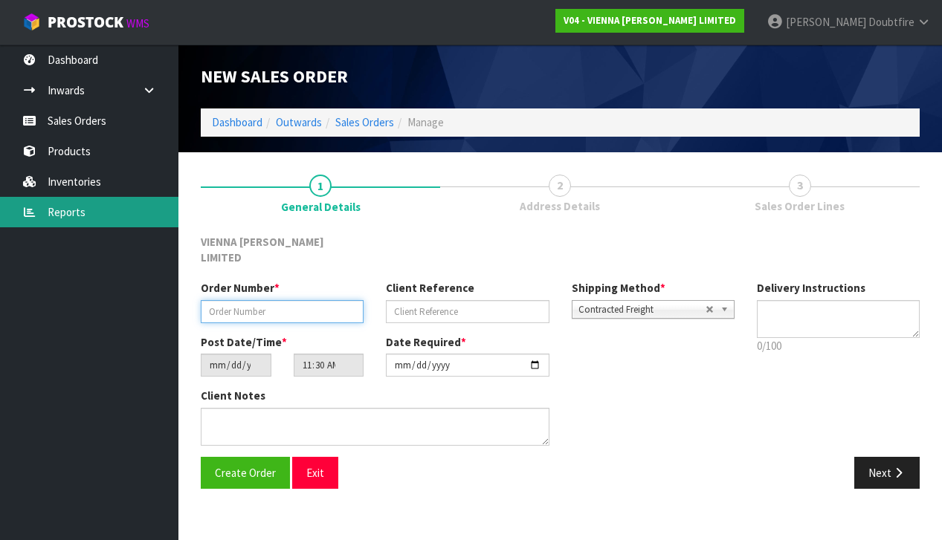
scroll to position [0, 4]
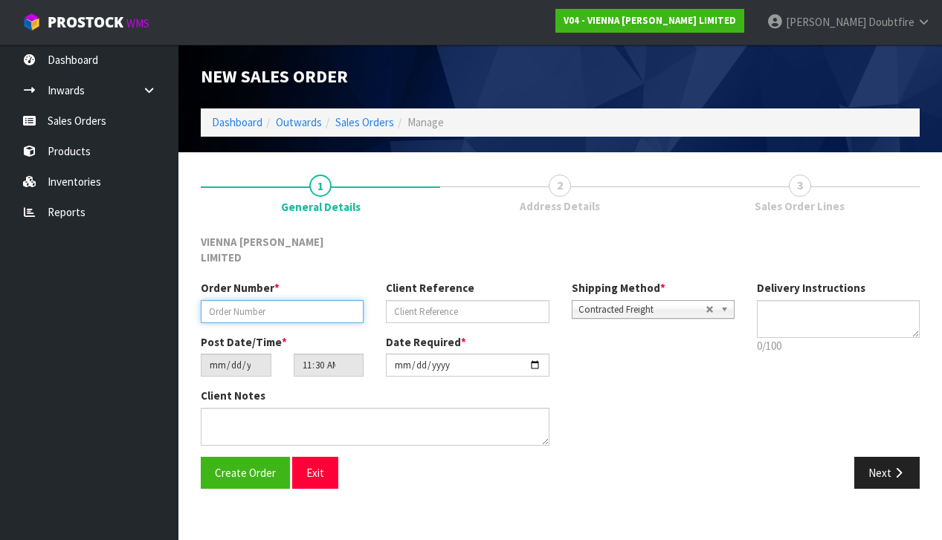
paste input "S650-148"
type input "S650-148"
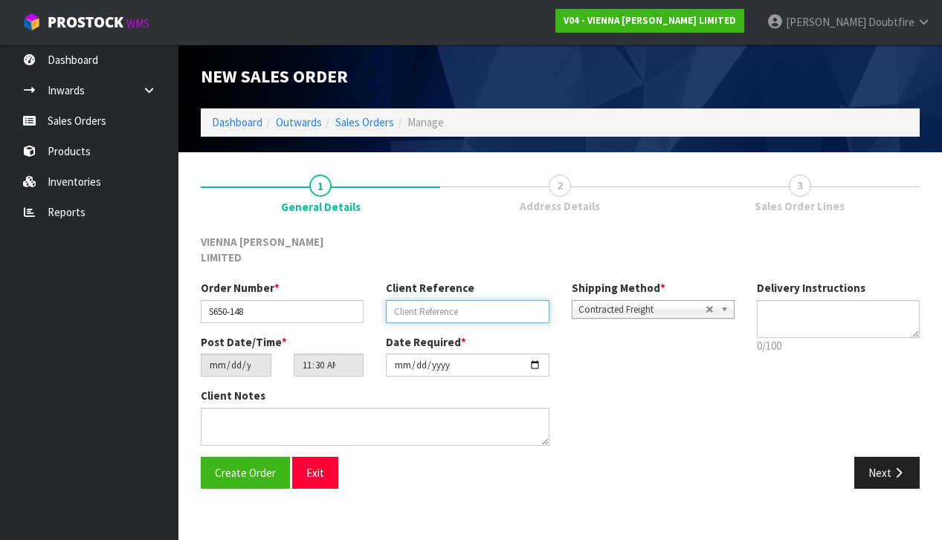
click at [416, 300] on input "text" at bounding box center [467, 311] width 163 height 23
type input "[PERSON_NAME] SAMPLES"
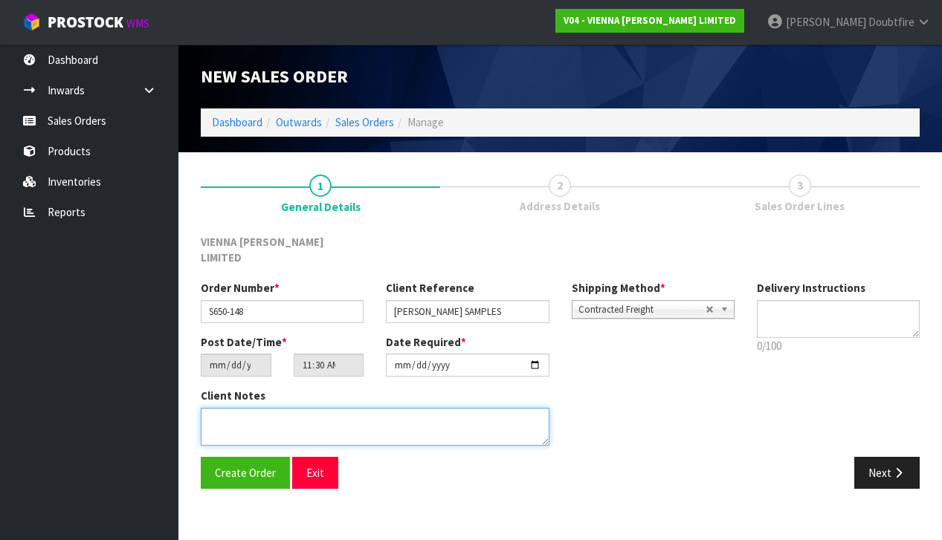
click at [250, 408] on textarea at bounding box center [375, 427] width 349 height 38
type textarea "[PERSON_NAME] SAMPLES"
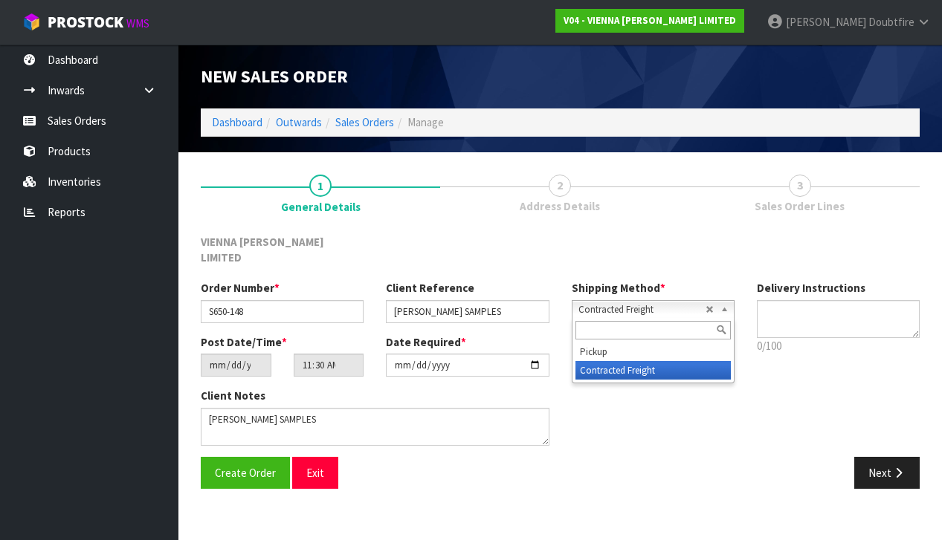
click at [662, 301] on span "Contracted Freight" at bounding box center [641, 310] width 127 height 18
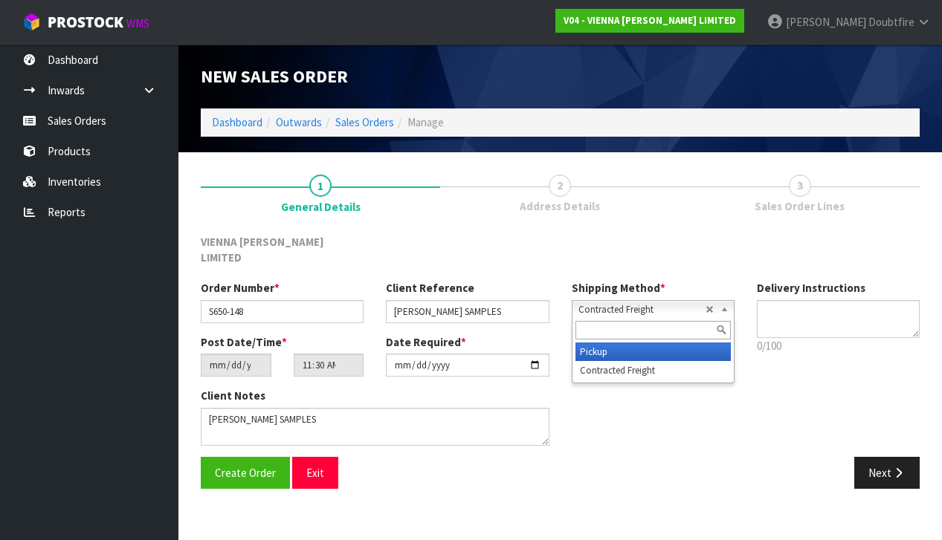
click at [600, 343] on li "Pickup" at bounding box center [652, 352] width 155 height 19
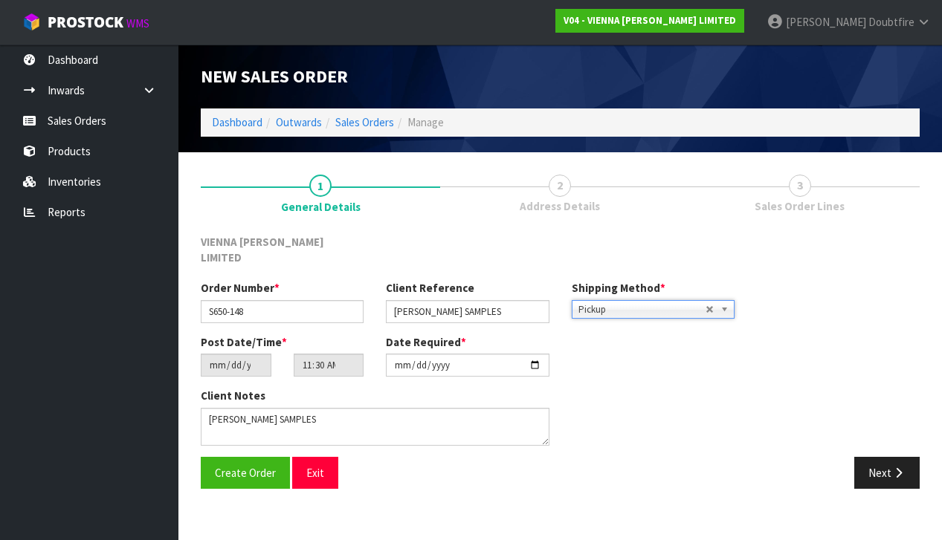
scroll to position [0, 0]
click at [227, 457] on button "Create Order" at bounding box center [245, 473] width 89 height 32
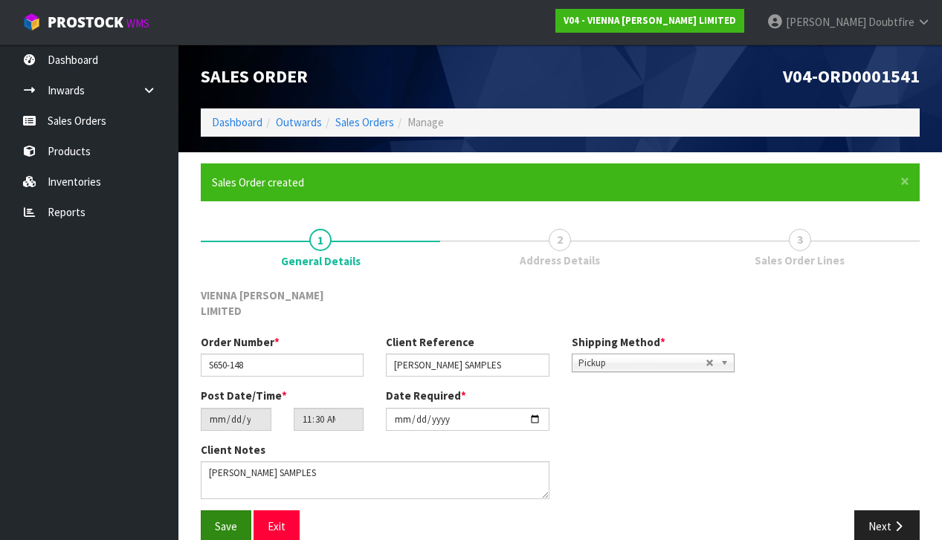
click at [222, 520] on span "Save" at bounding box center [226, 527] width 22 height 14
click at [871, 511] on button "Next" at bounding box center [886, 527] width 65 height 32
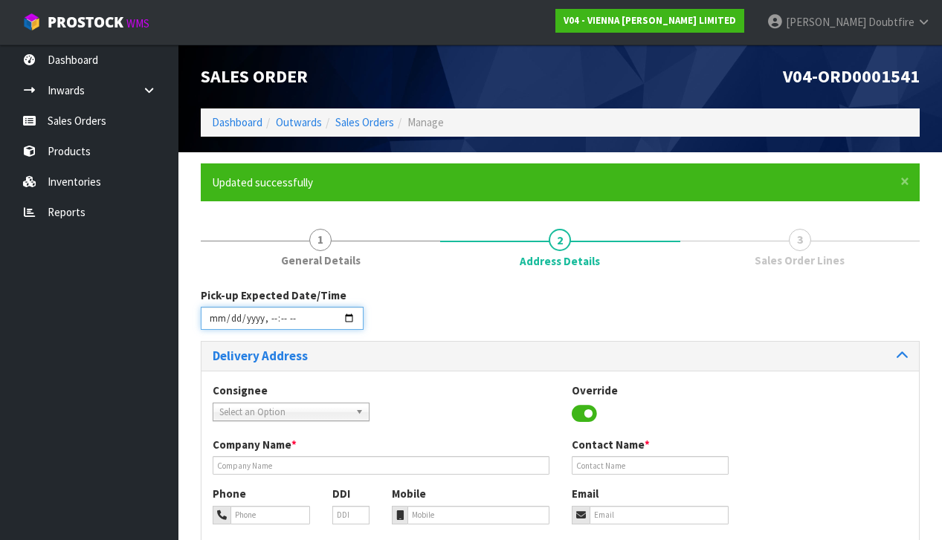
click at [215, 325] on input "datetime-local" at bounding box center [282, 318] width 163 height 23
click at [391, 373] on div "Consignee 000001.BAY MECHANICS - BAY MECHANICS 000001A - BRAKE & TRANSMISSION N…" at bounding box center [559, 519] width 717 height 297
click at [268, 329] on input "datetime-local" at bounding box center [282, 318] width 163 height 23
type input "[DATE]T01:34"
click at [442, 341] on div "Delivery Address Consignee 000001.BAY MECHANICS - BAY MECHANICS 000001A - BRAKE…" at bounding box center [560, 504] width 719 height 327
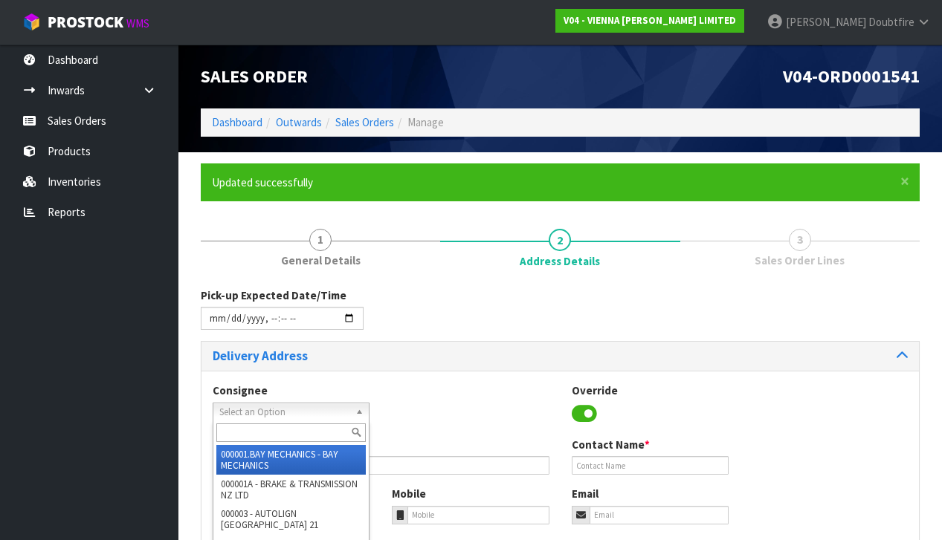
click at [261, 407] on span "Select an Option" at bounding box center [284, 413] width 130 height 18
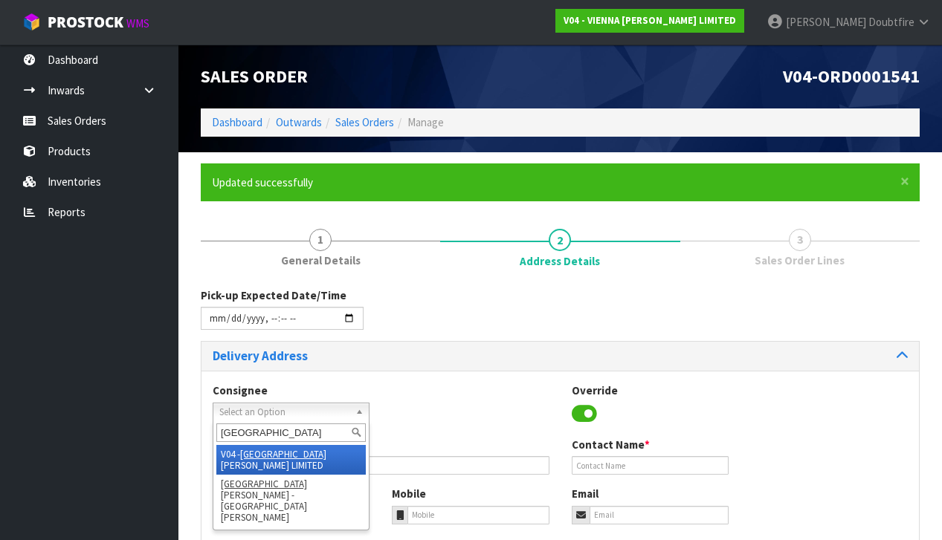
type input "[GEOGRAPHIC_DATA]"
click at [291, 453] on li "V04 - VIENNA [PERSON_NAME] LIMITED" at bounding box center [290, 460] width 149 height 30
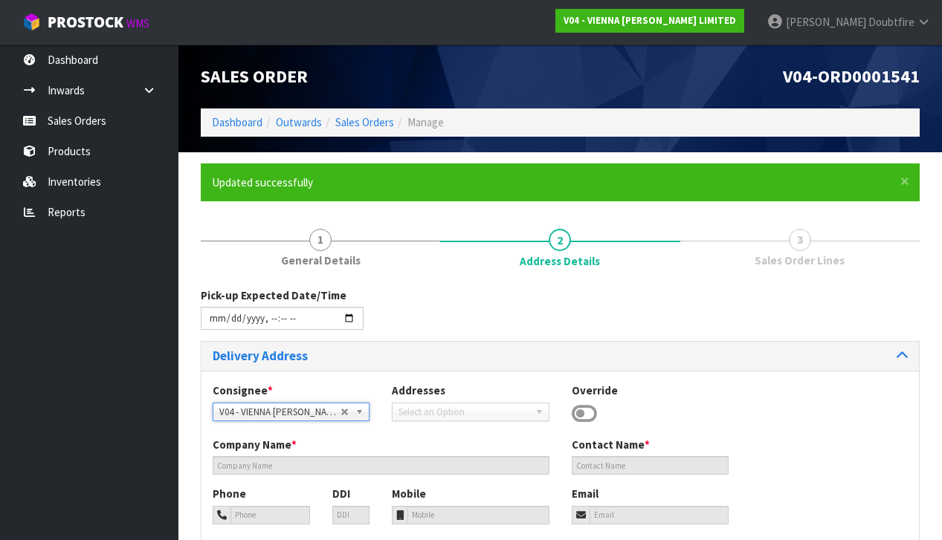
type input "VIENNA [PERSON_NAME] LIMITED"
type input "[PERSON_NAME]"
type input "[PHONE_NUMBER]"
type input "[PERSON_NAME][EMAIL_ADDRESS][DOMAIN_NAME]"
type input "2 ROXBURGH ST"
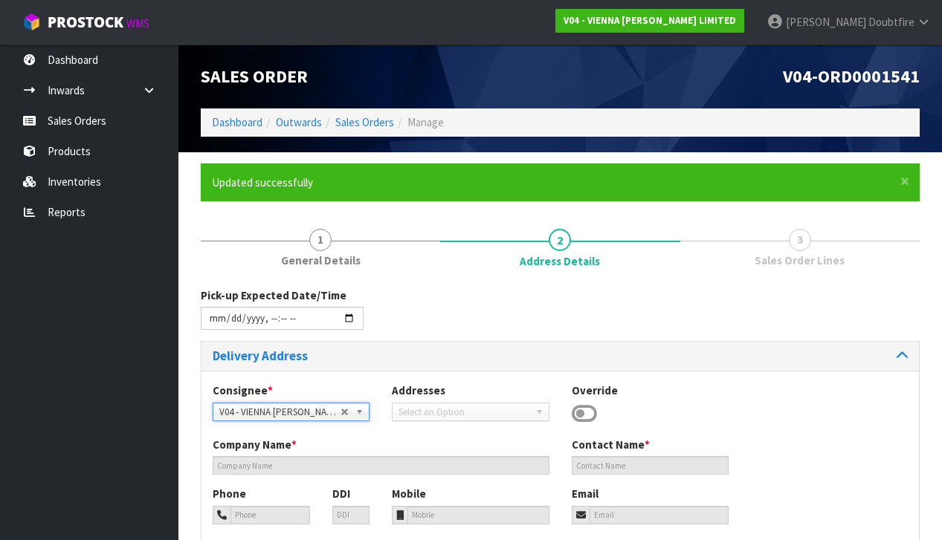
type input "1023"
type input "[GEOGRAPHIC_DATA]"
type input "NEWMARKET"
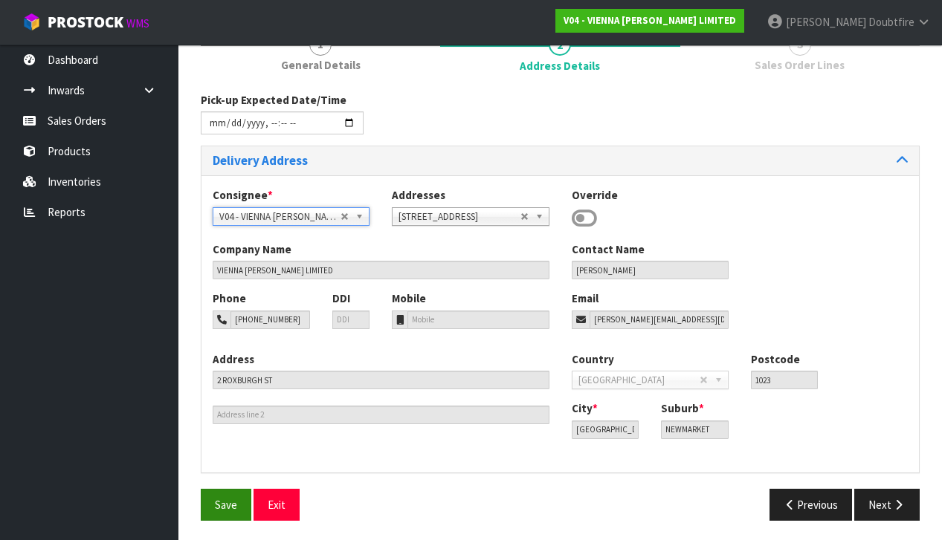
scroll to position [194, 0]
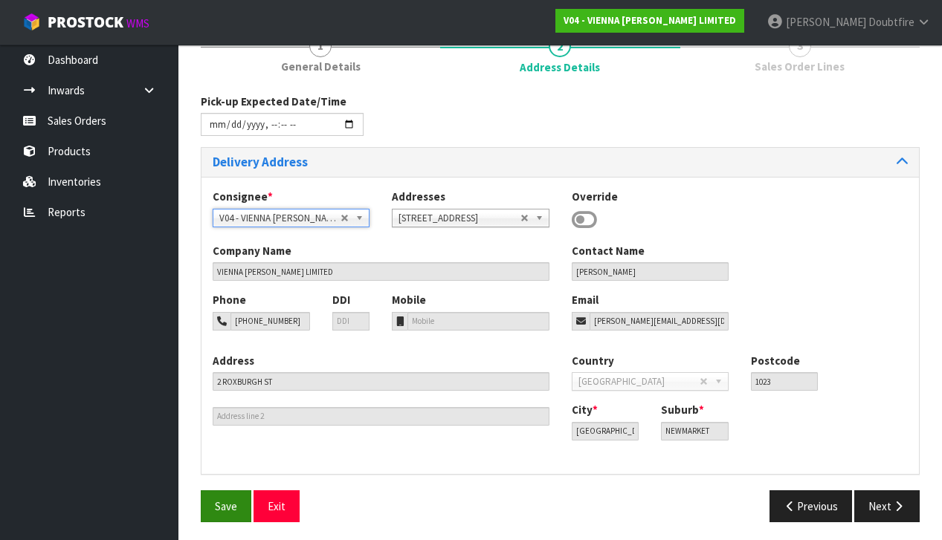
click at [239, 500] on button "Save" at bounding box center [226, 507] width 51 height 32
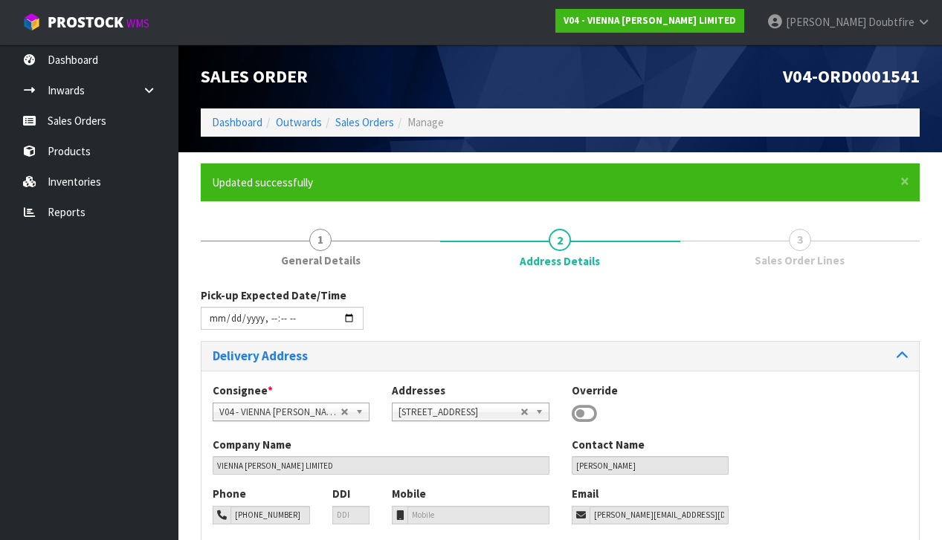
type input "[DATE]T01:34"
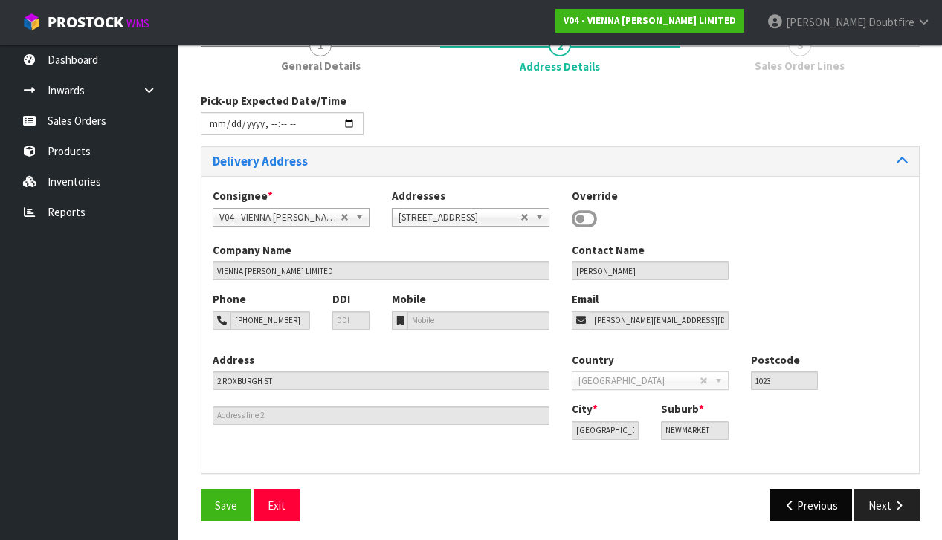
scroll to position [194, 0]
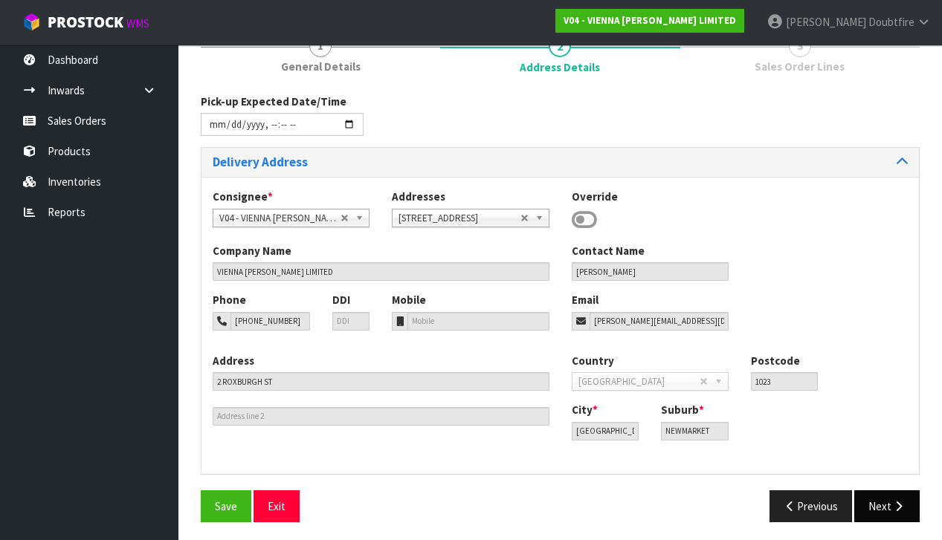
click at [861, 502] on button "Next" at bounding box center [886, 507] width 65 height 32
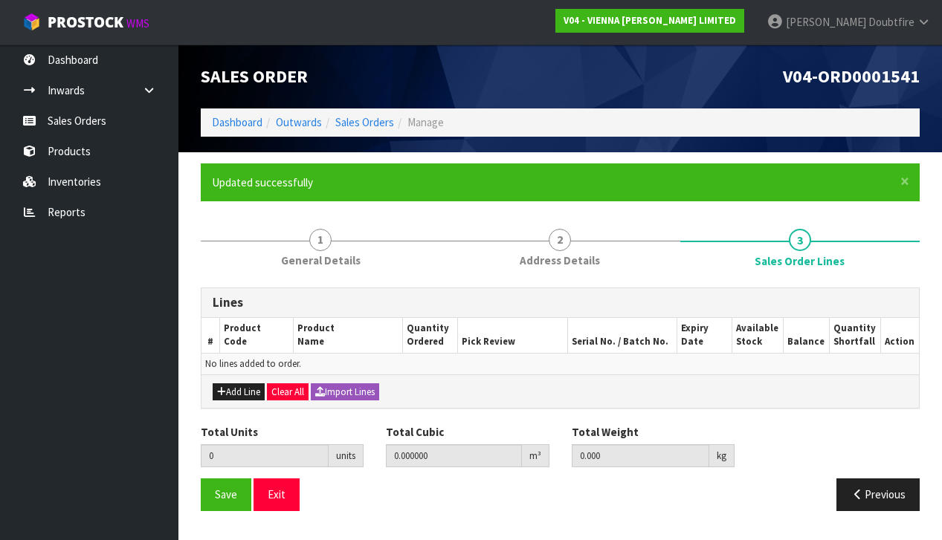
scroll to position [0, 0]
click at [236, 394] on button "Add Line" at bounding box center [239, 393] width 52 height 18
type input "0"
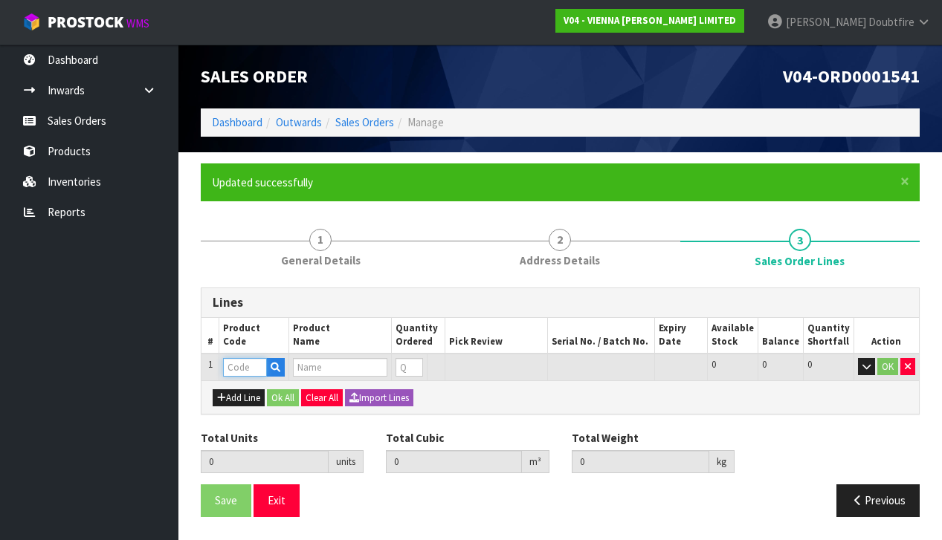
click at [239, 371] on input "text" at bounding box center [245, 367] width 44 height 19
type input "W"
type input "IC"
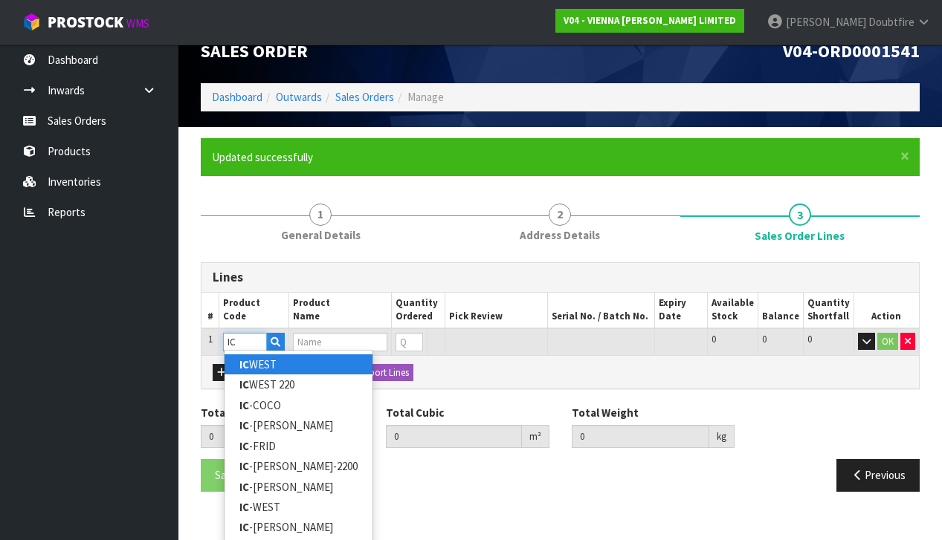
scroll to position [25, 0]
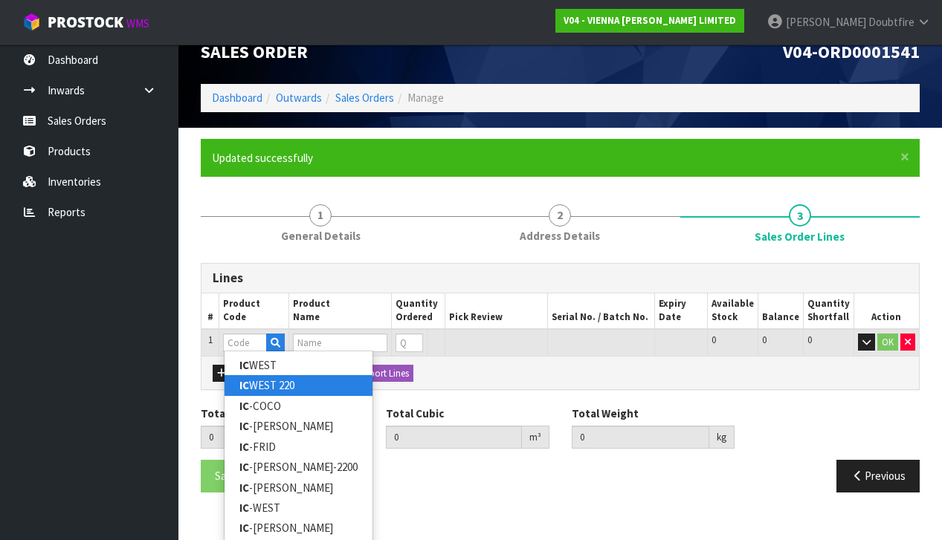
click at [265, 387] on link "IC WEST 220" at bounding box center [299, 385] width 148 height 20
type input "IC WEST 220"
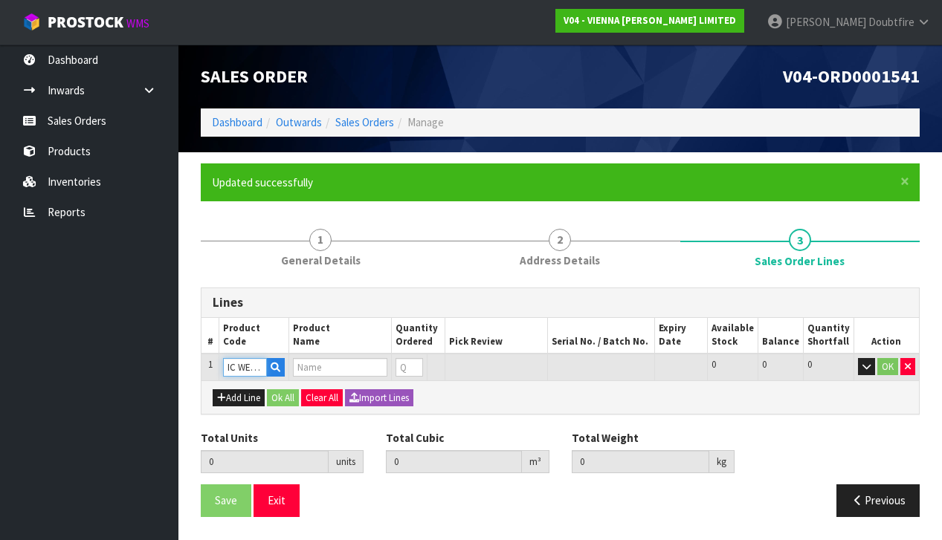
type input "0.000000"
type input "0.000"
type input "ICONS WESTWOOD 220X2200X15/4"
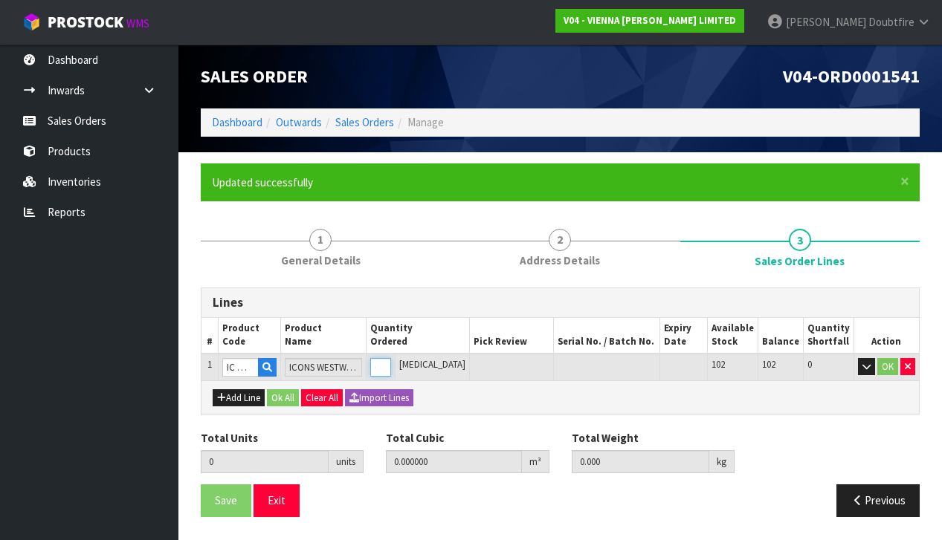
type input "1"
type input "0.05106"
type input "31"
click at [391, 363] on input "1" at bounding box center [380, 367] width 21 height 19
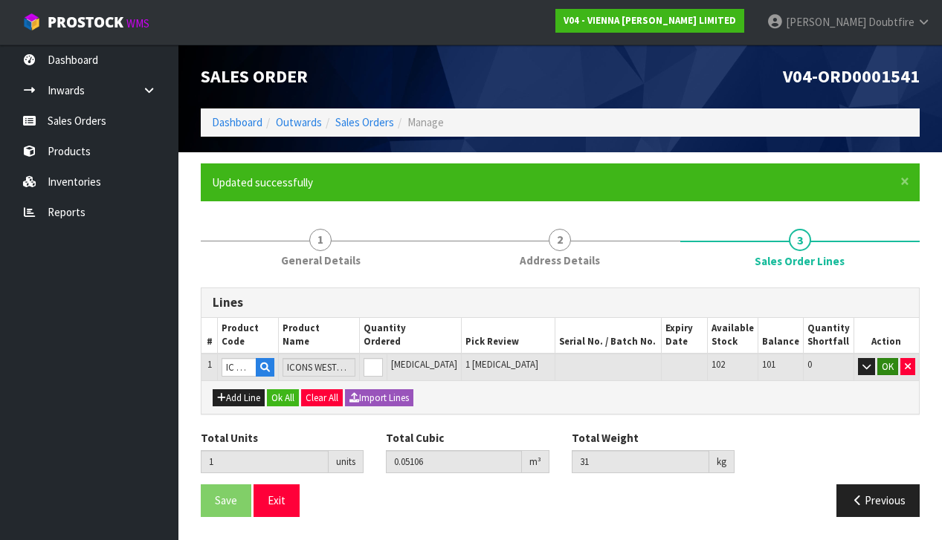
click at [886, 365] on button "OK" at bounding box center [887, 367] width 21 height 18
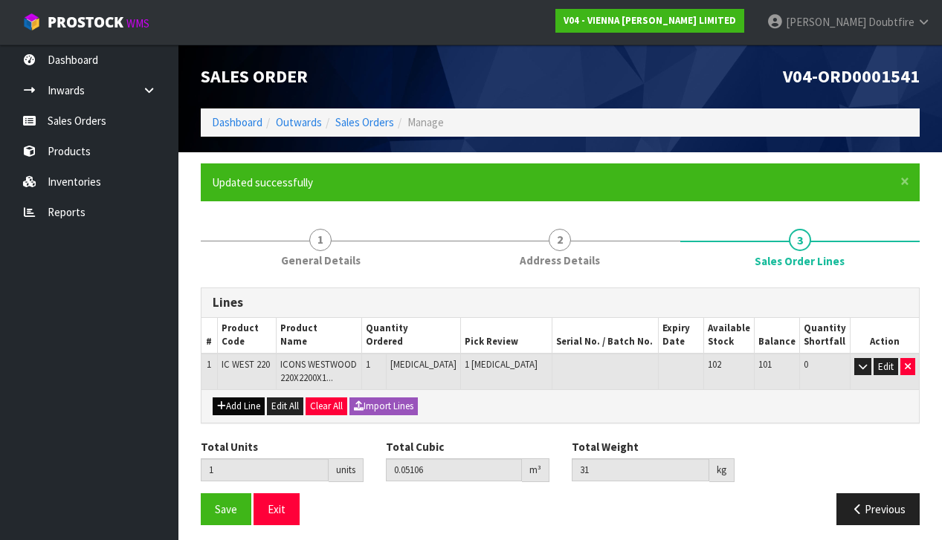
click at [242, 401] on button "Add Line" at bounding box center [239, 407] width 52 height 18
type input "0"
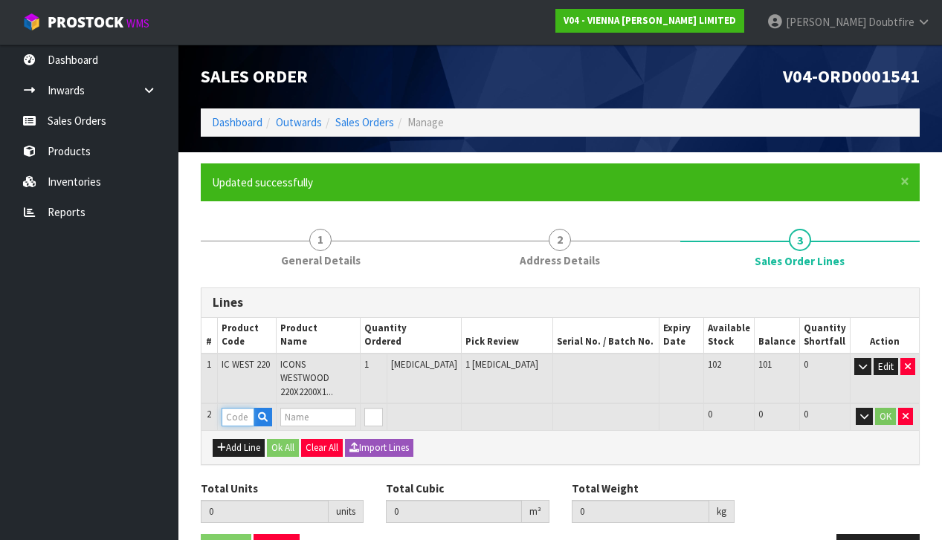
click at [237, 408] on input "text" at bounding box center [238, 417] width 33 height 19
type input "IC"
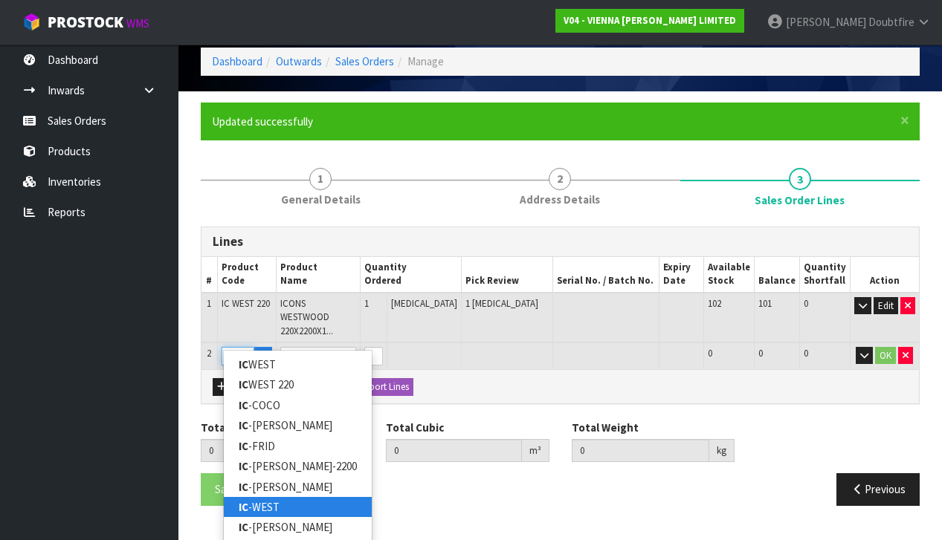
scroll to position [60, 0]
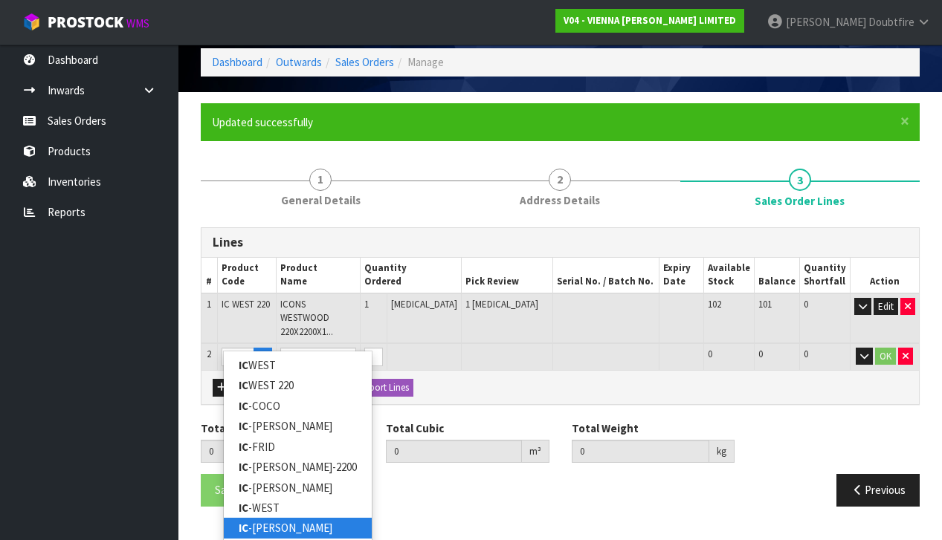
click at [268, 524] on link "IC -[PERSON_NAME]" at bounding box center [298, 528] width 148 height 20
type input "IC-[PERSON_NAME]"
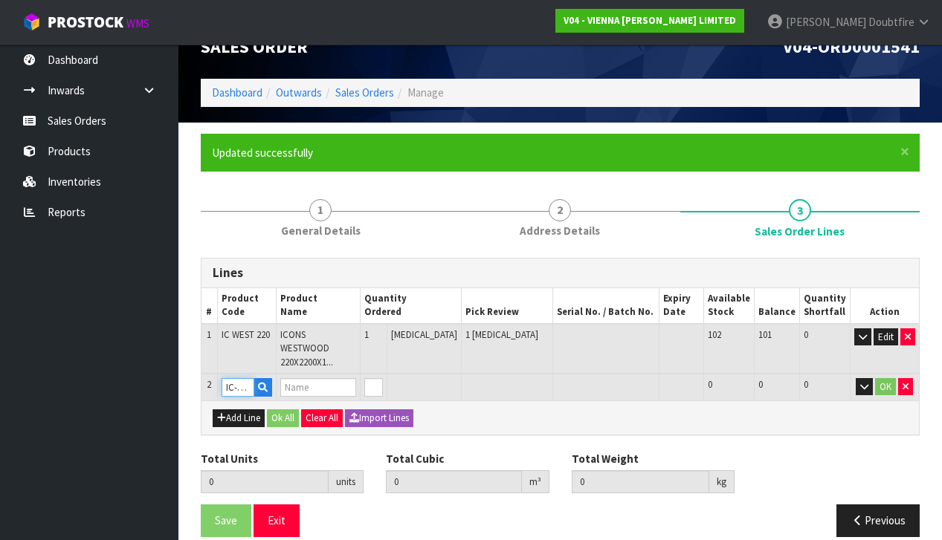
type input "1"
type input "0.05106"
type input "31"
type input "ICONS WESTWOOD [PERSON_NAME] 600X120X15/4MM"
type input "1"
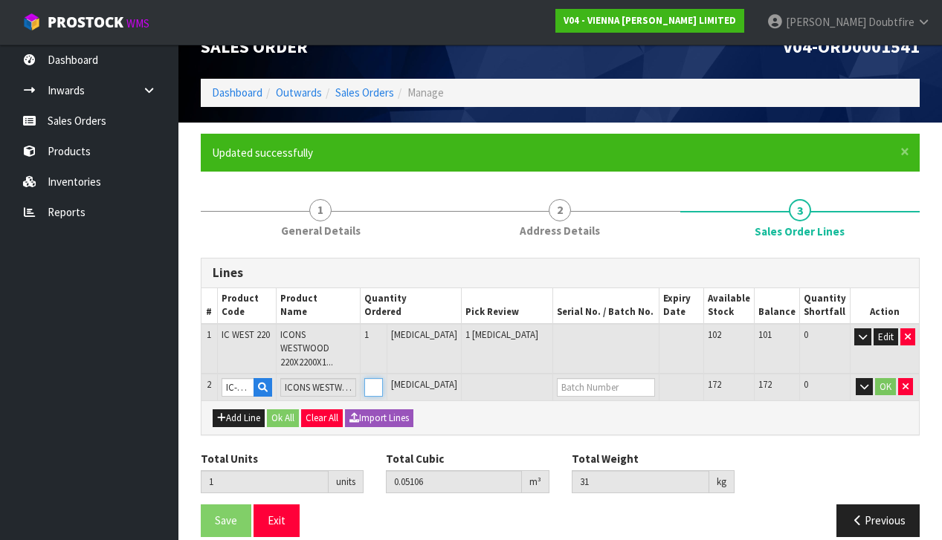
type input "2"
type input "0.07546"
type input "46"
click at [383, 378] on input "1" at bounding box center [373, 387] width 19 height 19
click at [883, 378] on button "OK" at bounding box center [885, 387] width 21 height 18
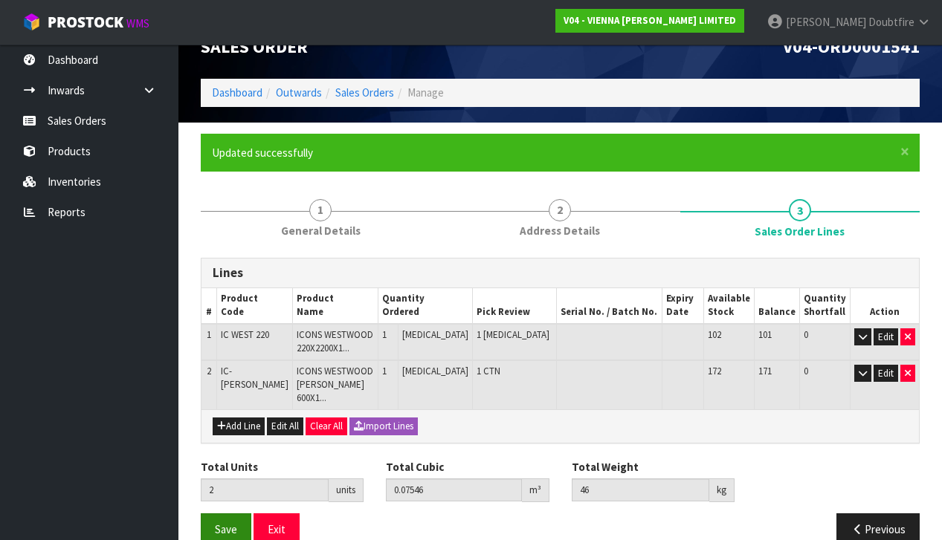
click at [228, 520] on button "Save" at bounding box center [226, 530] width 51 height 32
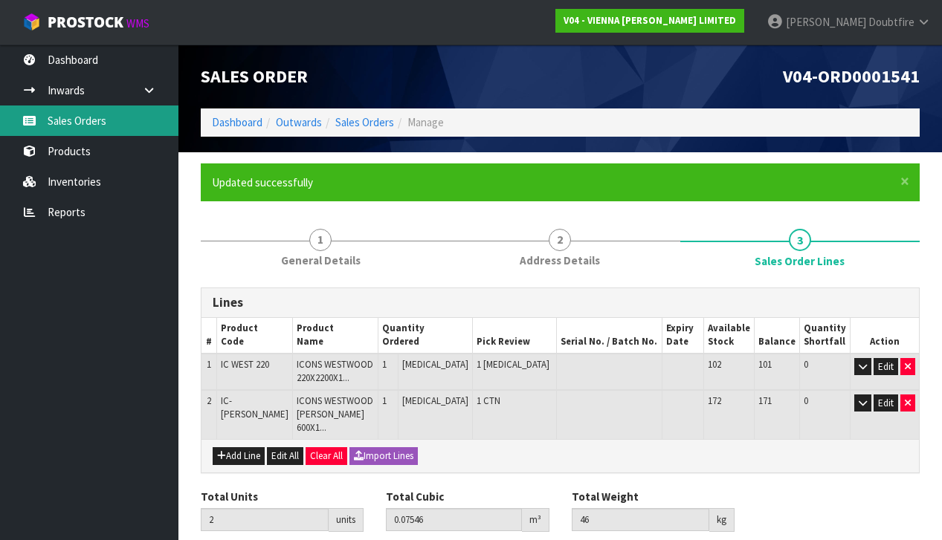
click at [89, 128] on link "Sales Orders" at bounding box center [89, 121] width 178 height 30
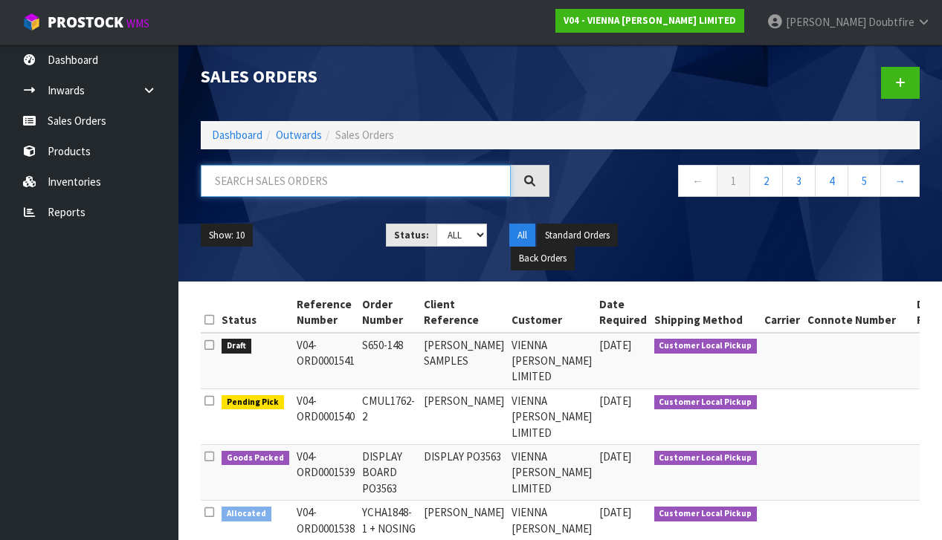
click at [230, 182] on input "text" at bounding box center [356, 181] width 310 height 32
type input "1526"
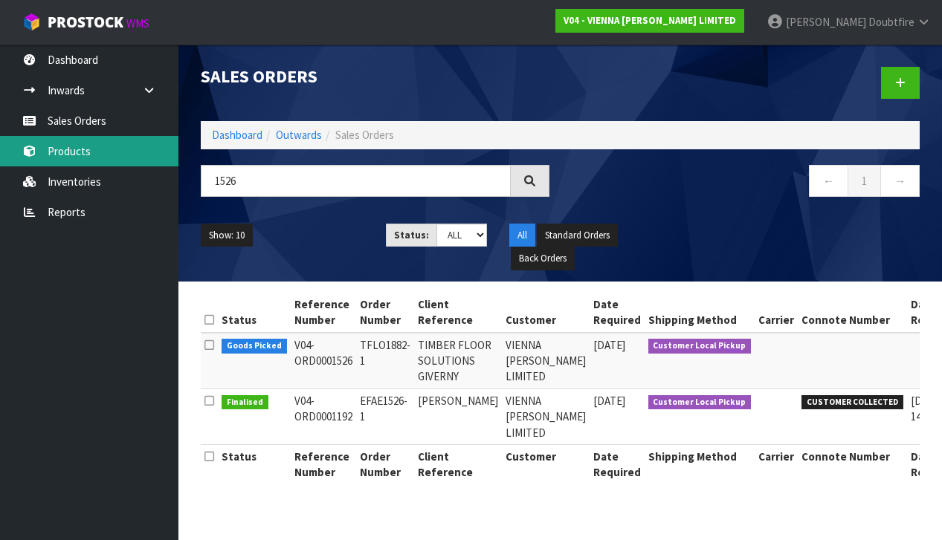
click at [76, 155] on link "Products" at bounding box center [89, 151] width 178 height 30
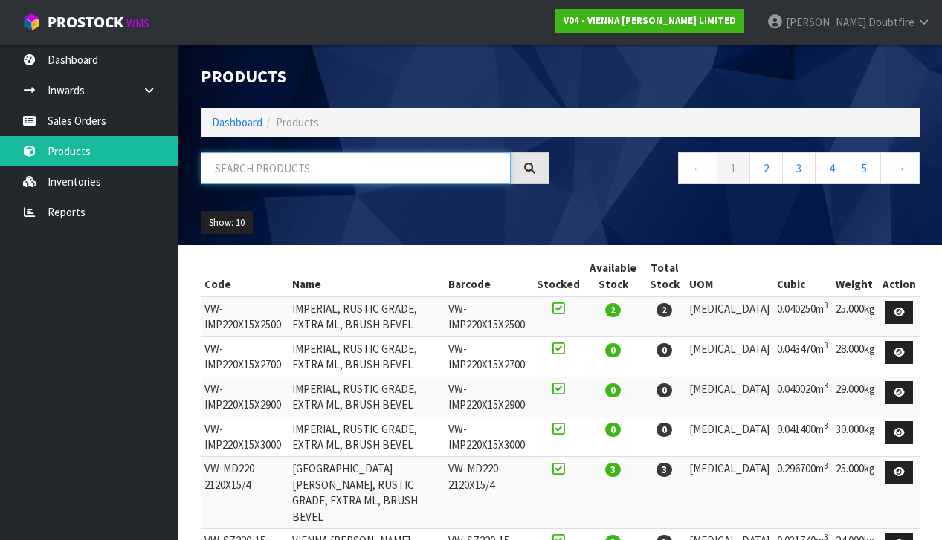
click at [224, 168] on input "text" at bounding box center [356, 168] width 310 height 32
type input "CONDE"
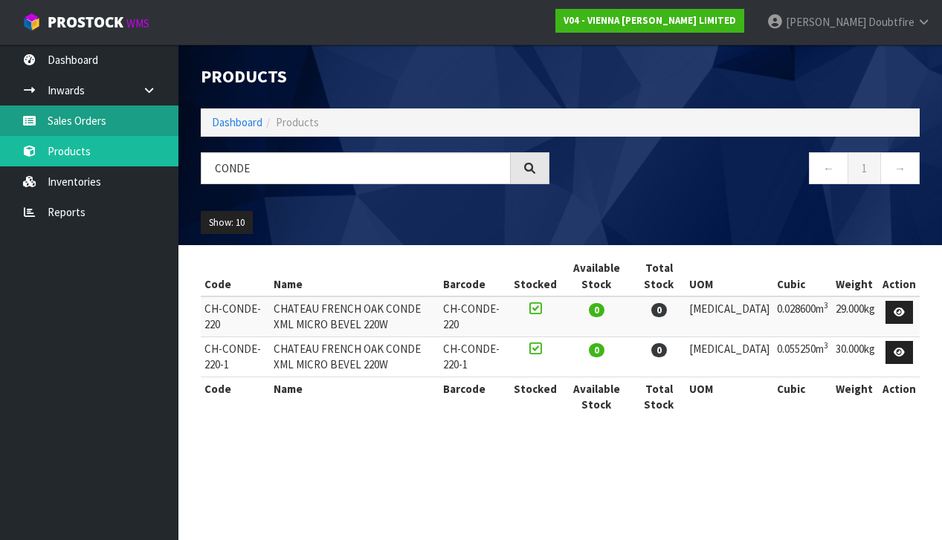
click at [91, 117] on link "Sales Orders" at bounding box center [89, 121] width 178 height 30
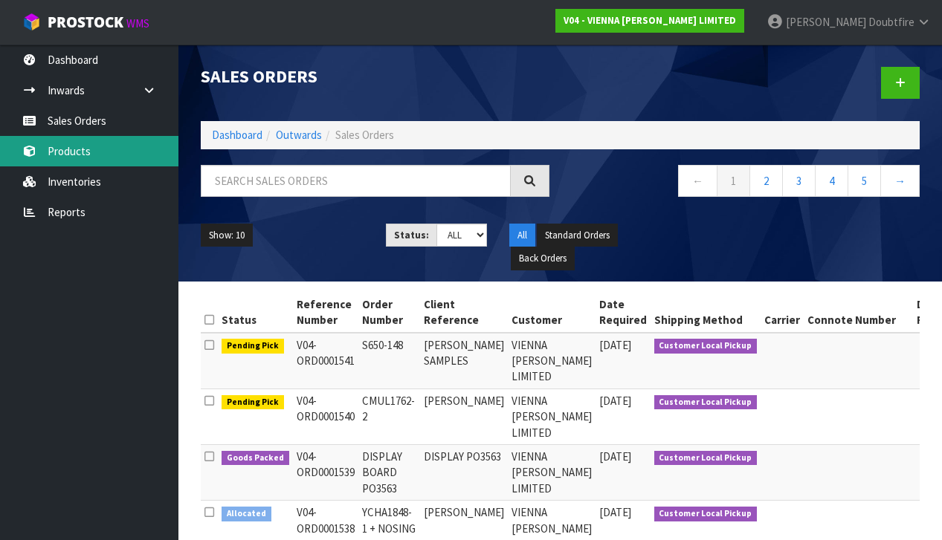
click at [79, 147] on link "Products" at bounding box center [89, 151] width 178 height 30
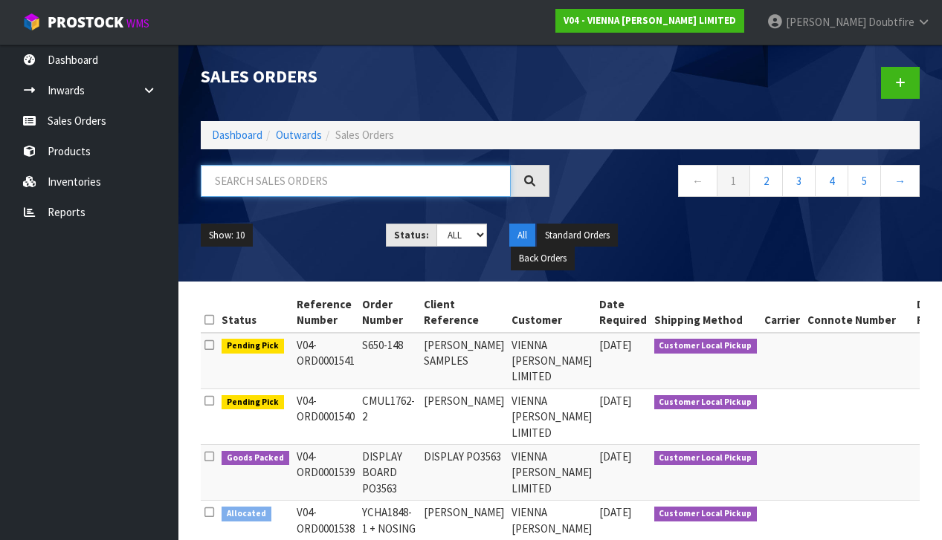
click at [272, 185] on input "text" at bounding box center [356, 181] width 310 height 32
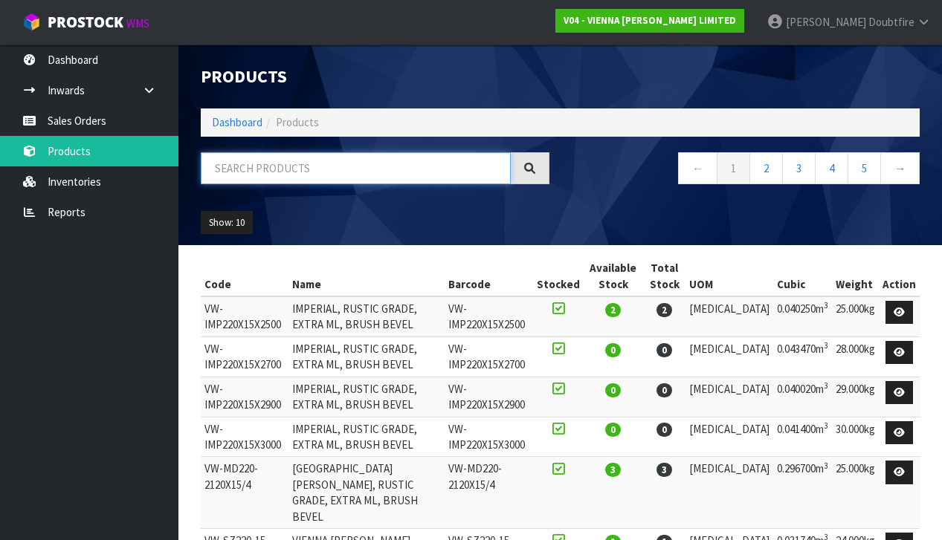
click at [225, 173] on input "text" at bounding box center [356, 168] width 310 height 32
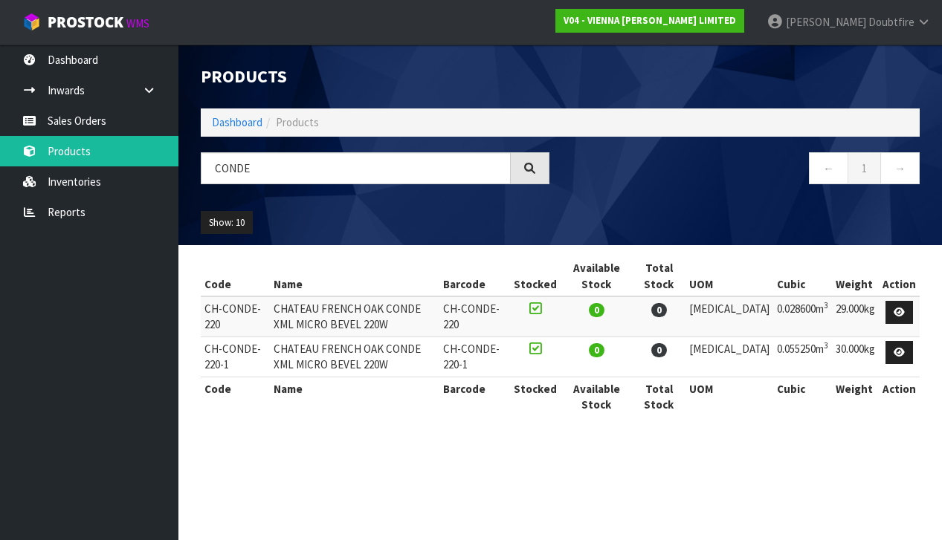
click at [262, 326] on td "CH-CONDE-220" at bounding box center [235, 317] width 69 height 40
drag, startPoint x: 204, startPoint y: 306, endPoint x: 277, endPoint y: 322, distance: 73.9
click at [277, 322] on tr "CH-CONDE-220 CHATEAU FRENCH OAK CONDE XML MICRO BEVEL 220W CH-CONDE-220 0 0 [ME…" at bounding box center [560, 317] width 719 height 40
click at [349, 322] on td "CHATEAU FRENCH OAK CONDE XML MICRO BEVEL 220W" at bounding box center [355, 317] width 170 height 40
drag, startPoint x: 291, startPoint y: 308, endPoint x: 485, endPoint y: 321, distance: 194.5
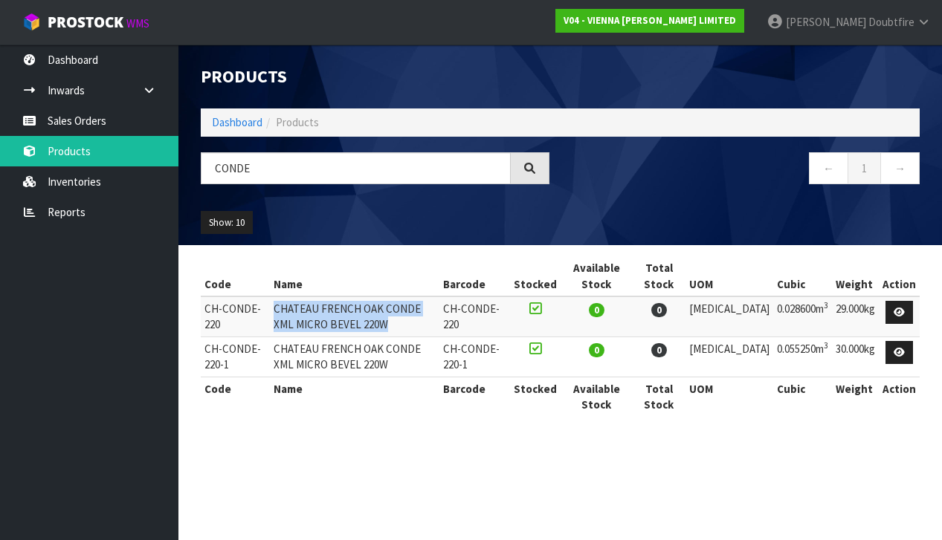
click at [440, 321] on td "CHATEAU FRENCH OAK CONDE XML MICRO BEVEL 220W" at bounding box center [355, 317] width 170 height 40
copy td "CHATEAU FRENCH OAK CONDE XML MICRO BEVEL 220W"
drag, startPoint x: 291, startPoint y: 413, endPoint x: 281, endPoint y: 449, distance: 37.7
click at [291, 414] on div "Code Name Barcode Stocked Available Stock Total Stock UOM Cubic Weight Action C…" at bounding box center [560, 343] width 719 height 175
click at [280, 472] on section "Products Import Products Drop file here to import csv template Dashboard Produc…" at bounding box center [471, 270] width 942 height 540
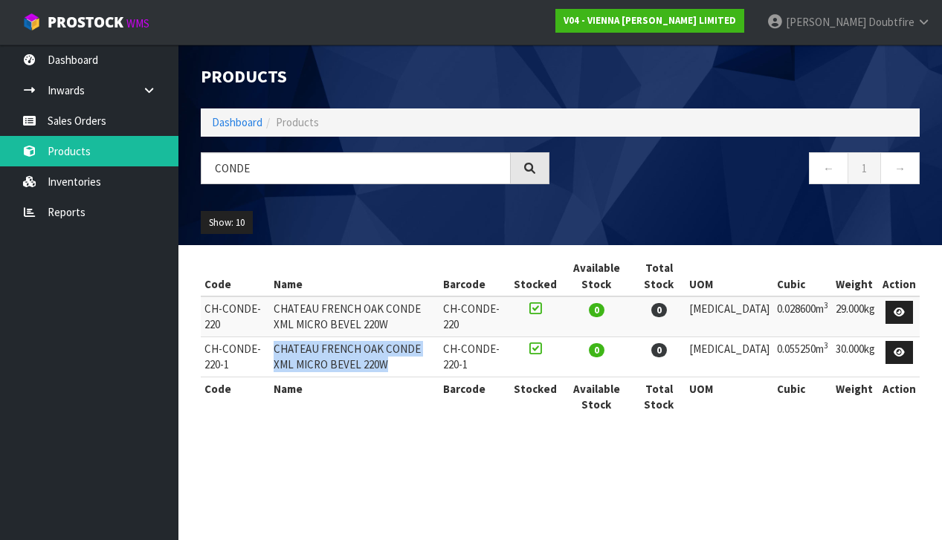
drag, startPoint x: 278, startPoint y: 346, endPoint x: 482, endPoint y: 370, distance: 205.1
click at [440, 370] on td "CHATEAU FRENCH OAK CONDE XML MICRO BEVEL 220W" at bounding box center [355, 357] width 170 height 40
copy td "CHATEAU FRENCH OAK CONDE XML MICRO BEVEL 220W"
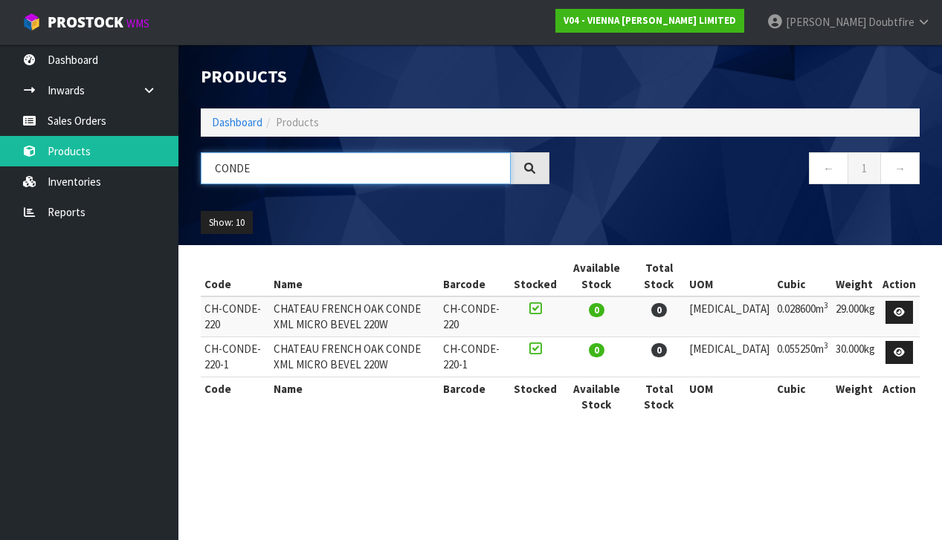
click at [267, 167] on input "CONDE" at bounding box center [356, 168] width 310 height 32
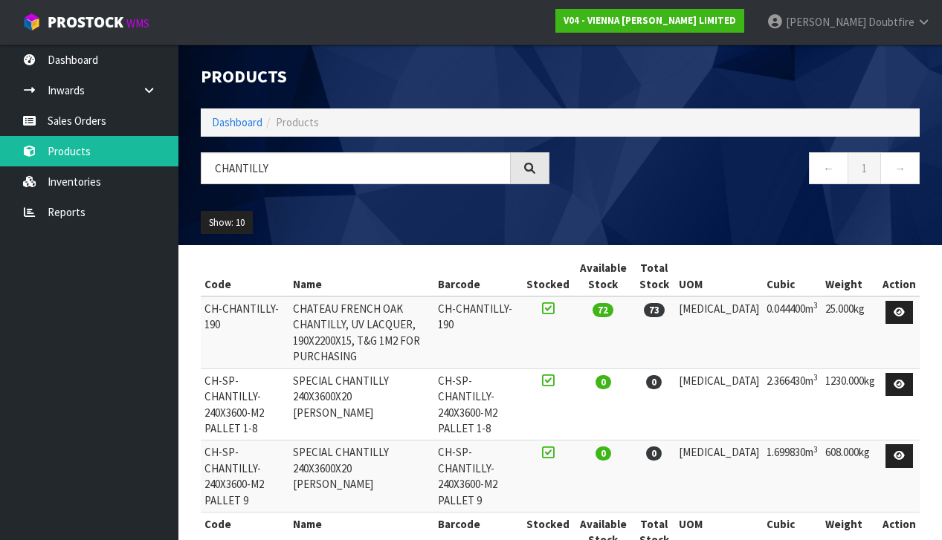
click at [303, 306] on td "CHATEAU FRENCH OAK CHANTILLY, UV LACQUER, 190X2200X15, T&G 1M2 FOR PURCHASING" at bounding box center [362, 333] width 146 height 72
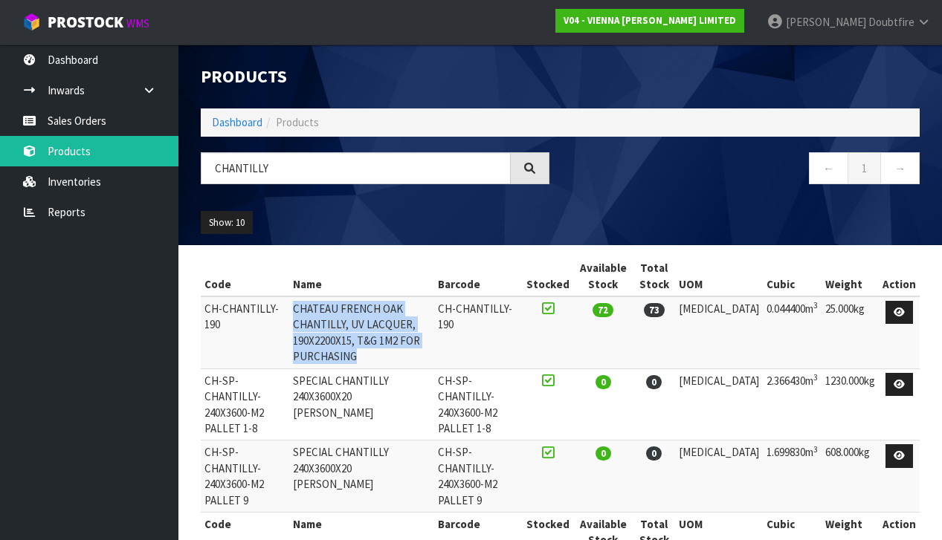
drag, startPoint x: 306, startPoint y: 305, endPoint x: 381, endPoint y: 315, distance: 75.8
click at [435, 334] on td "CHATEAU FRENCH OAK CHANTILLY, UV LACQUER, 190X2200X15, T&G 1M2 FOR PURCHASING" at bounding box center [362, 333] width 146 height 72
copy td "CHATEAU FRENCH OAK CHANTILLY, UV LACQUER, 190X2200X15, T&G 1M2 FOR PURCHASING"
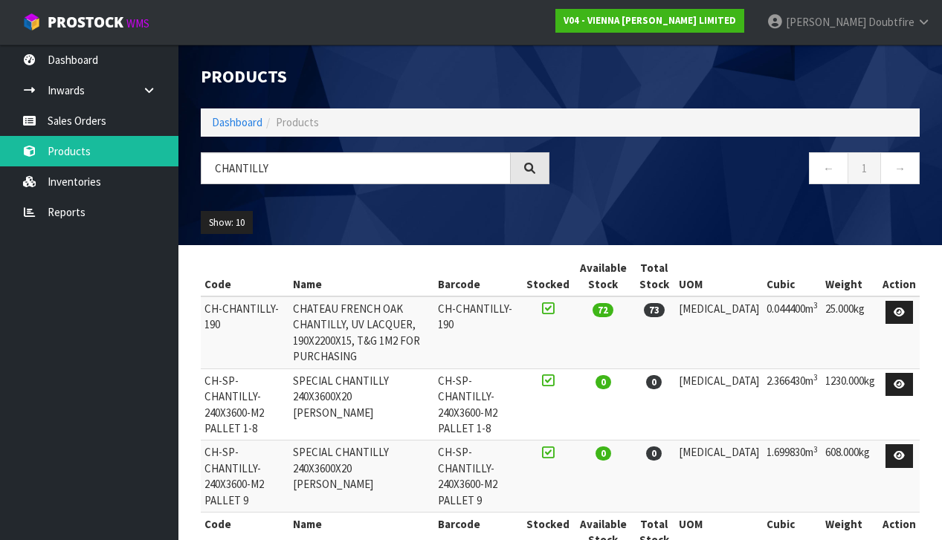
click at [523, 323] on td "CH-CHANTILLY-190" at bounding box center [478, 333] width 88 height 72
click at [212, 322] on td "CH-CHANTILLY-190" at bounding box center [245, 333] width 88 height 72
drag, startPoint x: 205, startPoint y: 309, endPoint x: 295, endPoint y: 304, distance: 90.1
click at [289, 304] on td "CH-CHANTILLY-190" at bounding box center [245, 333] width 88 height 72
copy td "CH-CHANTILLY-190"
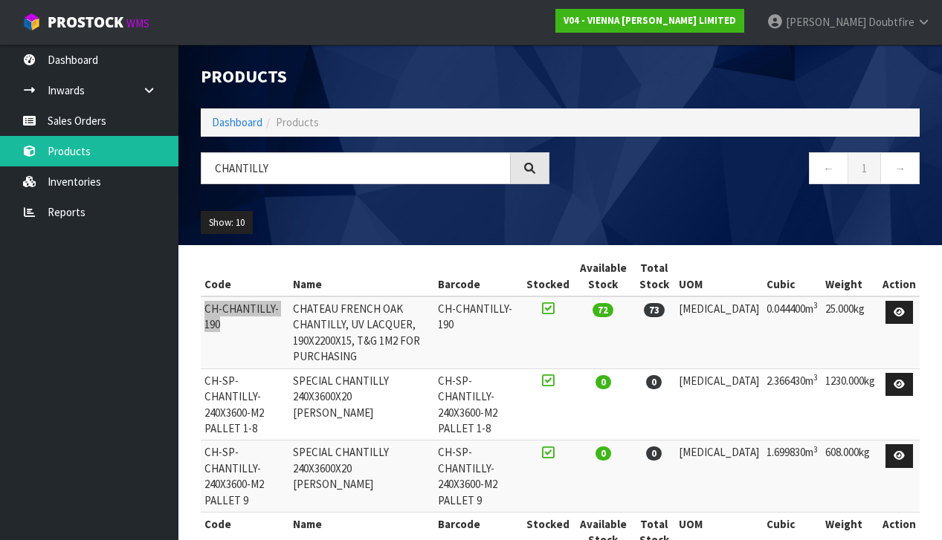
click at [245, 331] on td "CH-CHANTILLY-190" at bounding box center [245, 333] width 88 height 72
click at [244, 333] on td "CH-CHANTILLY-190" at bounding box center [245, 333] width 88 height 72
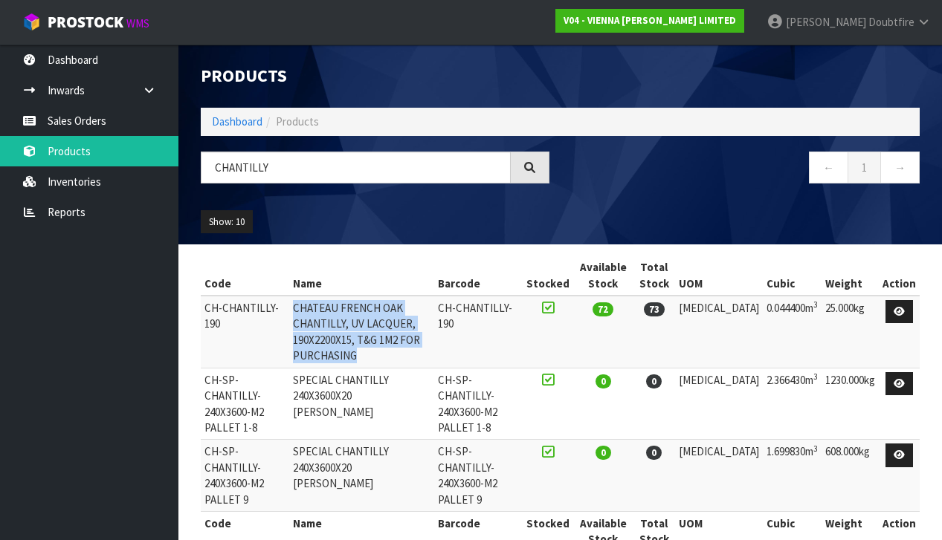
drag, startPoint x: 306, startPoint y: 305, endPoint x: 406, endPoint y: 321, distance: 101.7
click at [435, 338] on td "CHATEAU FRENCH OAK CHANTILLY, UV LACQUER, 190X2200X15, T&G 1M2 FOR PURCHASING" at bounding box center [362, 332] width 146 height 72
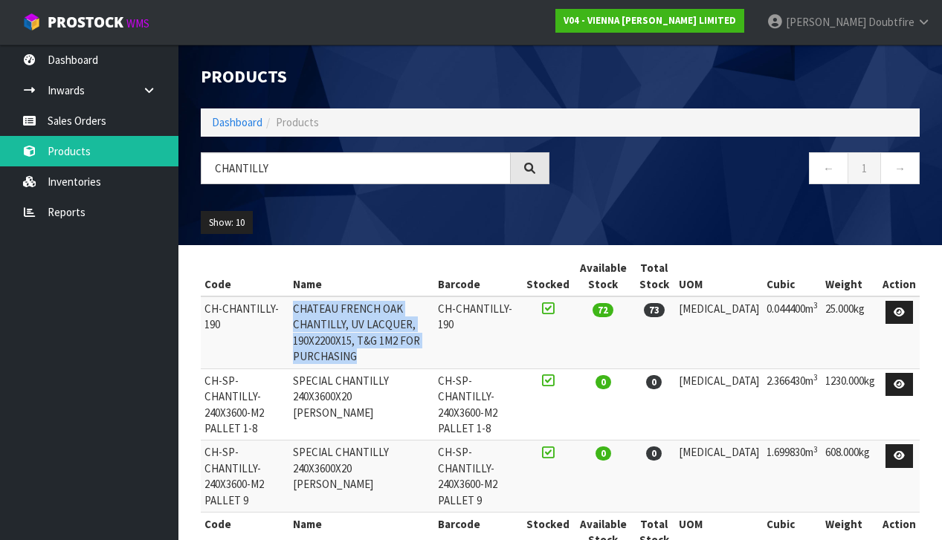
copy td "CHATEAU FRENCH OAK CHANTILLY, UV LACQUER, 190X2200X15, T&G 1M2 FOR PURCHASING"
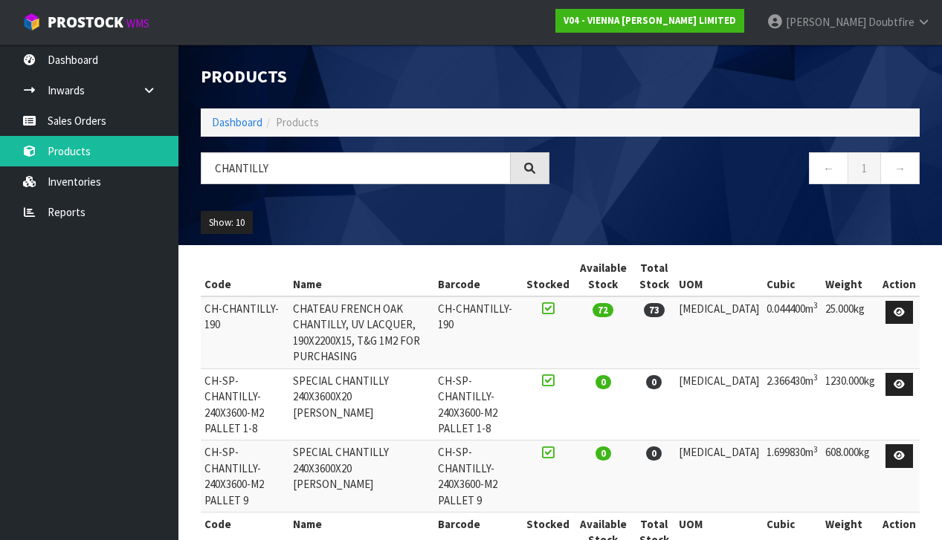
click at [289, 398] on td "CH-SP-CHANTILLY-240X3600-M2 PALLET 1-8" at bounding box center [245, 405] width 88 height 72
click at [289, 395] on td "CH-SP-CHANTILLY-240X3600-M2 PALLET 1-8" at bounding box center [245, 405] width 88 height 72
click at [295, 168] on input "CHANTILLY" at bounding box center [356, 168] width 310 height 32
type input "C"
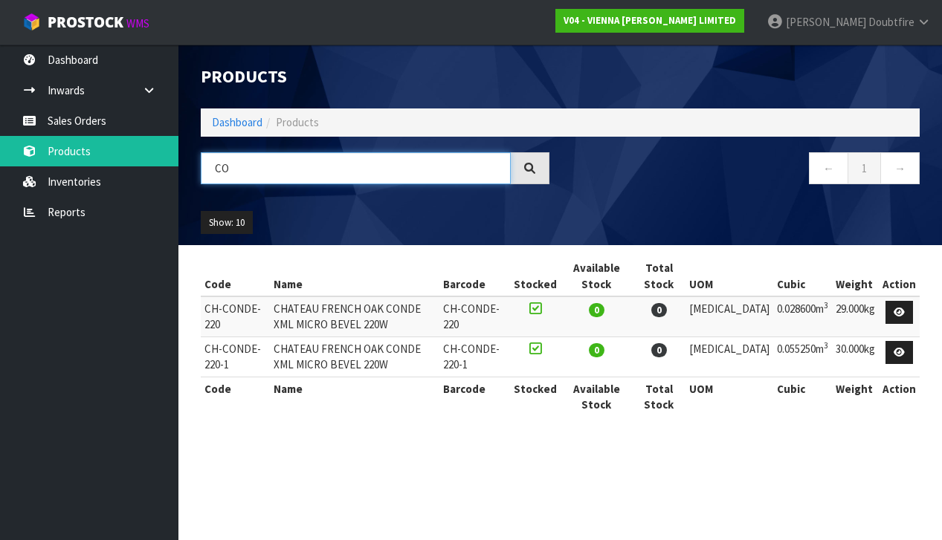
type input "C"
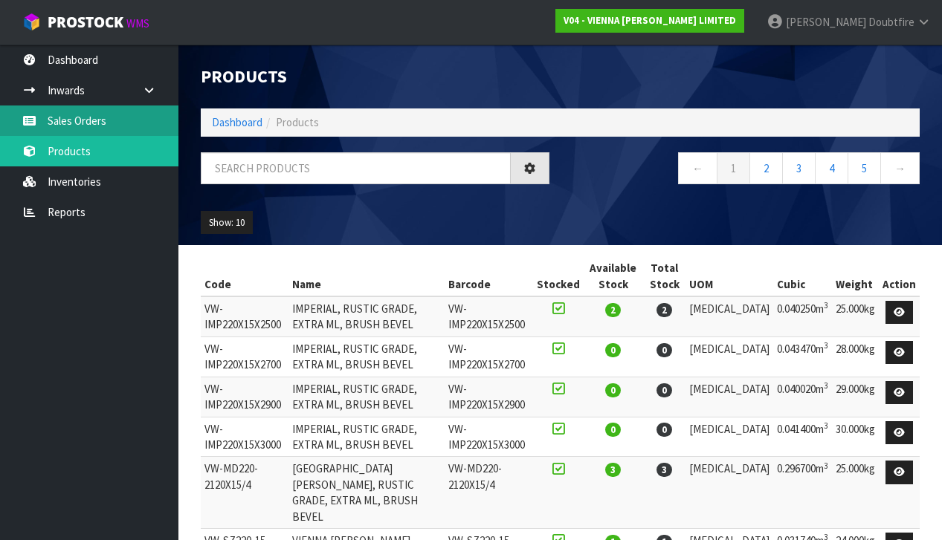
click at [83, 119] on link "Sales Orders" at bounding box center [89, 121] width 178 height 30
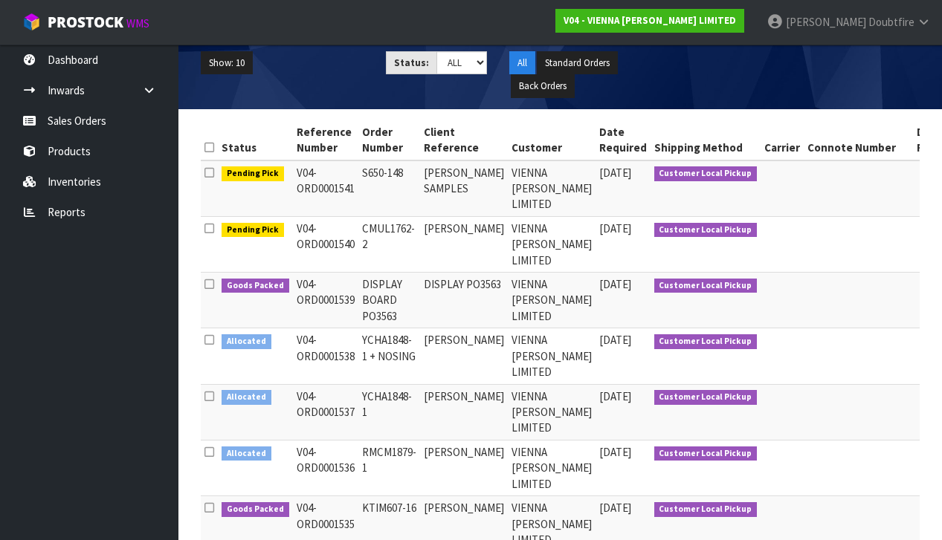
scroll to position [171, 0]
